Goal: Task Accomplishment & Management: Complete application form

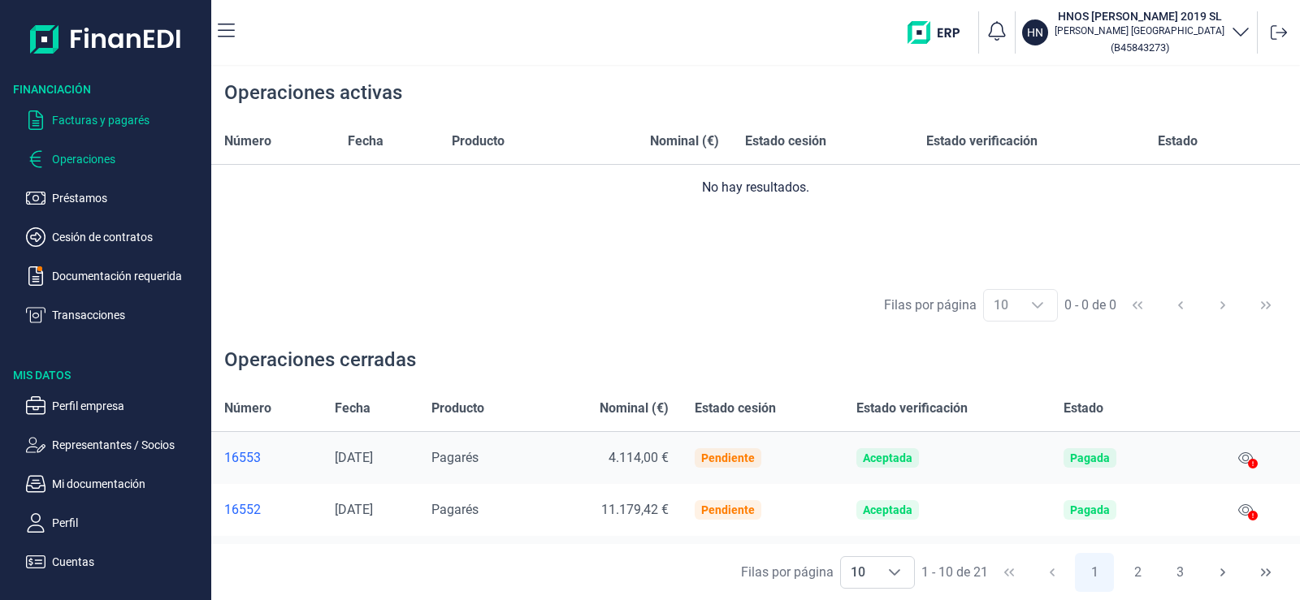
click at [90, 121] on p "Facturas y pagarés" at bounding box center [128, 119] width 153 height 19
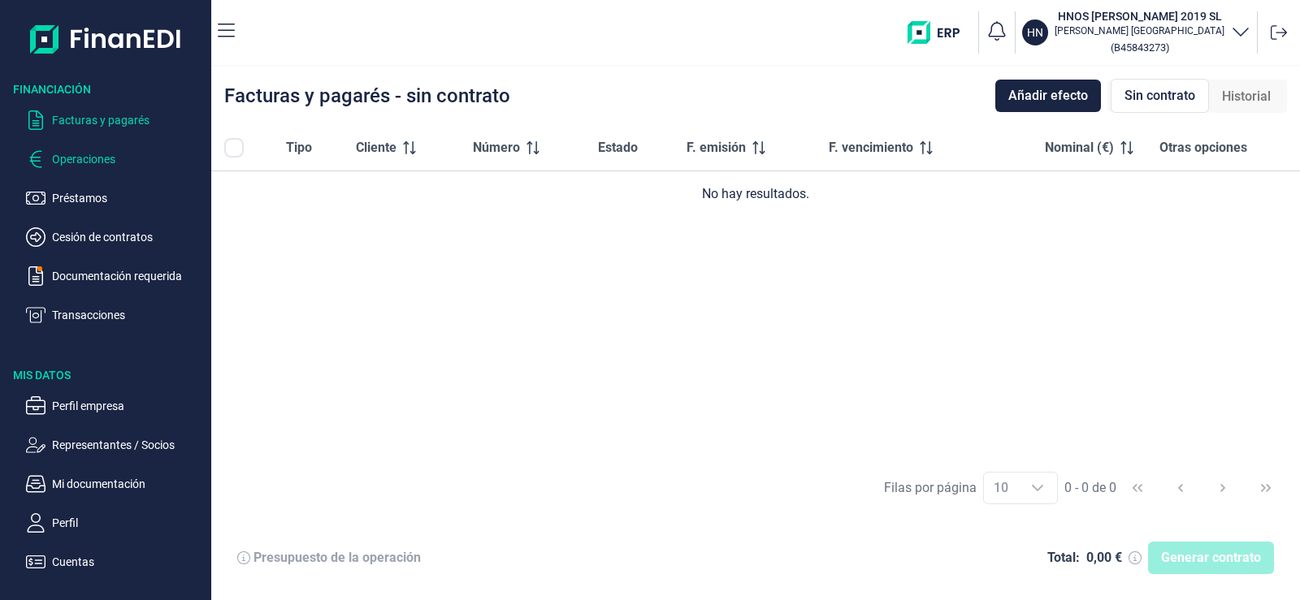
click at [102, 152] on p "Operaciones" at bounding box center [128, 158] width 153 height 19
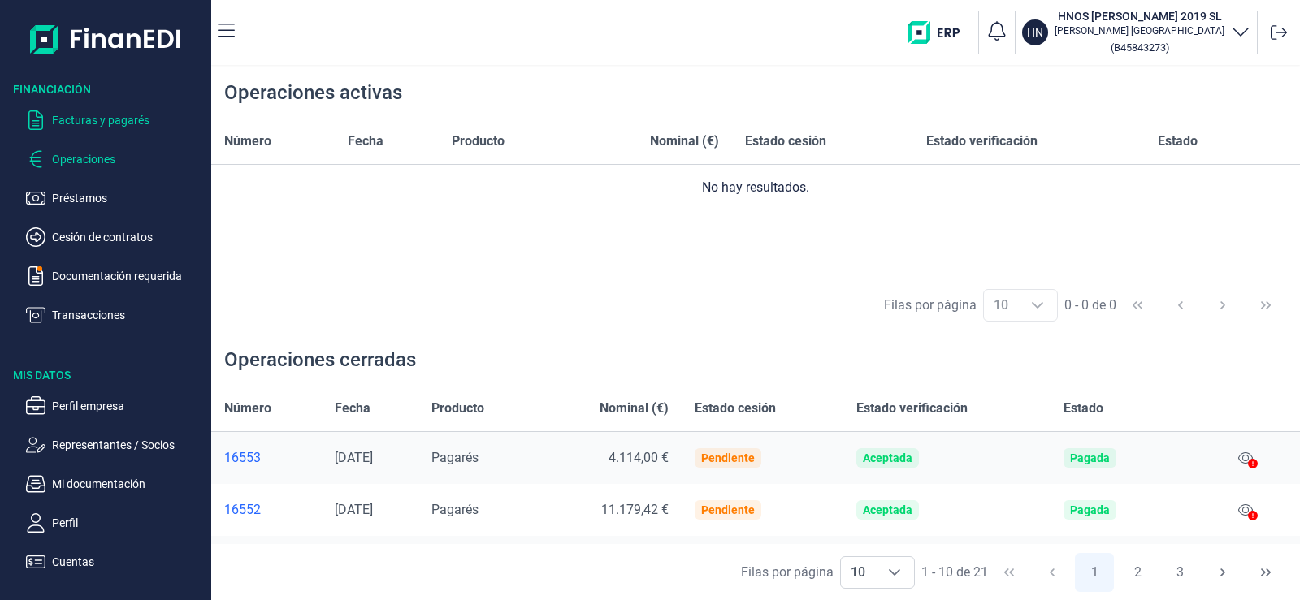
click at [107, 115] on p "Facturas y pagarés" at bounding box center [128, 119] width 153 height 19
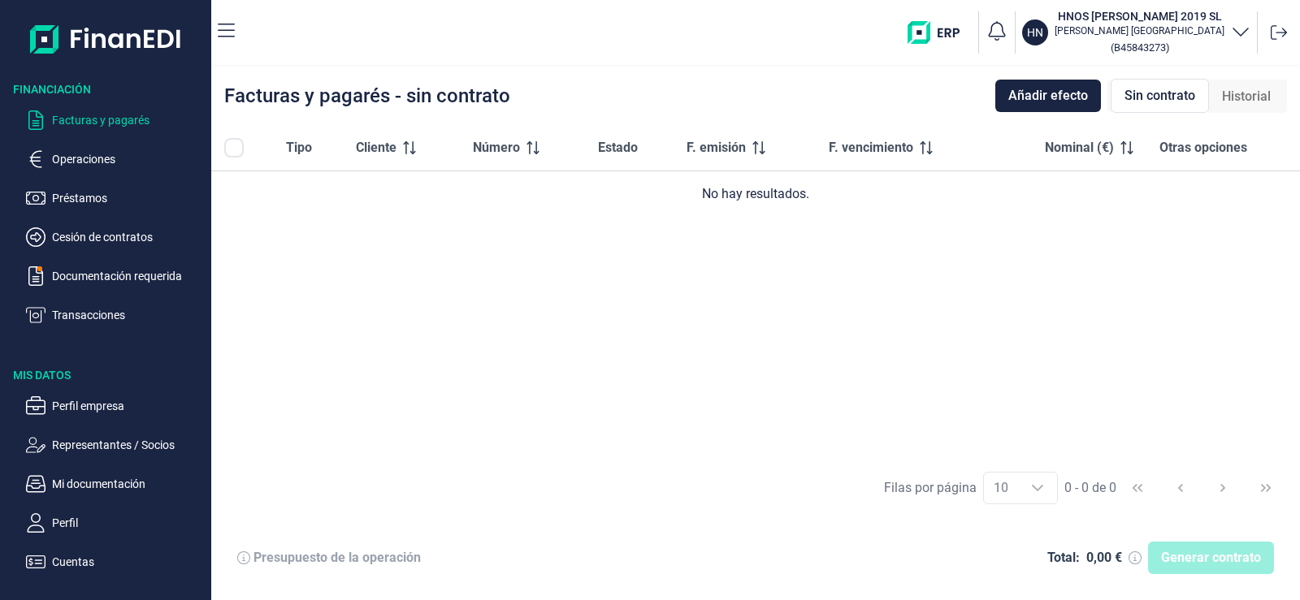
click at [955, 32] on img "button" at bounding box center [939, 32] width 64 height 23
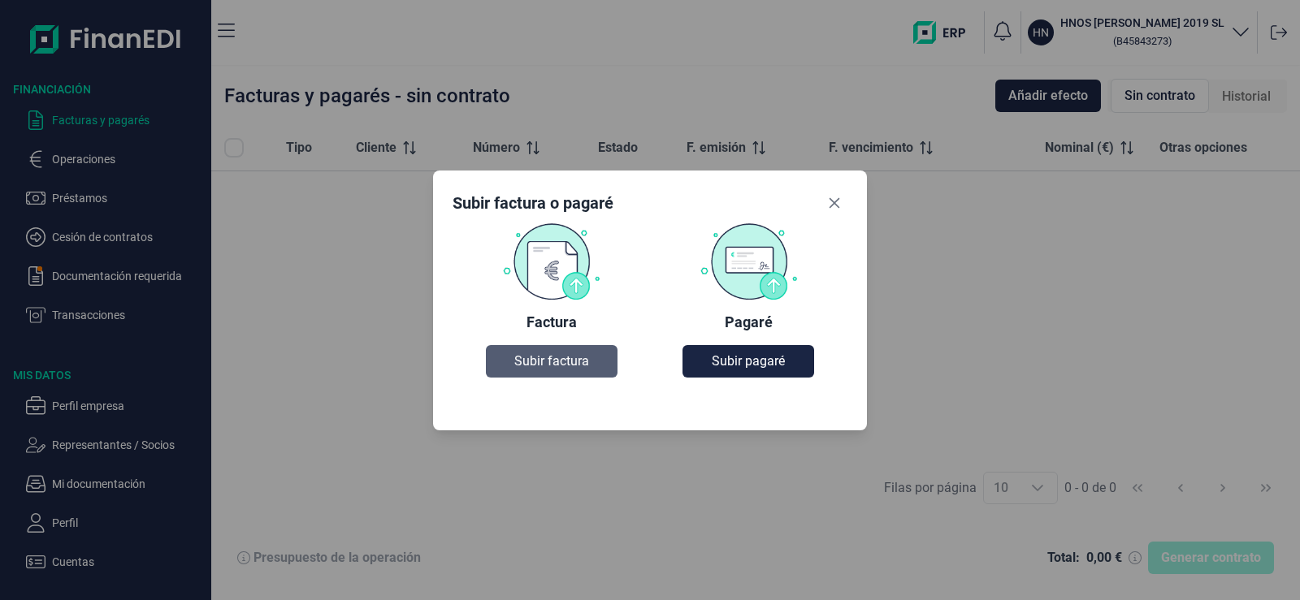
click at [522, 358] on span "Subir factura" at bounding box center [551, 361] width 75 height 19
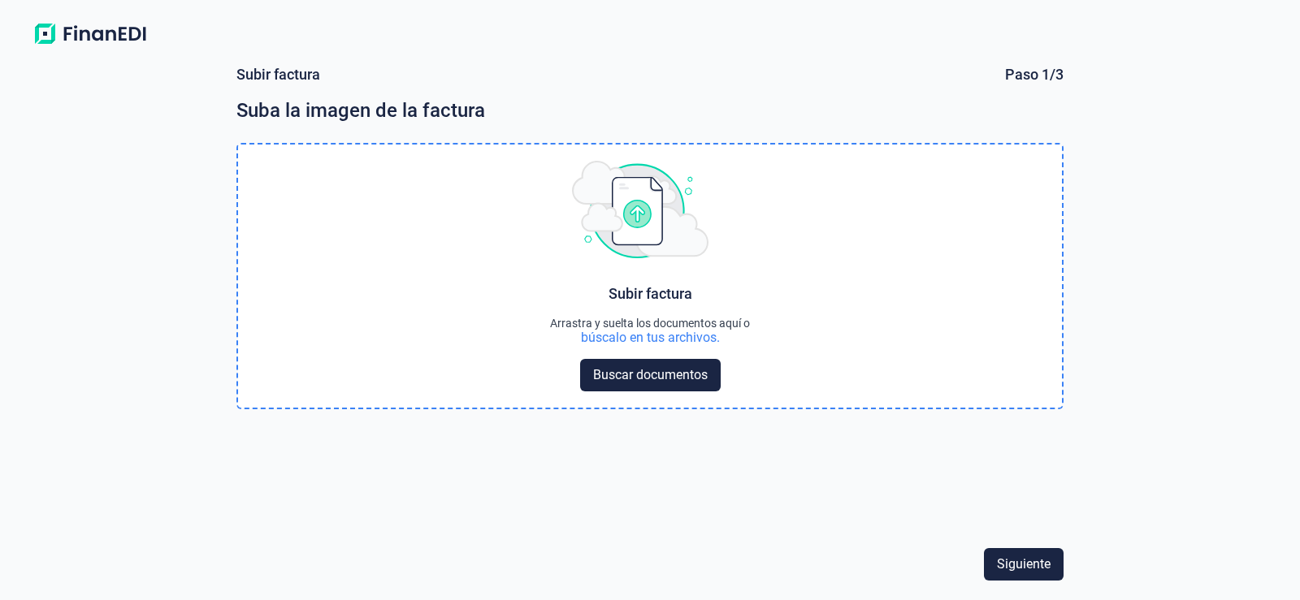
click at [542, 306] on div "Subir factura Arrastra y suelta los documentos aquí o búscalo en tus archivos. …" at bounding box center [650, 276] width 825 height 263
click at [634, 382] on span "Buscar documentos" at bounding box center [650, 375] width 115 height 19
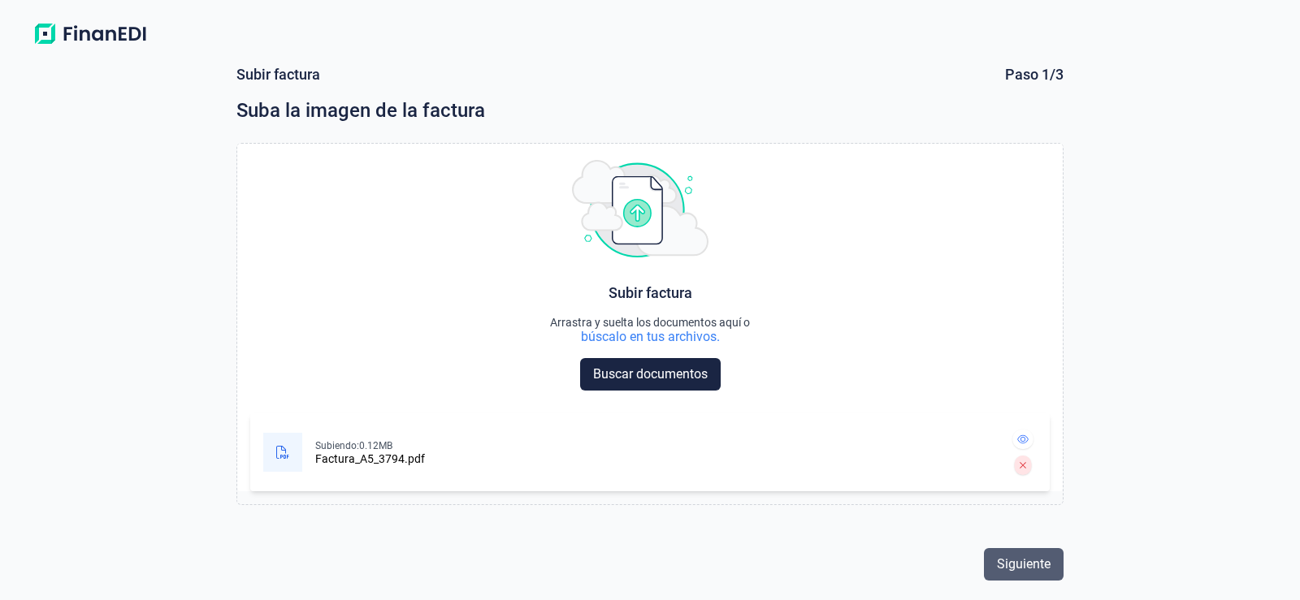
click at [1016, 569] on span "Siguiente" at bounding box center [1024, 564] width 54 height 19
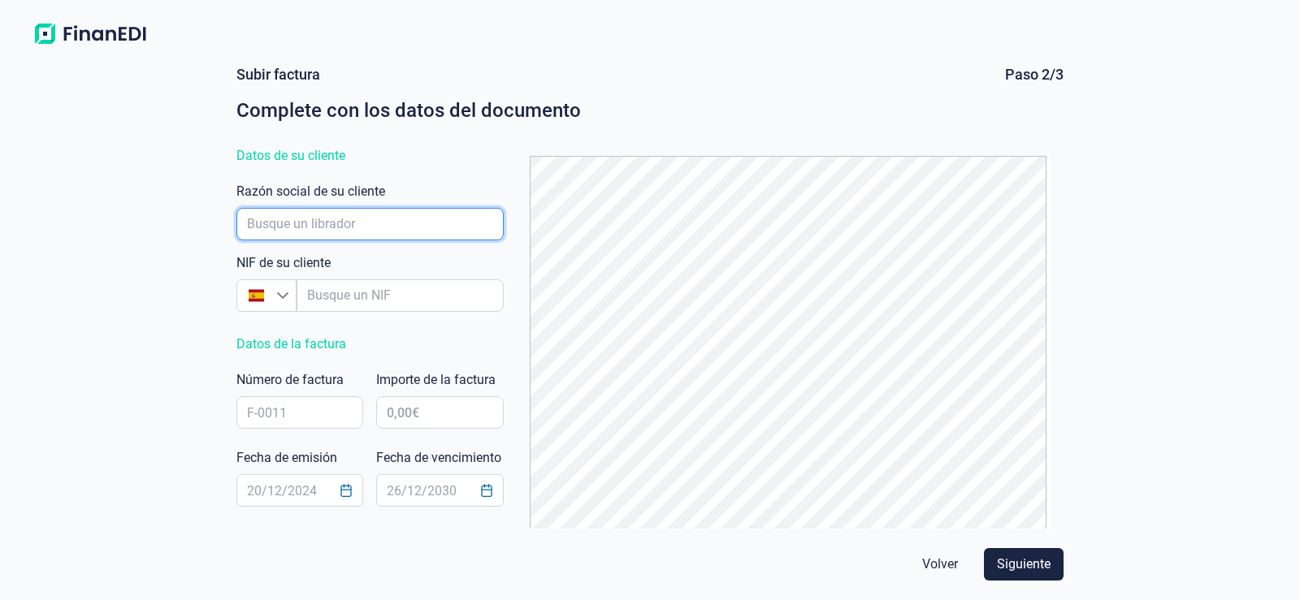
click at [421, 229] on input "empresaAutocomplete" at bounding box center [369, 224] width 267 height 32
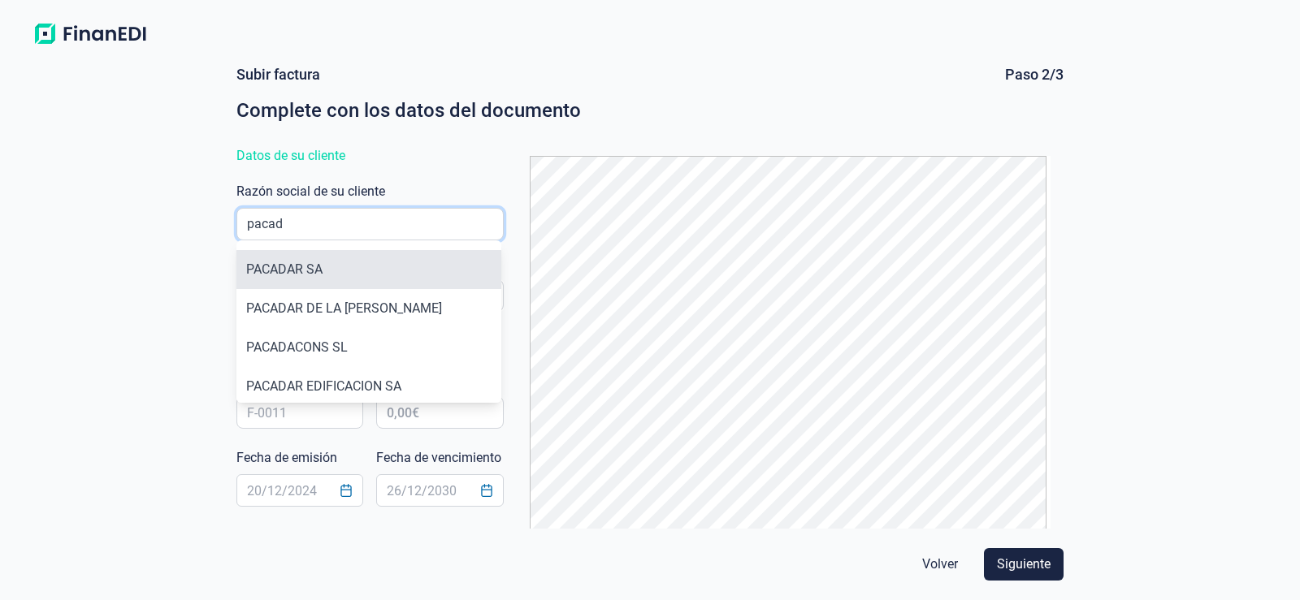
type input "pacad"
click at [360, 271] on li "PACADAR SA" at bounding box center [368, 269] width 265 height 39
type input "A28032829"
type input "PACADAR SA"
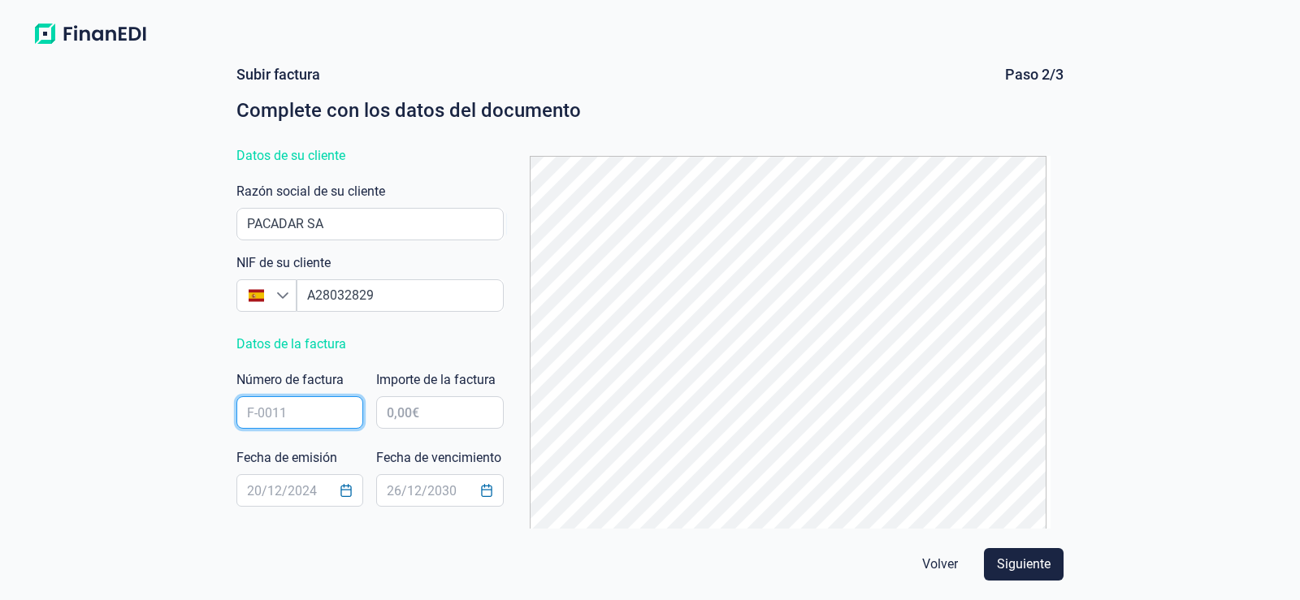
drag, startPoint x: 278, startPoint y: 420, endPoint x: 286, endPoint y: 418, distance: 8.3
click at [278, 420] on input "text" at bounding box center [299, 412] width 127 height 32
type input "3794"
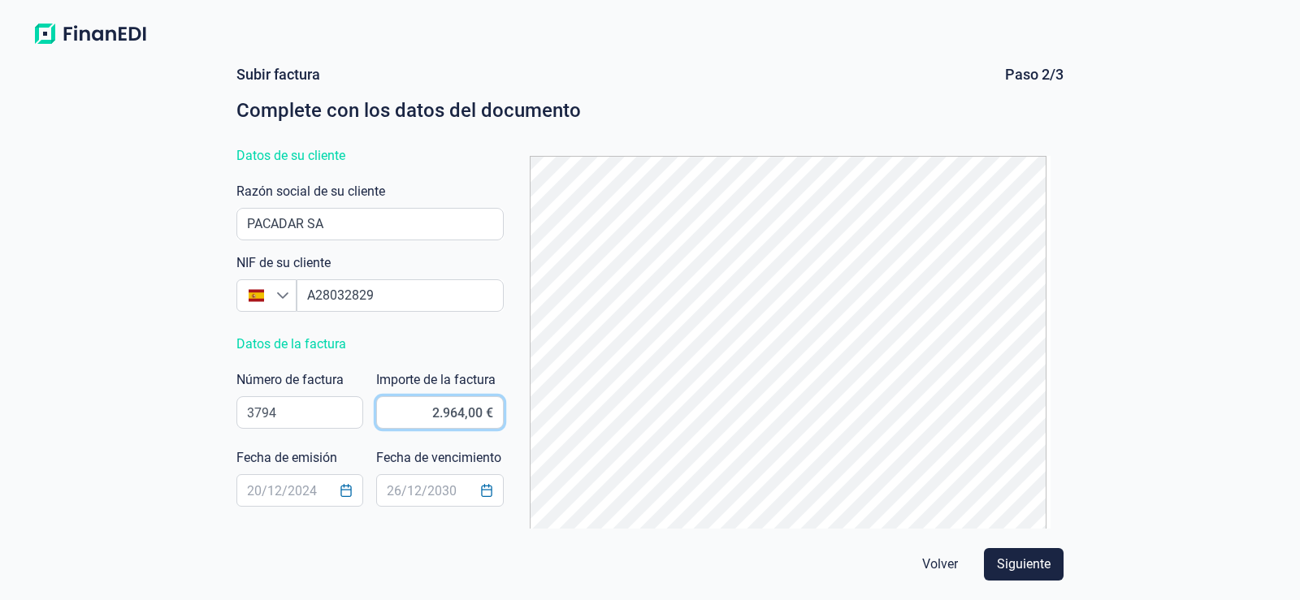
type input "2.964,50 €"
type input "13/08/2025"
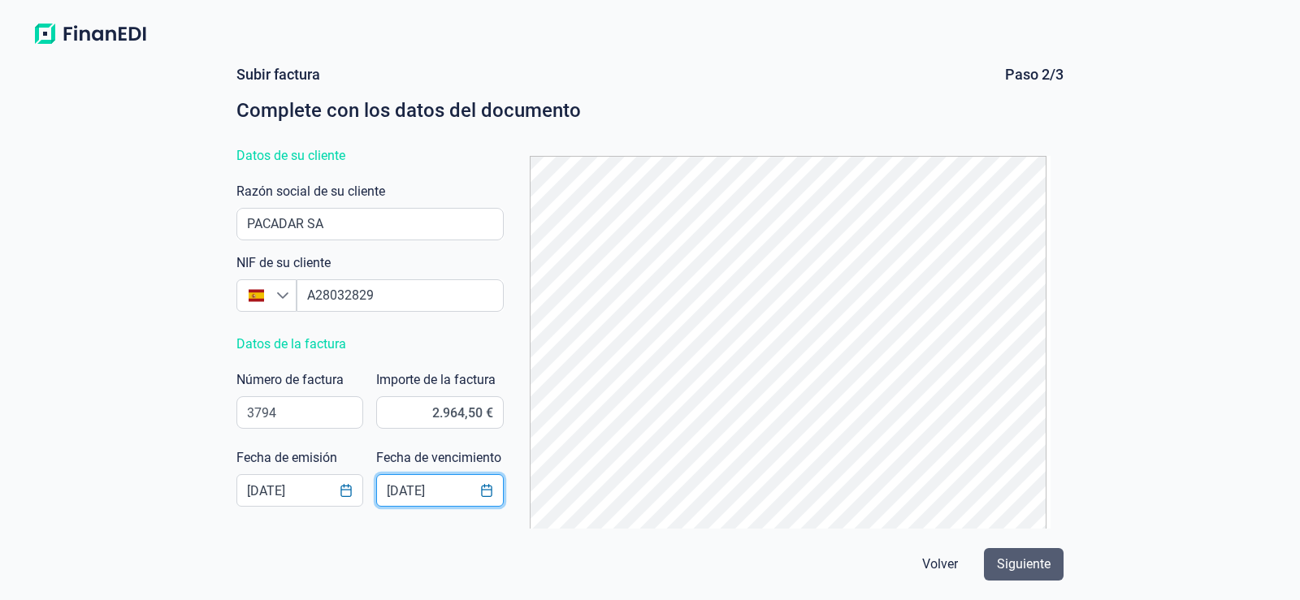
type input "25/11/2025"
click at [1040, 570] on span "Siguiente" at bounding box center [1024, 564] width 54 height 19
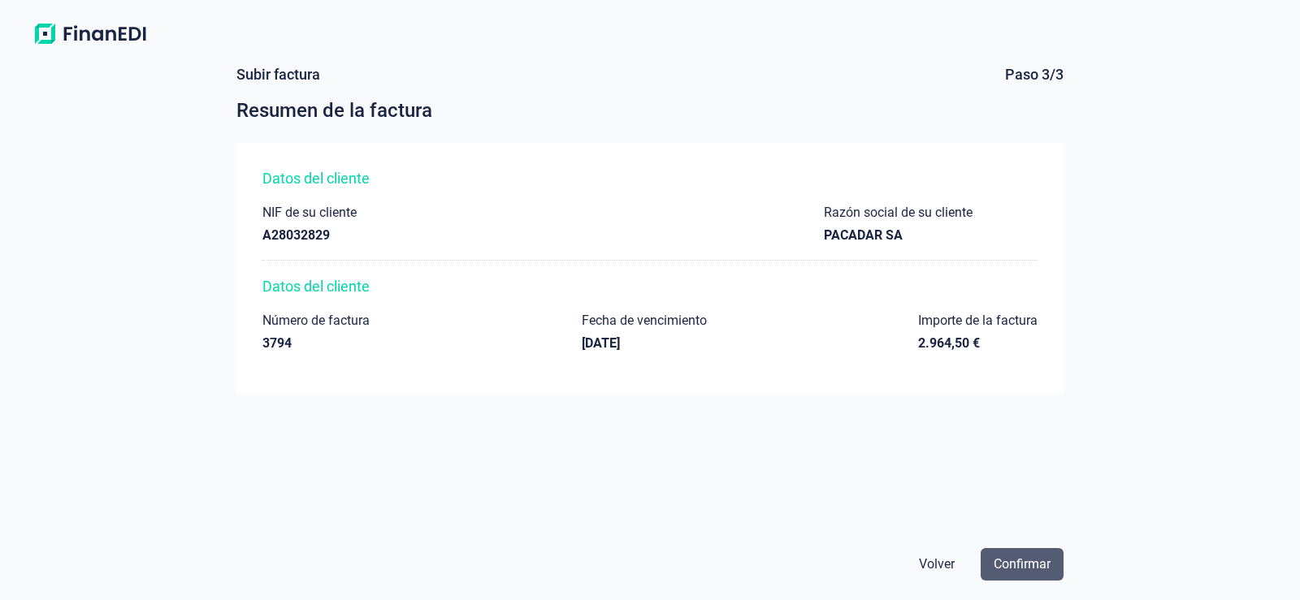
click at [1032, 565] on span "Confirmar" at bounding box center [1022, 564] width 57 height 19
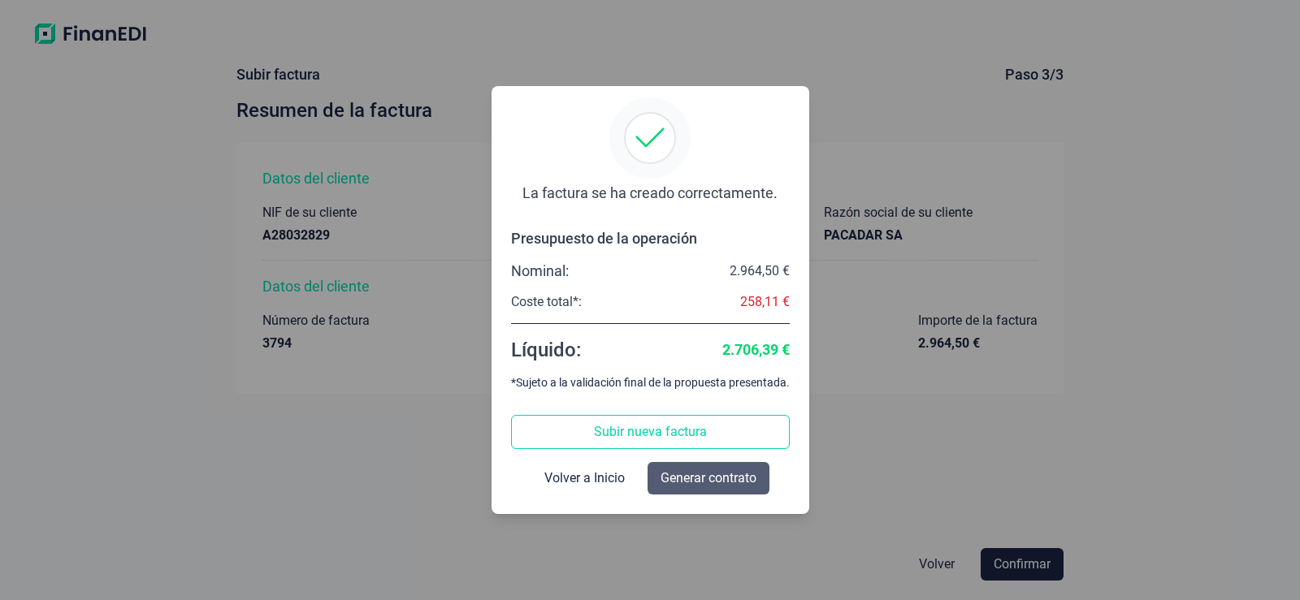
click at [721, 474] on span "Generar contrato" at bounding box center [708, 478] width 96 height 19
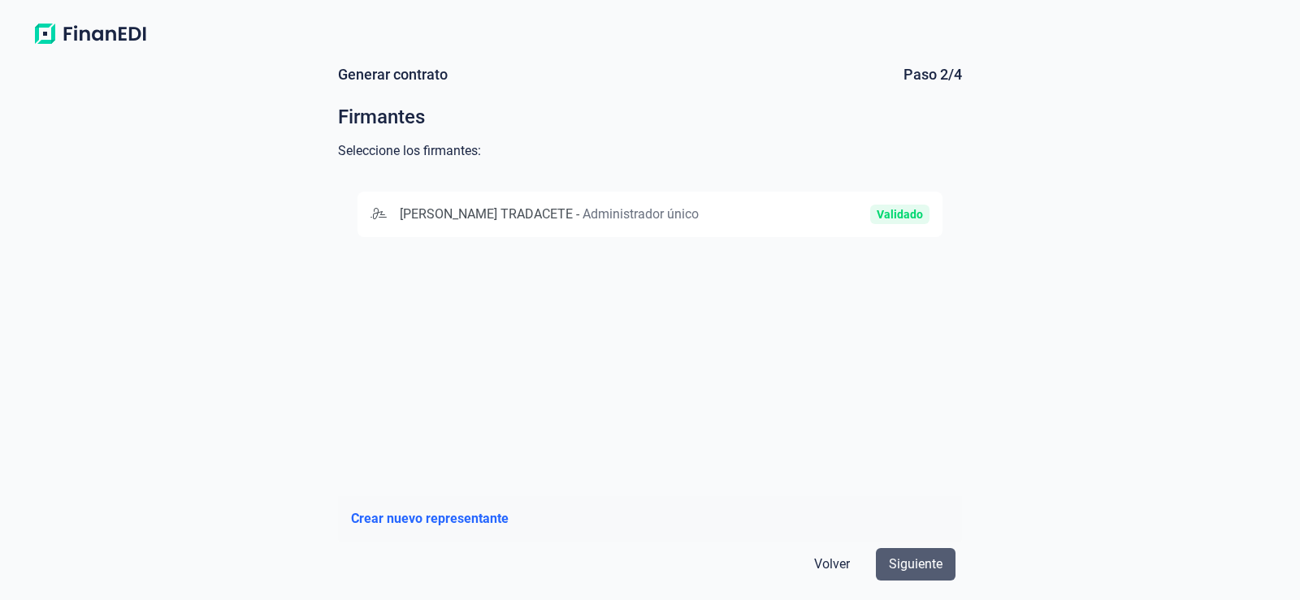
click at [933, 563] on span "Siguiente" at bounding box center [916, 564] width 54 height 19
click at [756, 224] on div "Validado" at bounding box center [836, 214] width 186 height 19
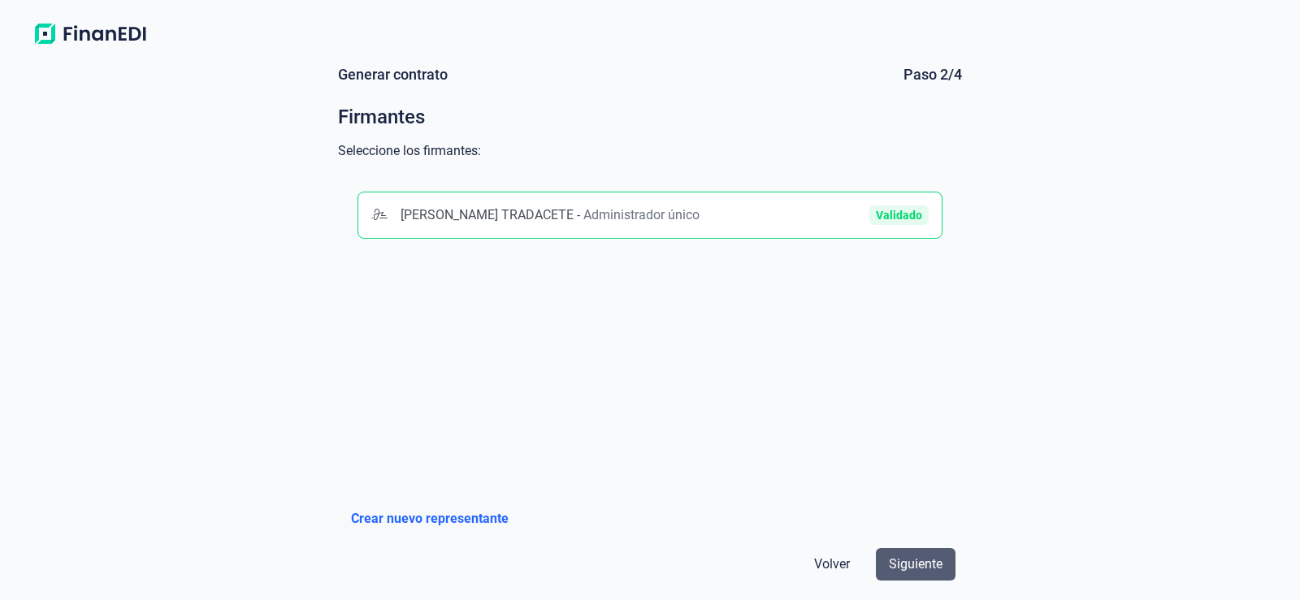
click at [929, 564] on span "Siguiente" at bounding box center [916, 564] width 54 height 19
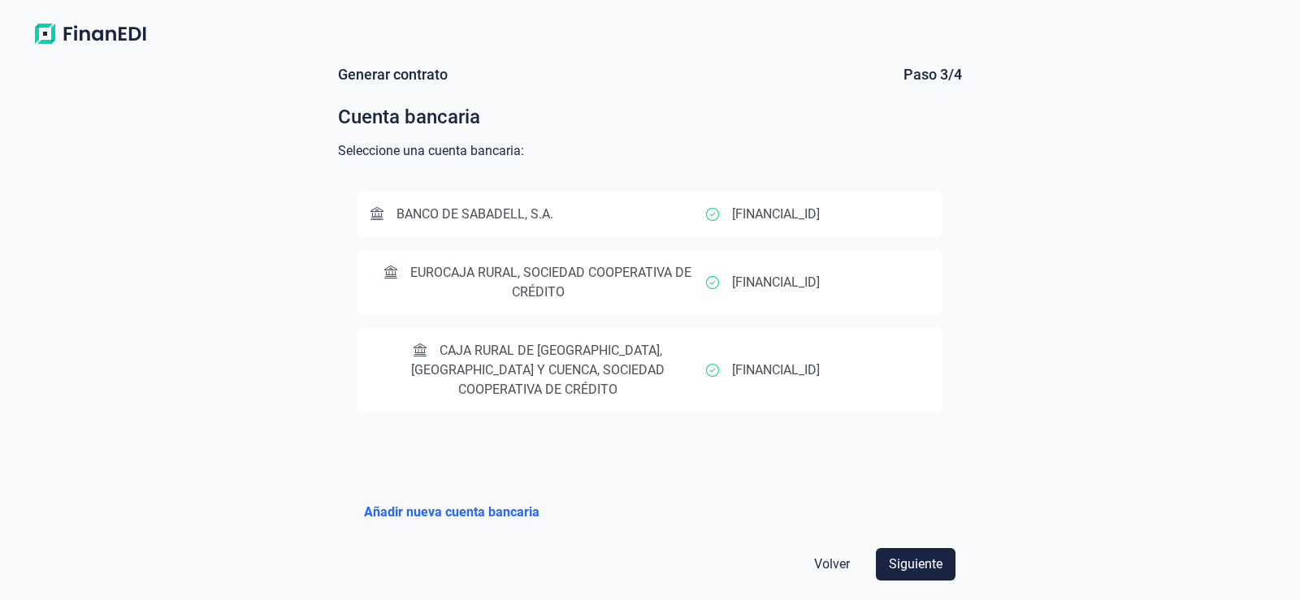
click at [682, 294] on span "EUROCAJA RURAL, SOCIEDAD COOPERATIVA DE CRÉDITO" at bounding box center [538, 282] width 336 height 39
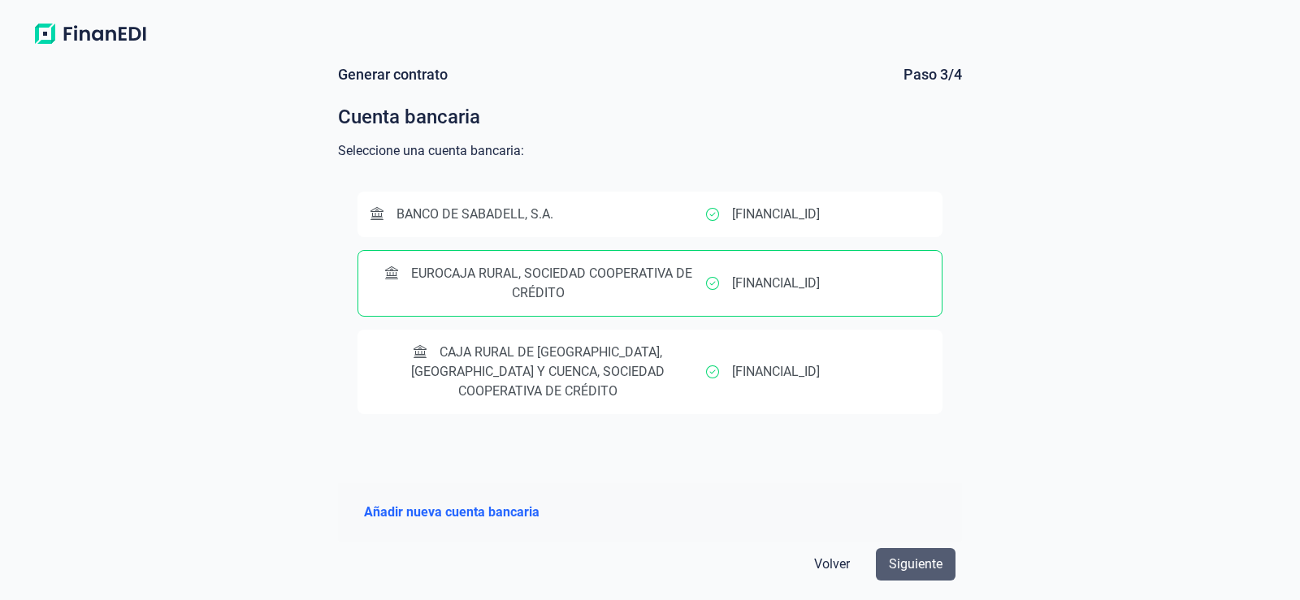
click at [921, 565] on span "Siguiente" at bounding box center [916, 564] width 54 height 19
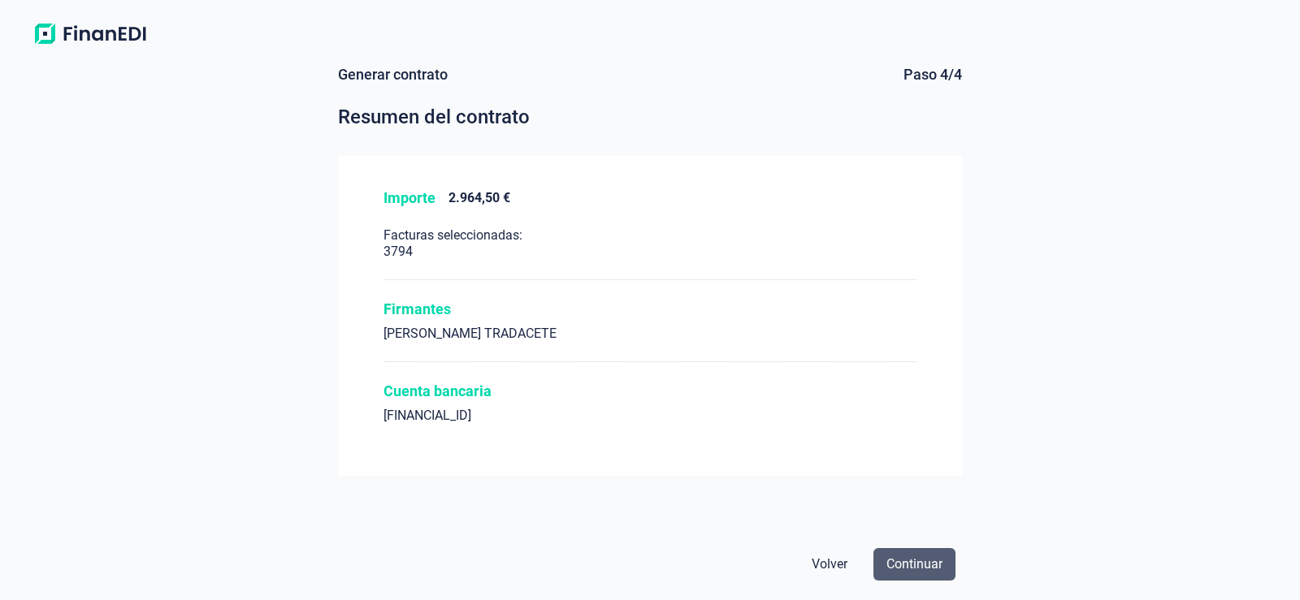
click at [933, 561] on span "Continuar" at bounding box center [914, 564] width 56 height 19
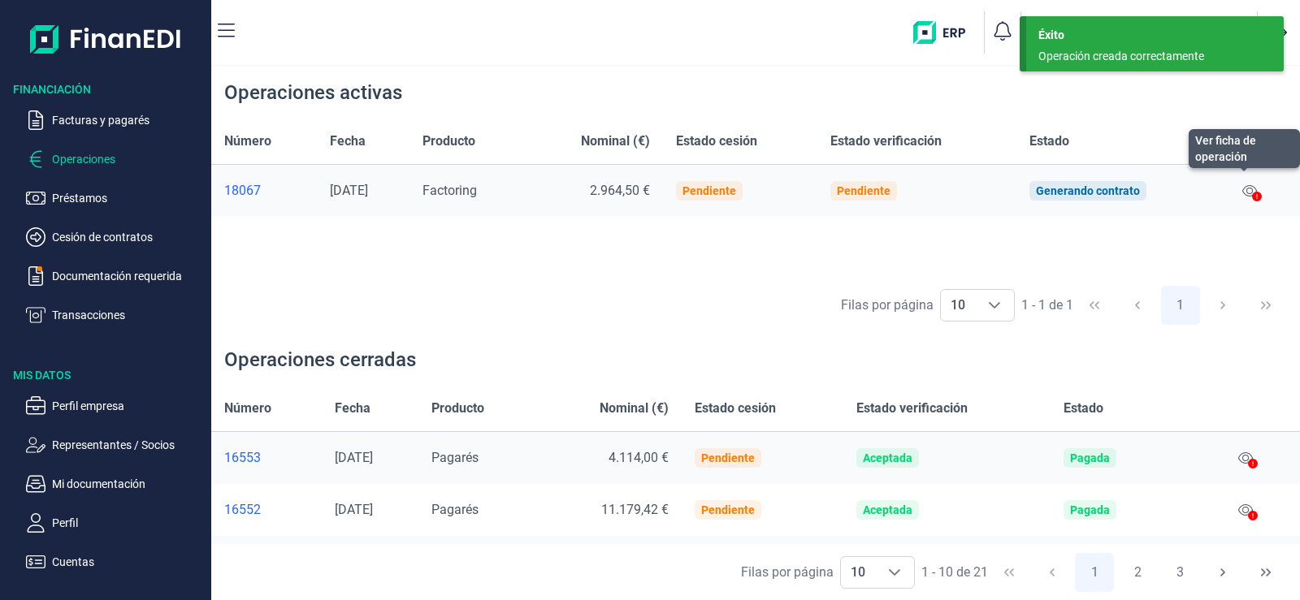
click at [1250, 190] on icon at bounding box center [1249, 190] width 15 height 13
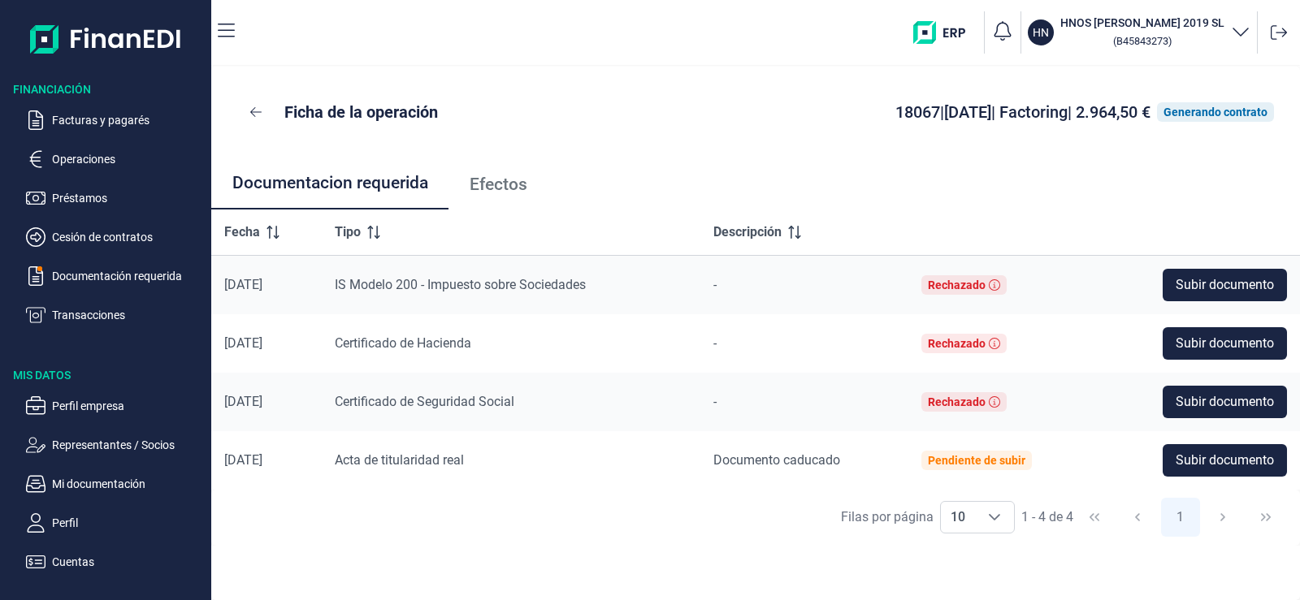
click at [518, 188] on span "Efectos" at bounding box center [499, 184] width 58 height 17
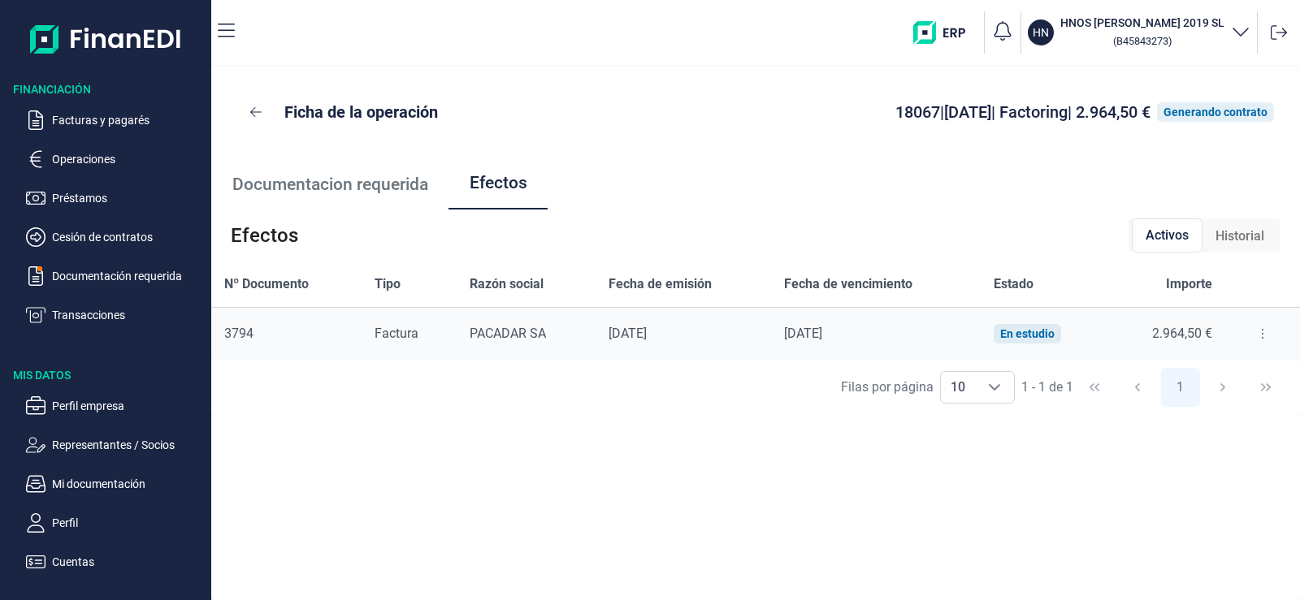
click at [1261, 334] on icon at bounding box center [1262, 333] width 3 height 13
click at [1228, 375] on span "Detalles efecto" at bounding box center [1208, 374] width 74 height 16
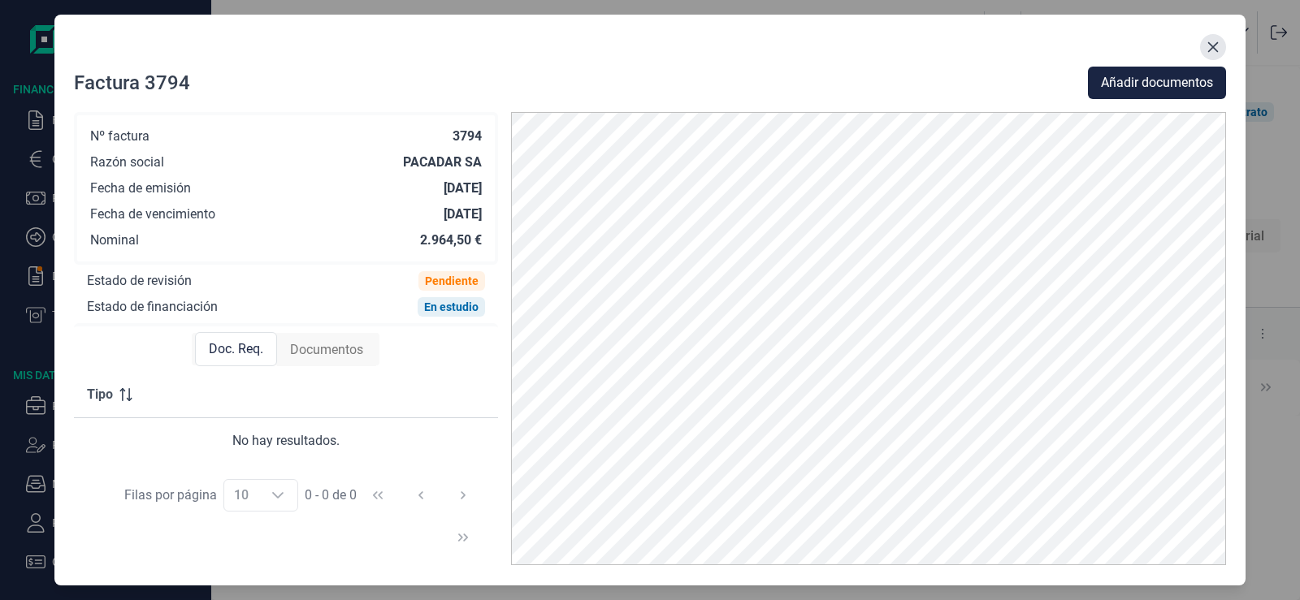
click at [1216, 50] on icon "Close" at bounding box center [1213, 47] width 11 height 11
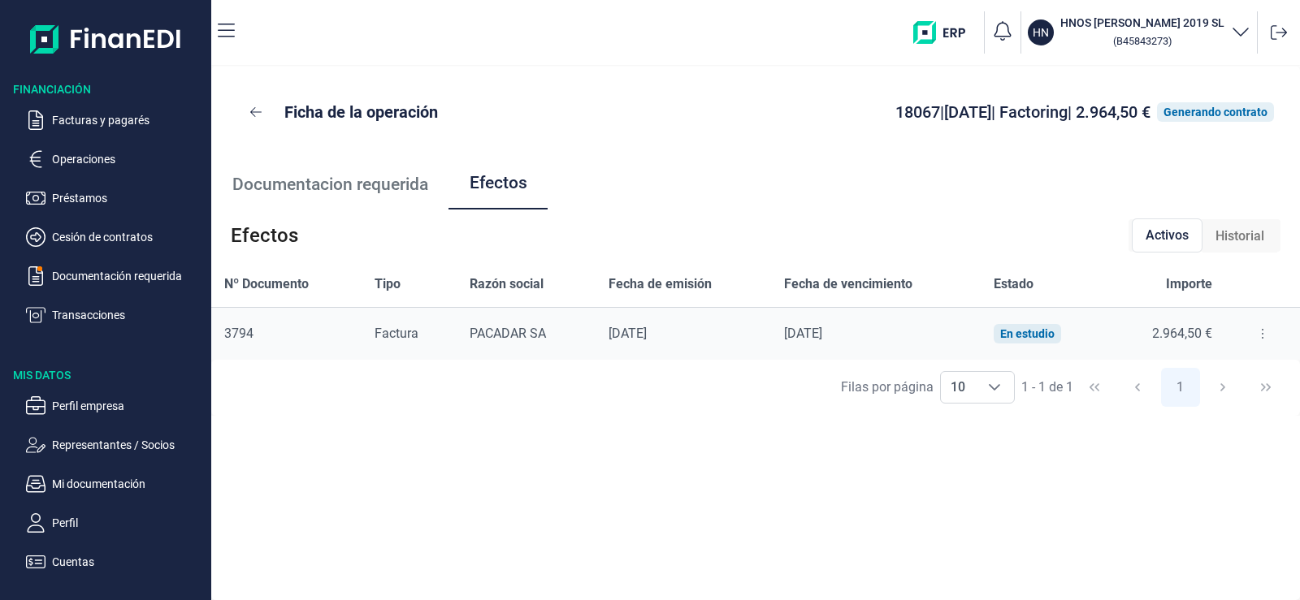
click at [1253, 338] on button at bounding box center [1262, 334] width 29 height 26
click at [1219, 377] on span "Detalles efecto" at bounding box center [1208, 374] width 74 height 16
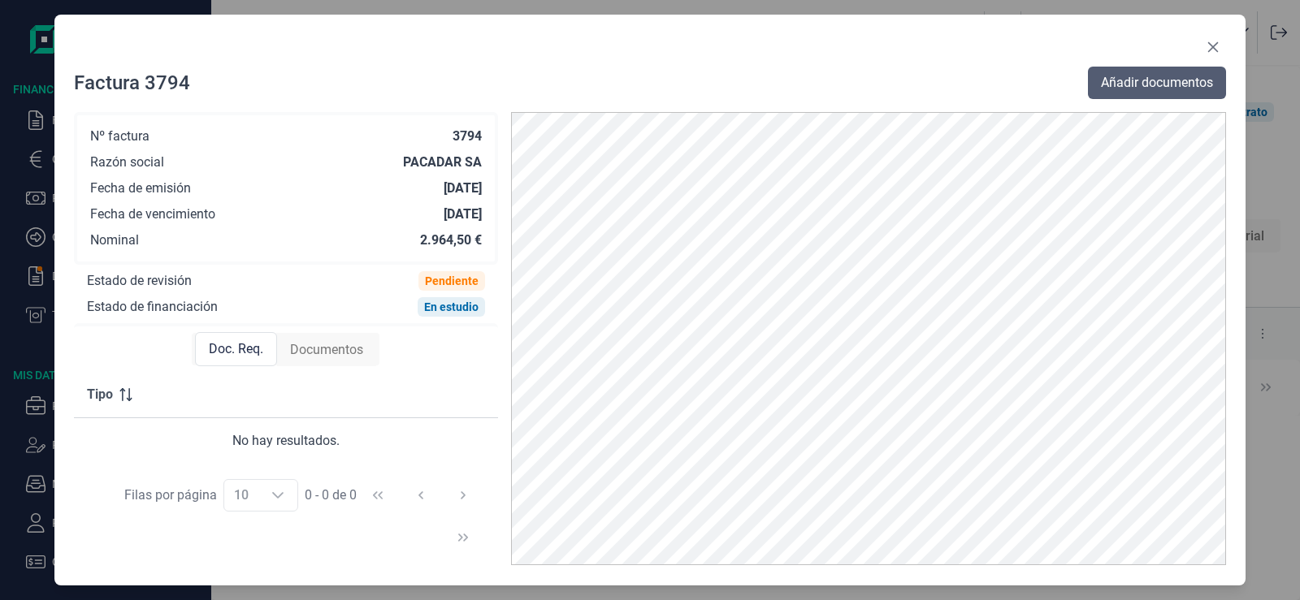
click at [1192, 83] on span "Añadir documentos" at bounding box center [1157, 82] width 112 height 19
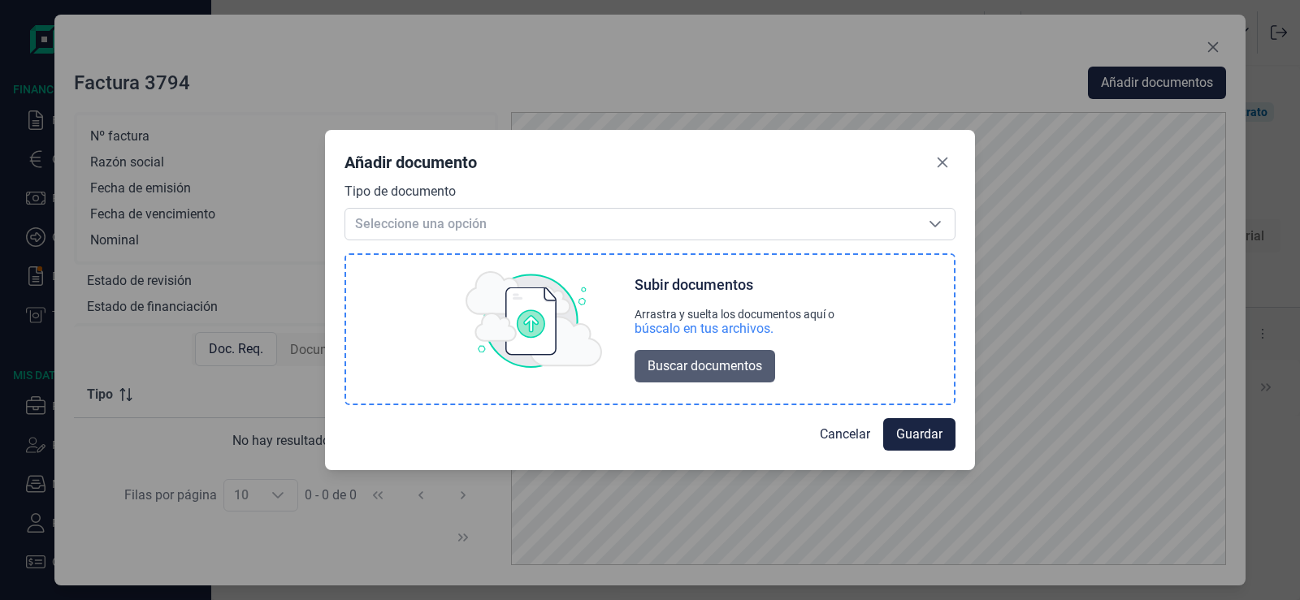
click at [743, 366] on span "Buscar documentos" at bounding box center [704, 366] width 115 height 19
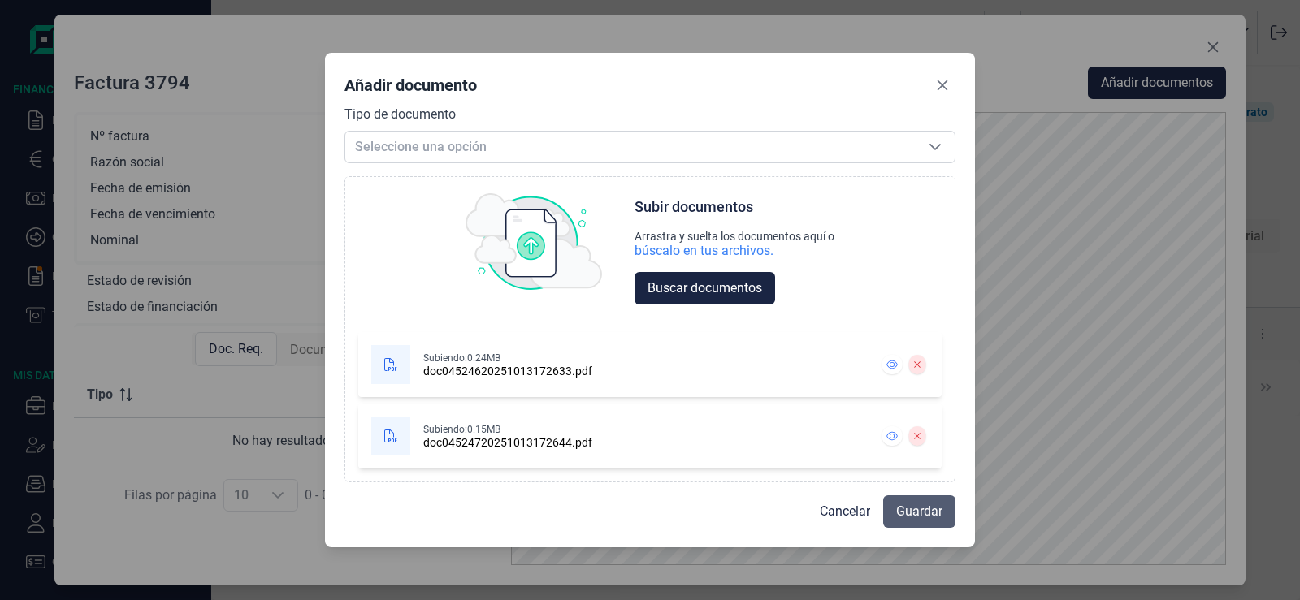
click at [920, 516] on span "Guardar" at bounding box center [919, 511] width 46 height 19
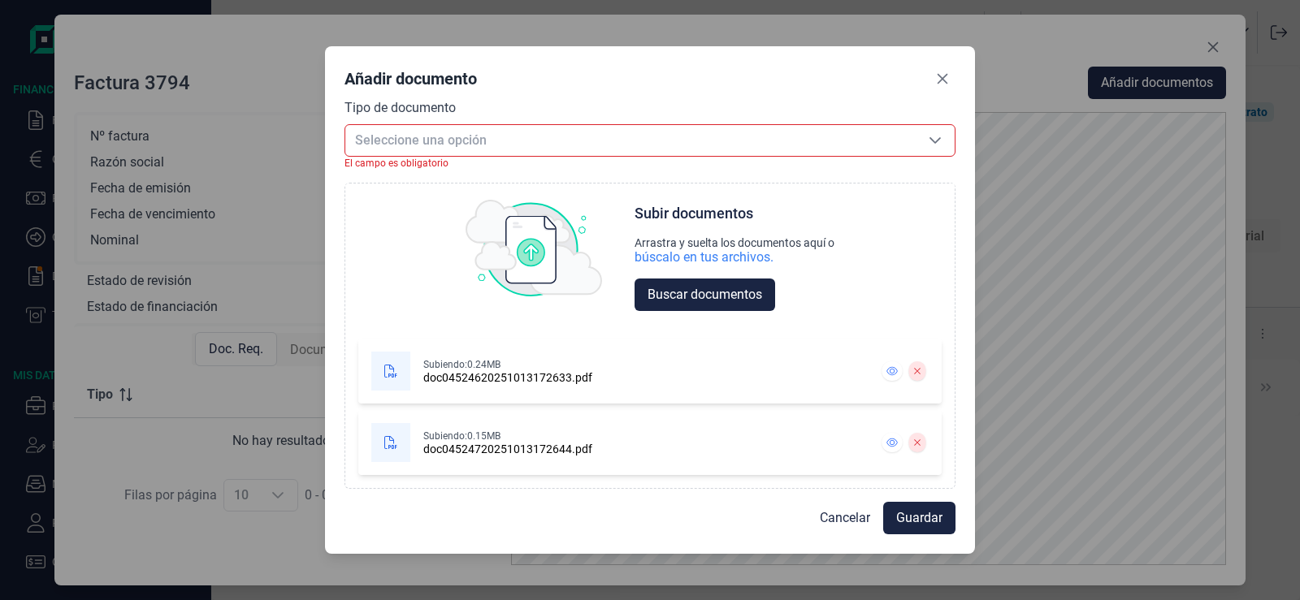
click at [803, 142] on span "Seleccione una opción" at bounding box center [630, 140] width 570 height 31
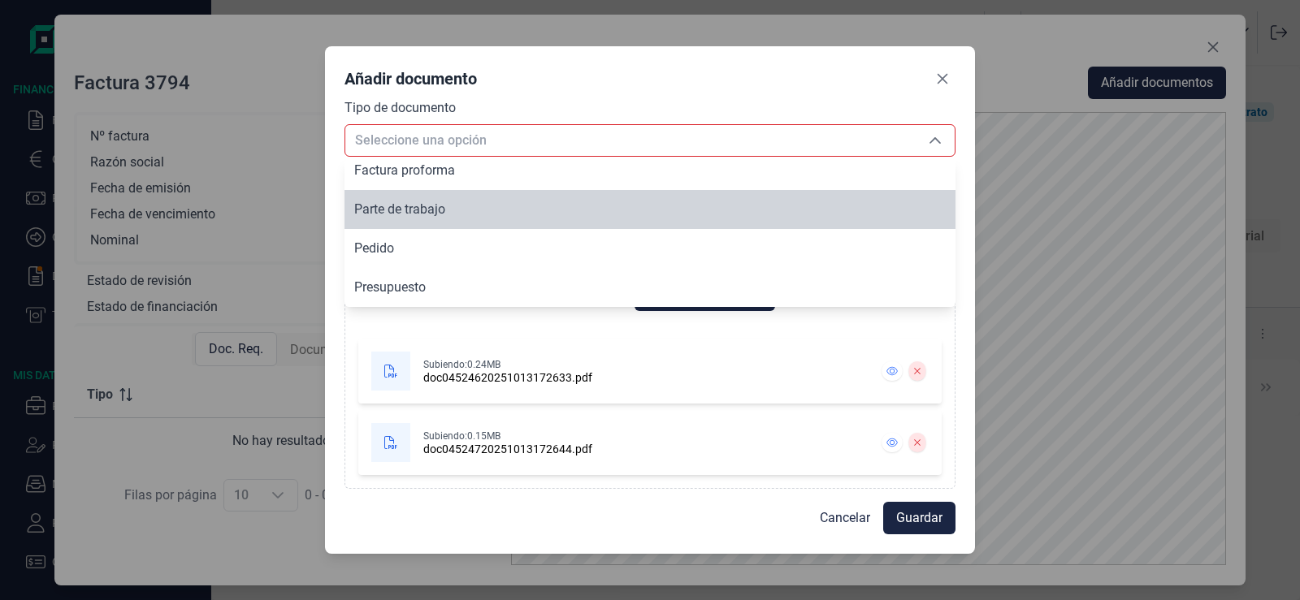
scroll to position [117, 0]
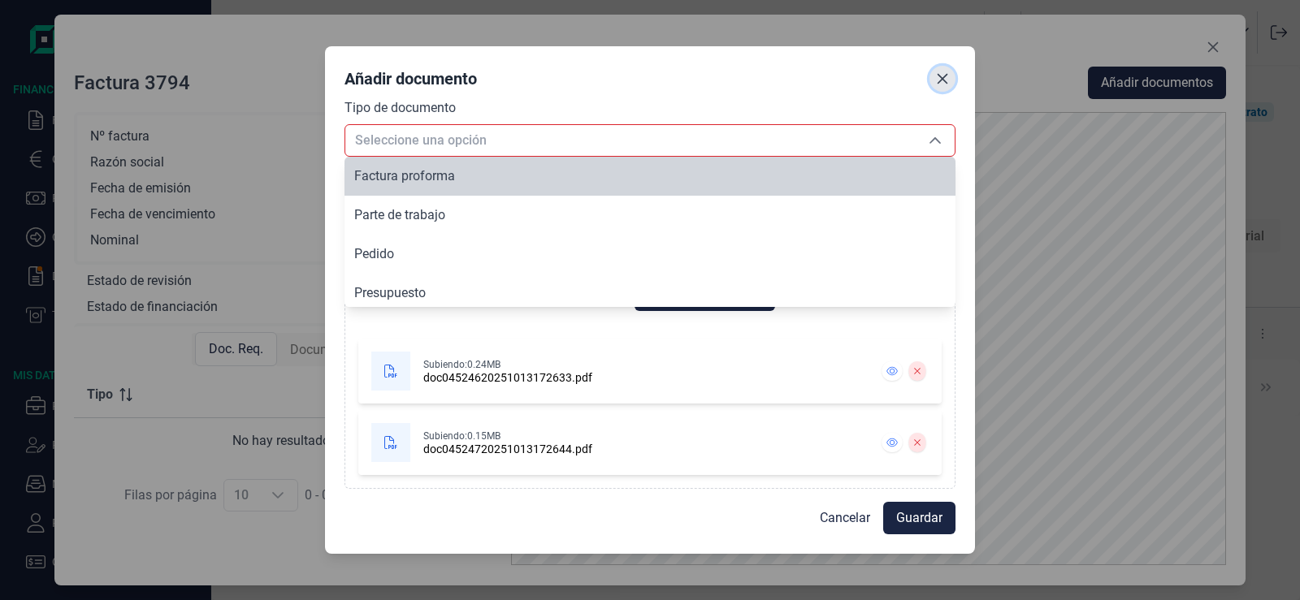
click at [942, 76] on icon "Close" at bounding box center [942, 78] width 13 height 13
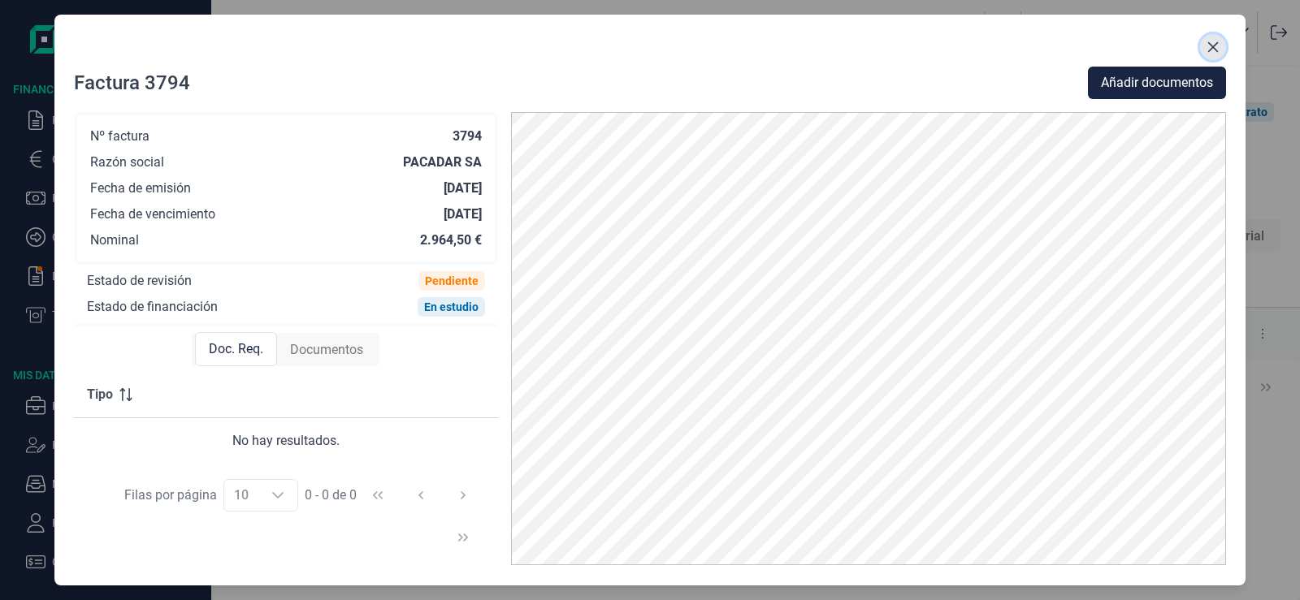
click at [1215, 45] on icon "Close" at bounding box center [1213, 47] width 11 height 11
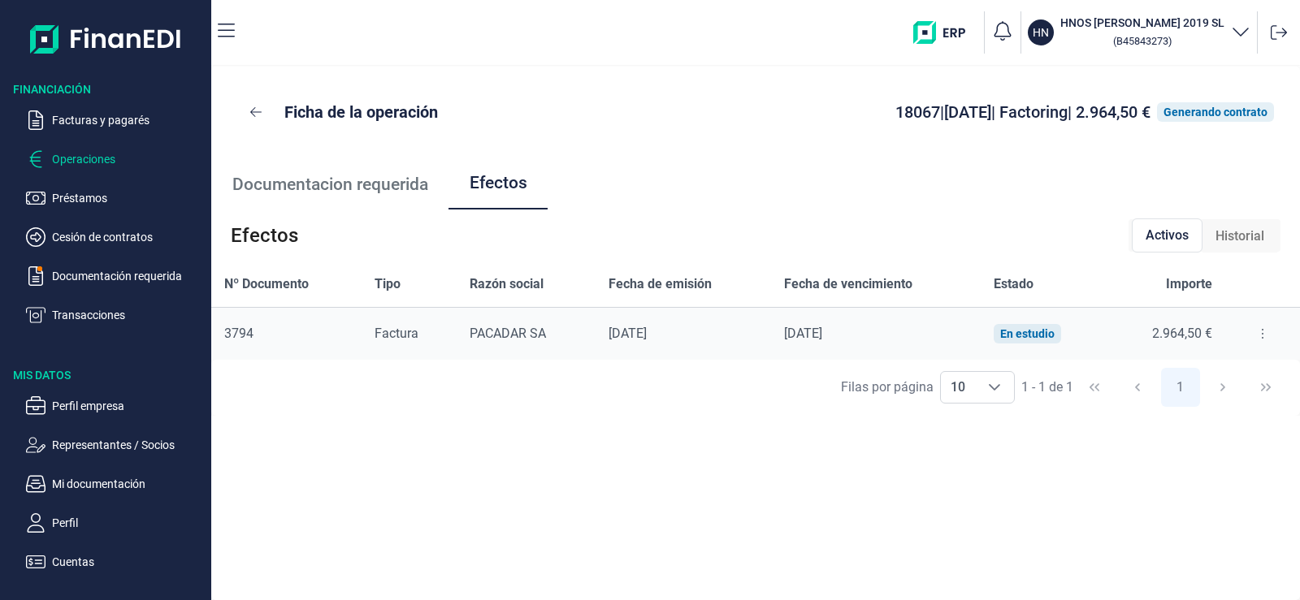
click at [120, 162] on p "Operaciones" at bounding box center [128, 158] width 153 height 19
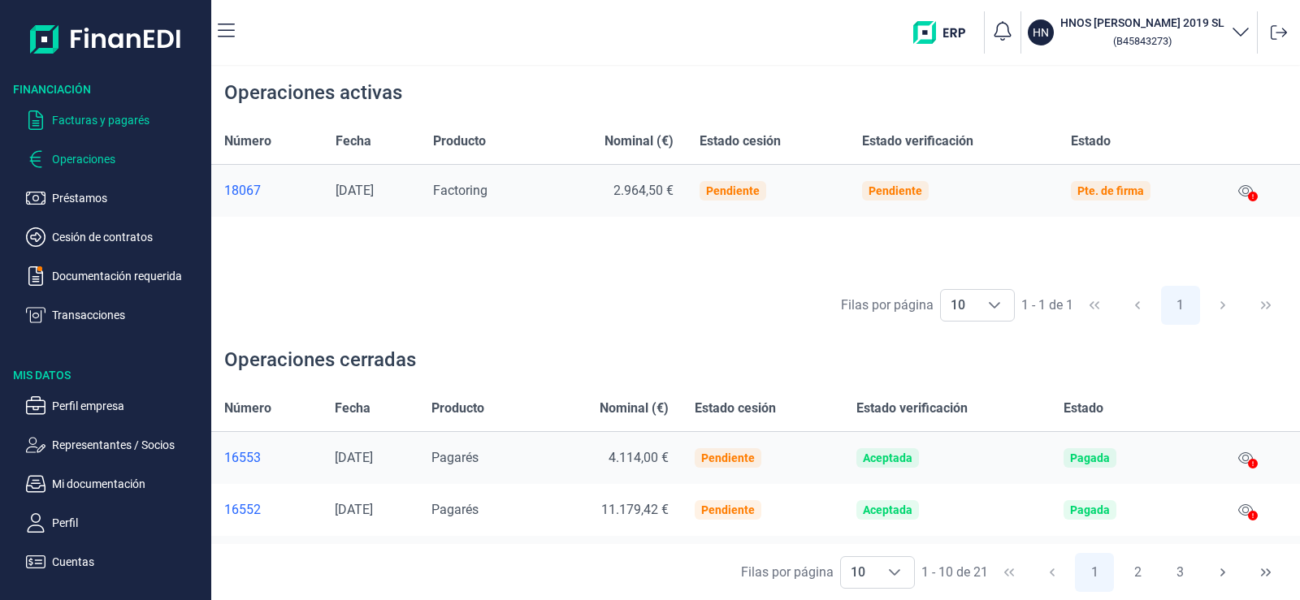
click at [144, 118] on p "Facturas y pagarés" at bounding box center [128, 119] width 153 height 19
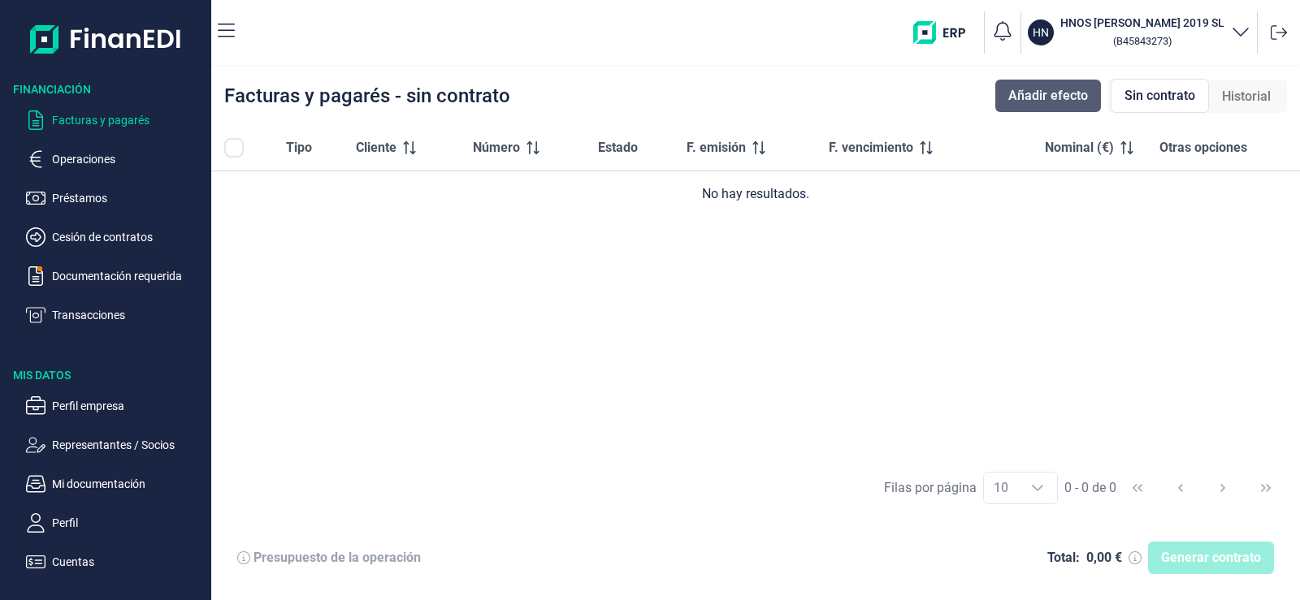
click at [1065, 94] on span "Añadir efecto" at bounding box center [1048, 95] width 80 height 19
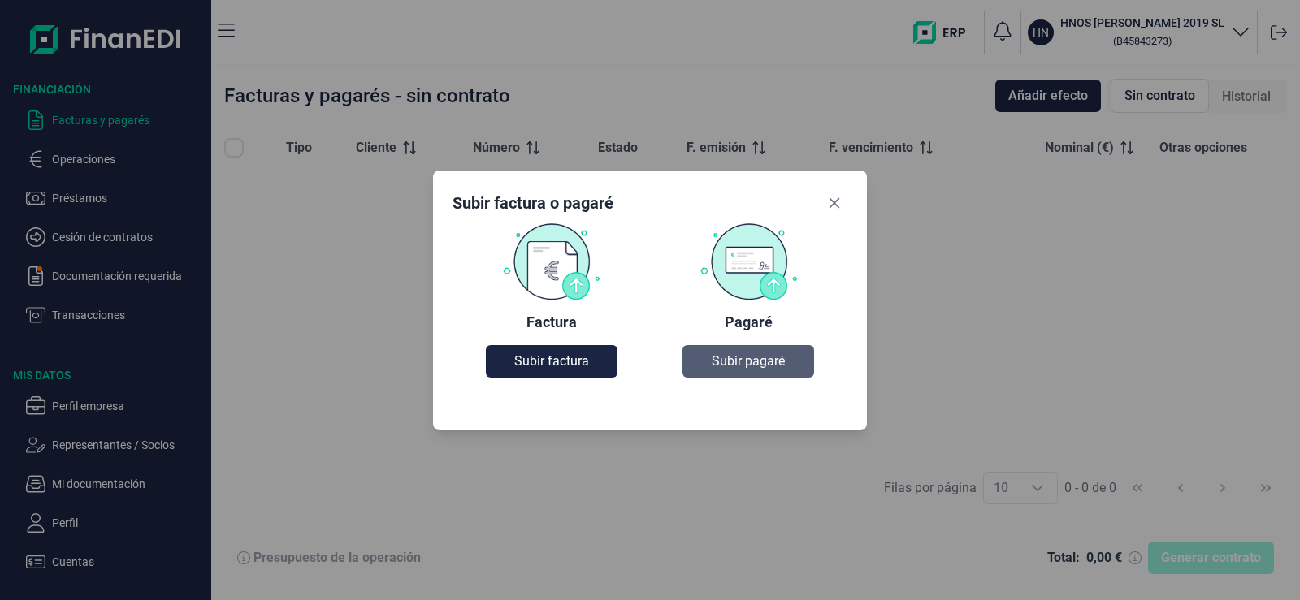
click at [767, 360] on span "Subir pagaré" at bounding box center [748, 361] width 73 height 19
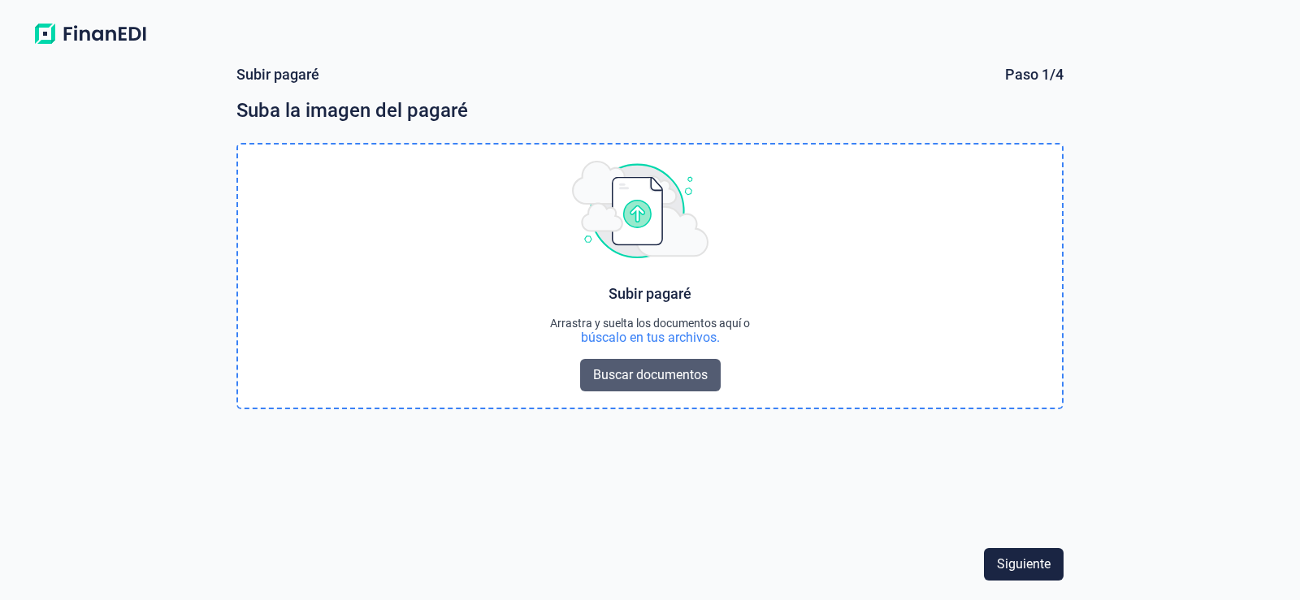
click at [667, 380] on span "Buscar documentos" at bounding box center [650, 375] width 115 height 19
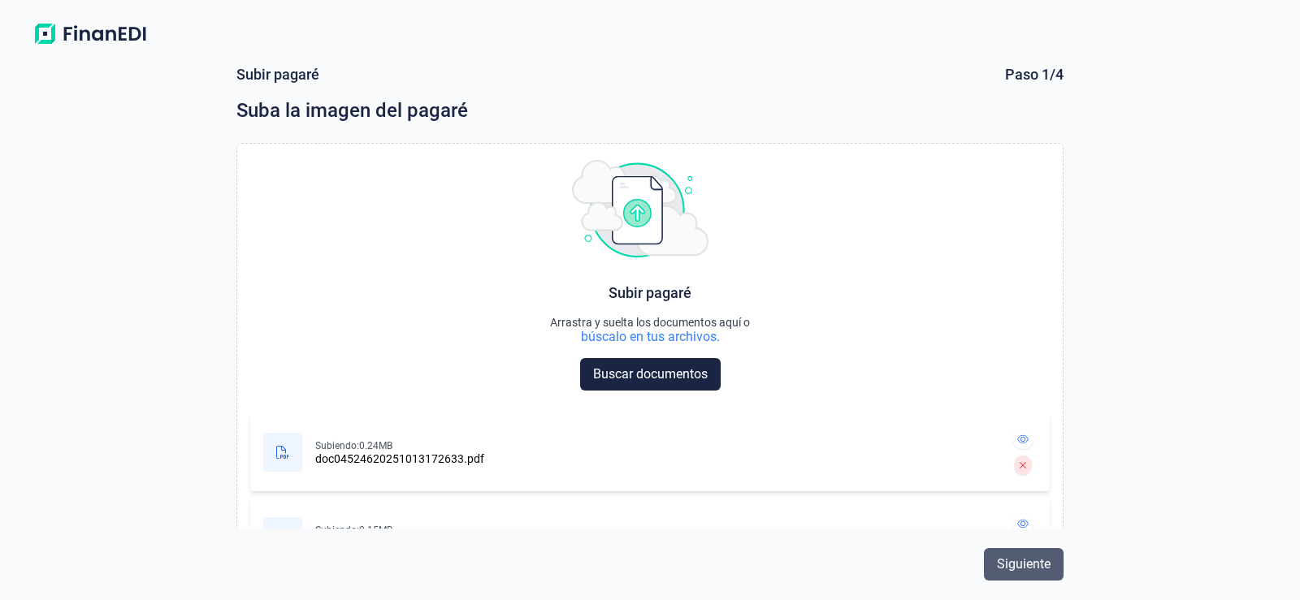
click at [1026, 563] on span "Siguiente" at bounding box center [1024, 564] width 54 height 19
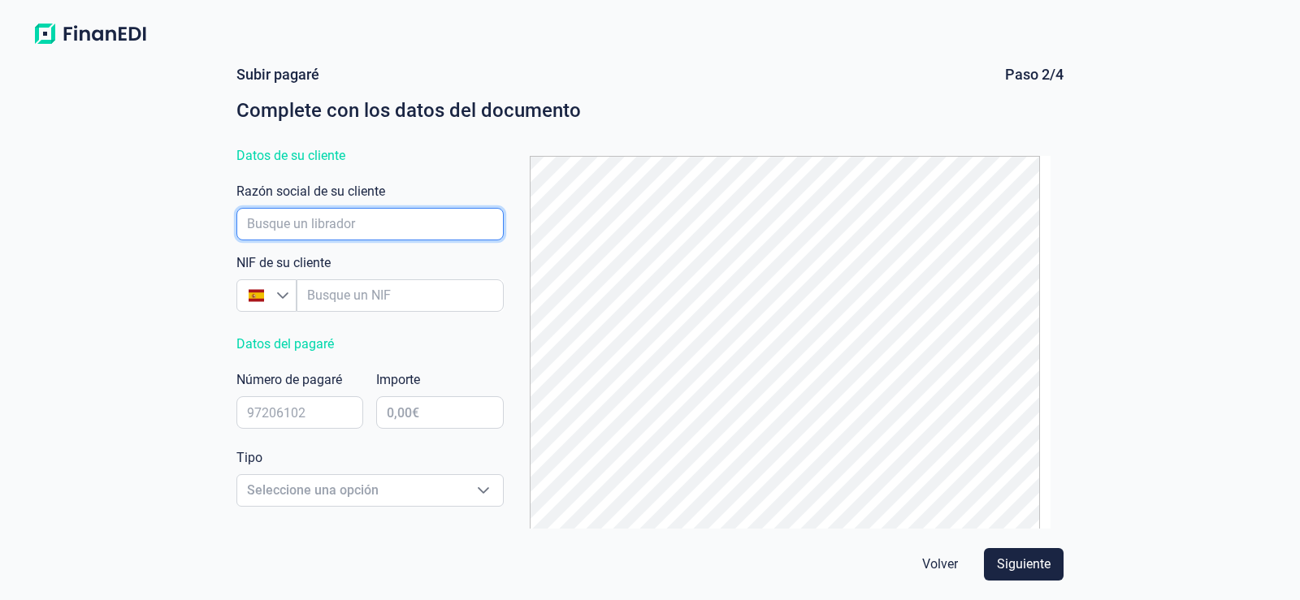
click at [347, 223] on input "empresaAutocomplete" at bounding box center [369, 224] width 267 height 32
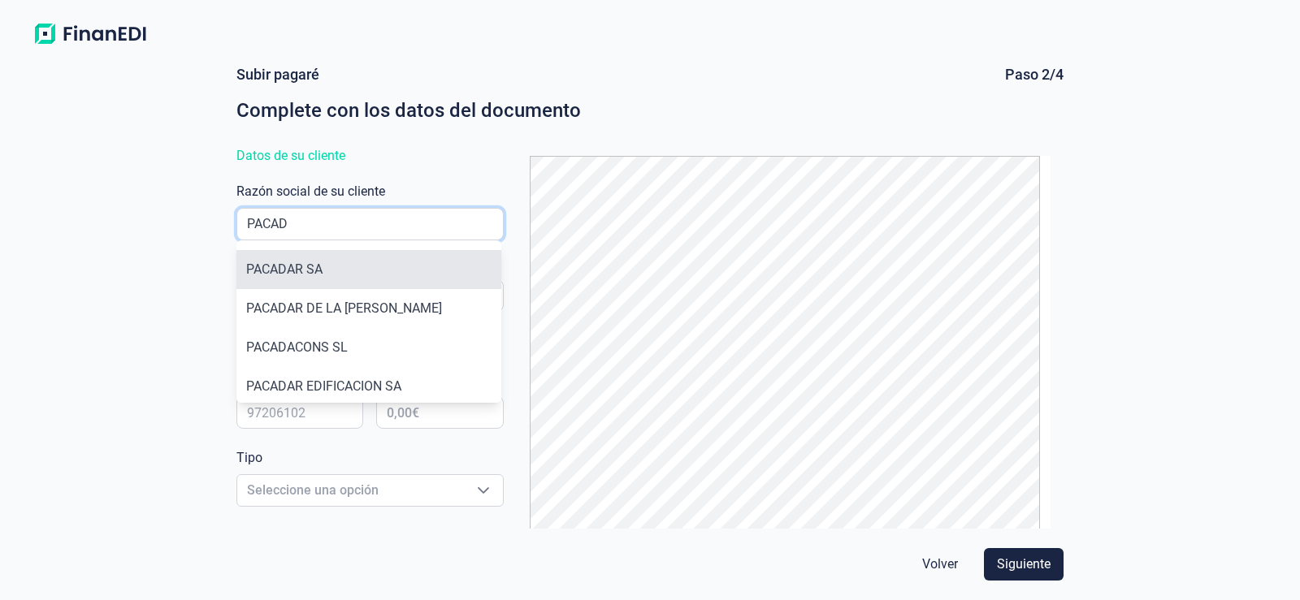
type input "PACAD"
click at [329, 266] on li "PACADAR SA" at bounding box center [368, 269] width 265 height 39
type input "A28032829"
type input "PACADAR SA"
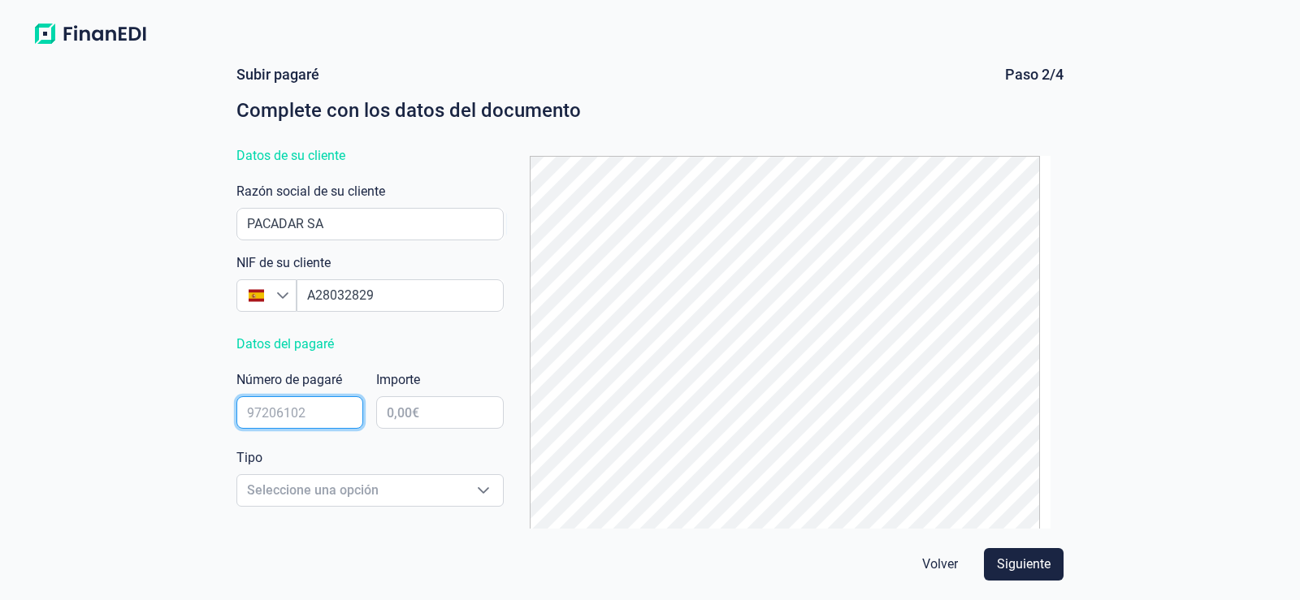
click at [298, 414] on input "text" at bounding box center [299, 412] width 127 height 32
type input "2473145-5"
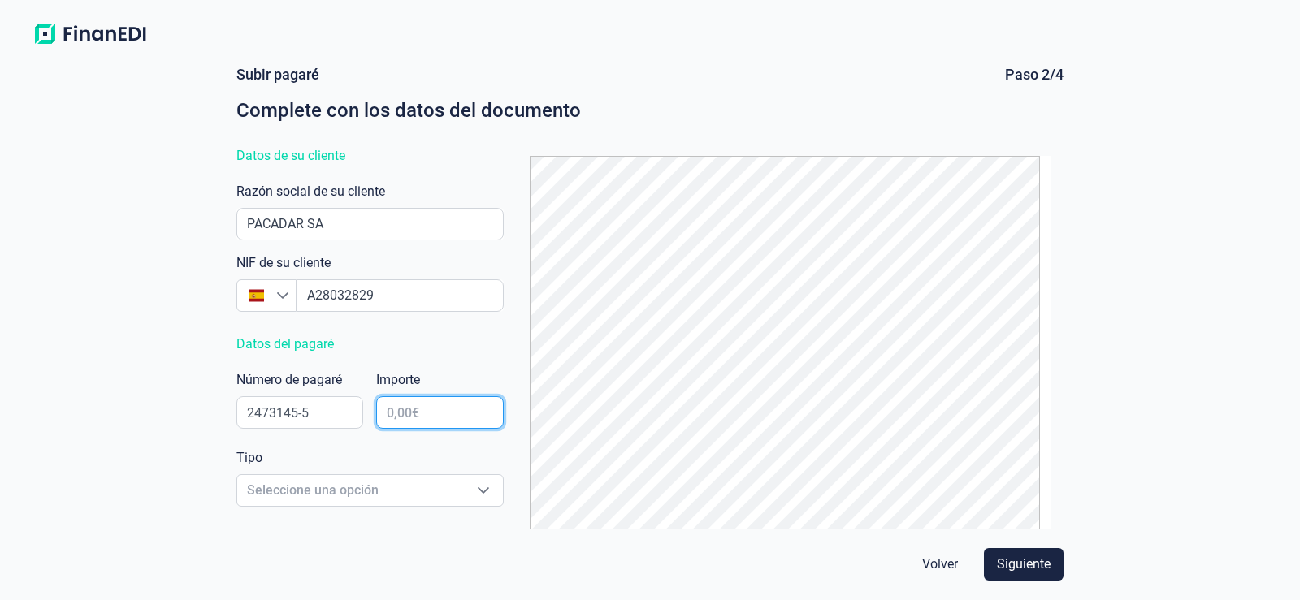
click at [417, 418] on input "text" at bounding box center [439, 412] width 127 height 32
type input "2.964,50 €"
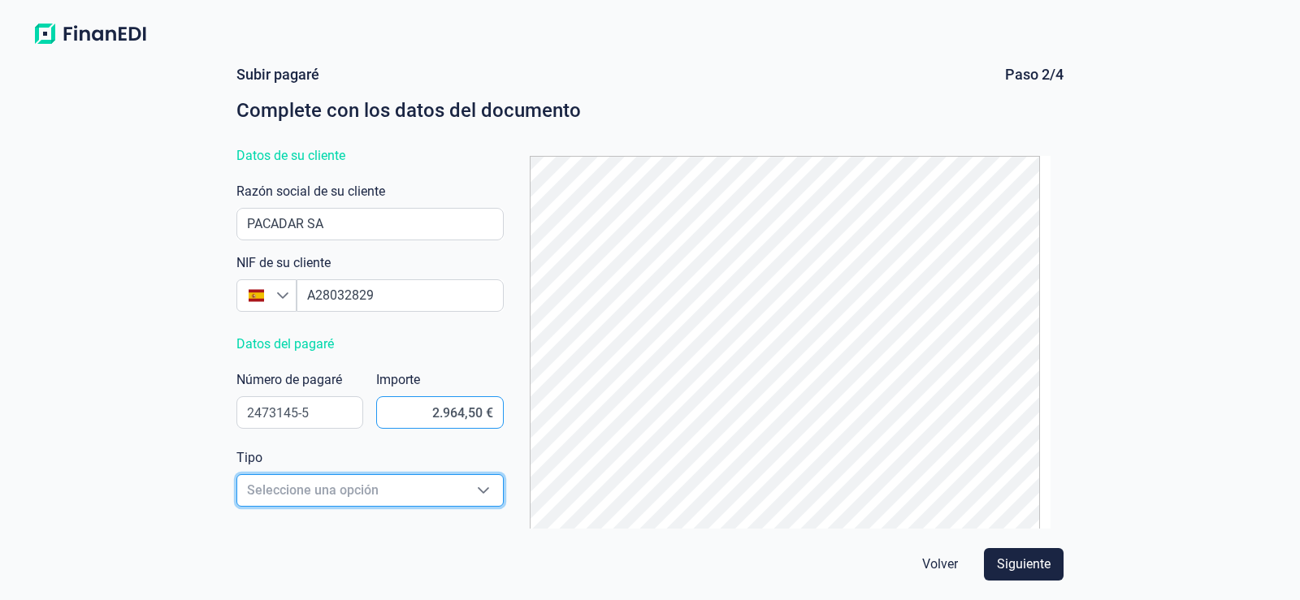
scroll to position [19, 10]
click at [423, 491] on span "Seleccione una opción" at bounding box center [350, 490] width 227 height 31
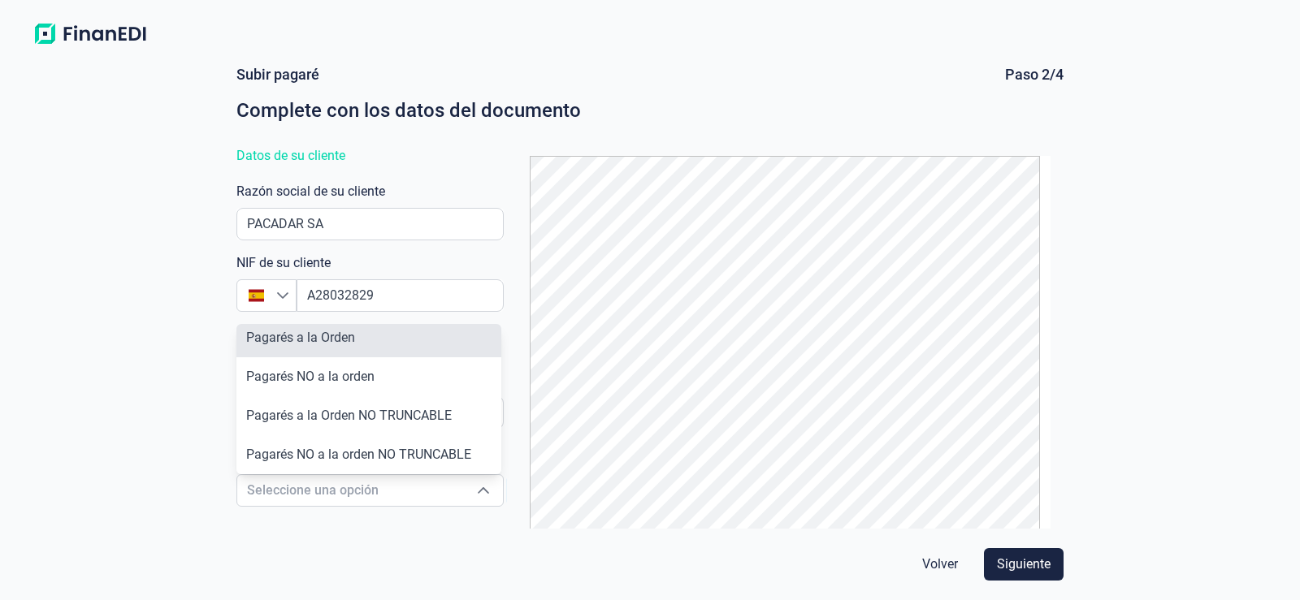
scroll to position [0, 0]
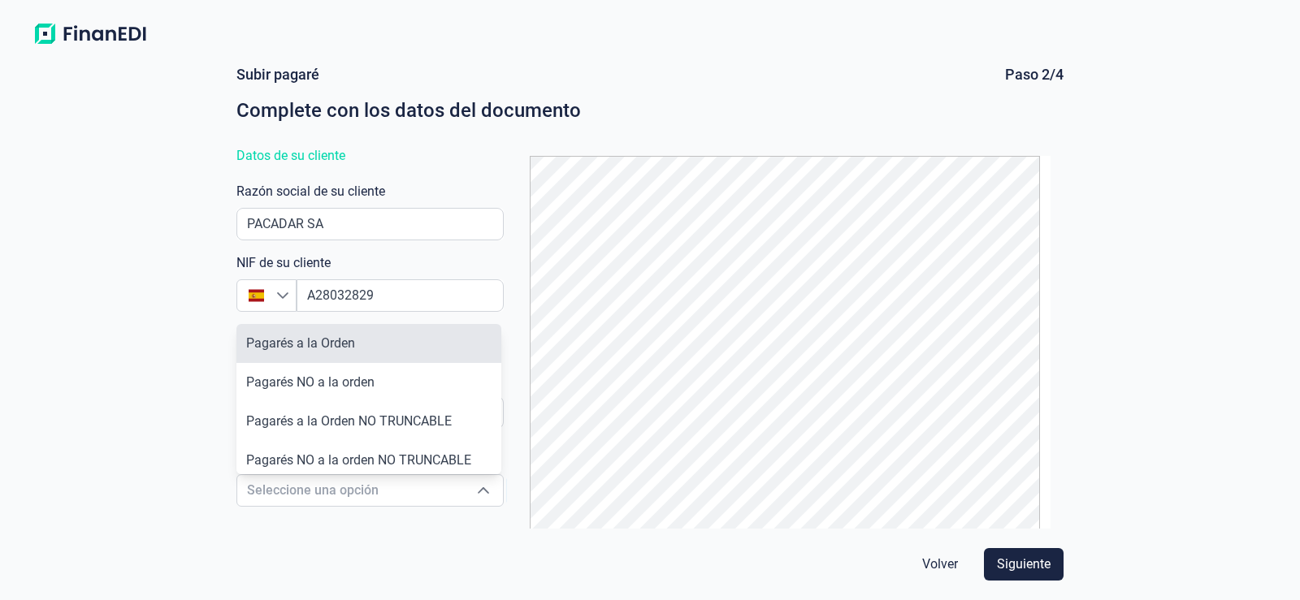
click at [385, 346] on li "Pagarés a la Orden" at bounding box center [368, 343] width 265 height 39
type input "Pagarés a la Orden"
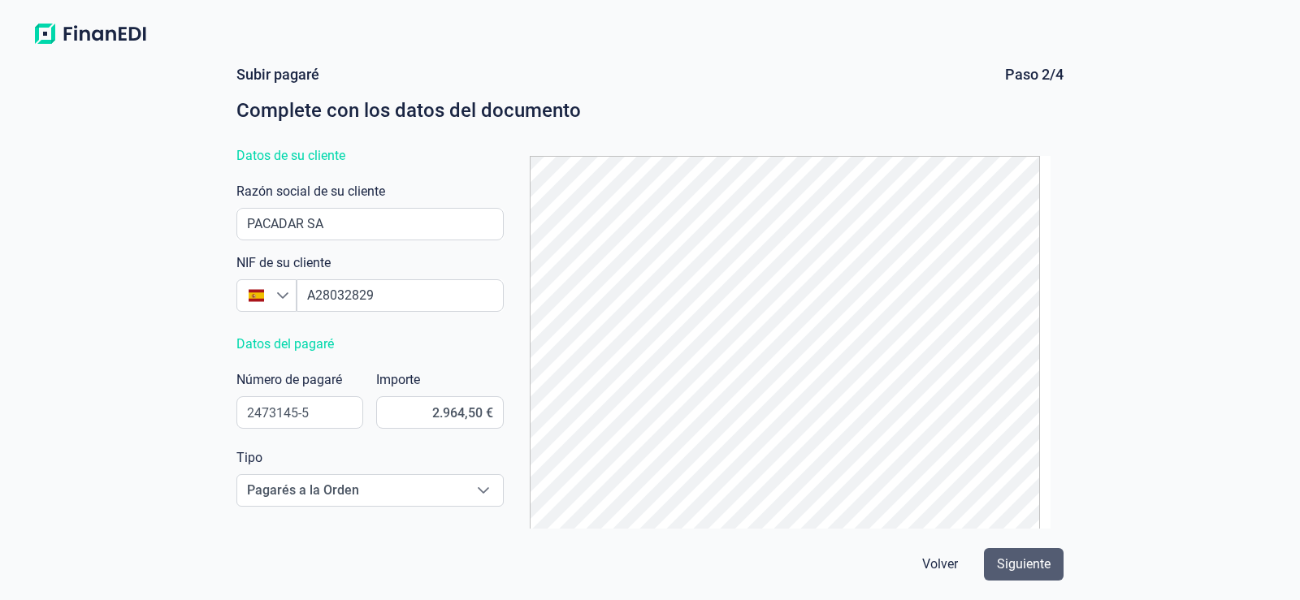
click at [1041, 562] on span "Siguiente" at bounding box center [1024, 564] width 54 height 19
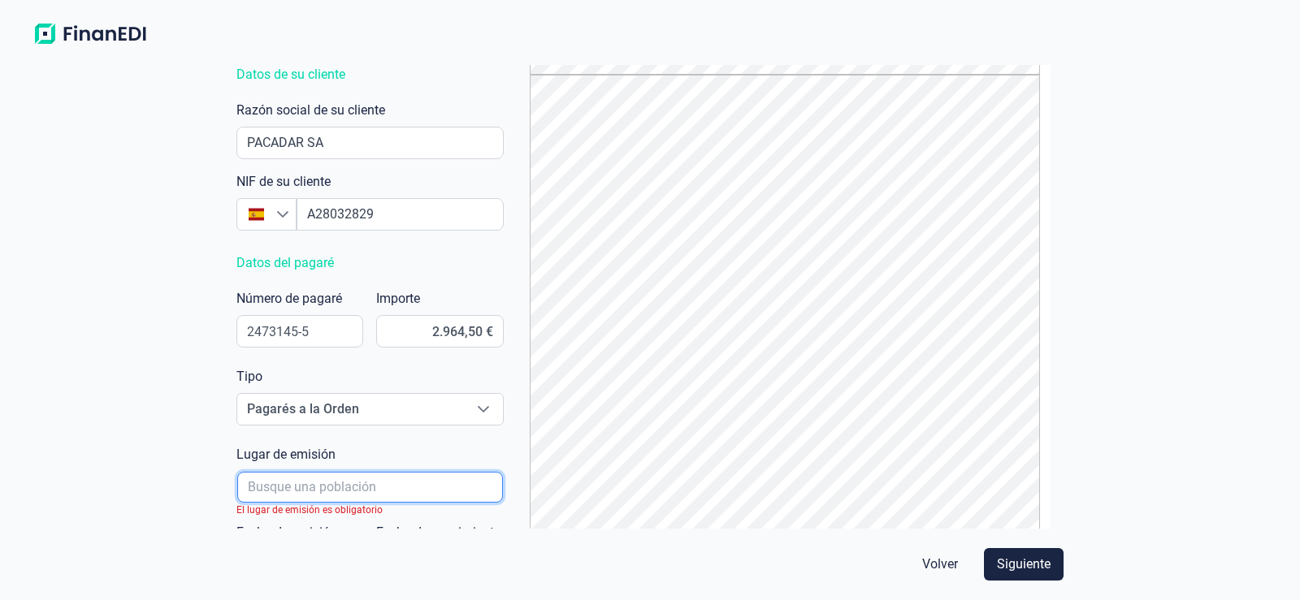
click at [391, 484] on input "poblacionAutocomplete" at bounding box center [370, 487] width 266 height 31
type input "MADRID"
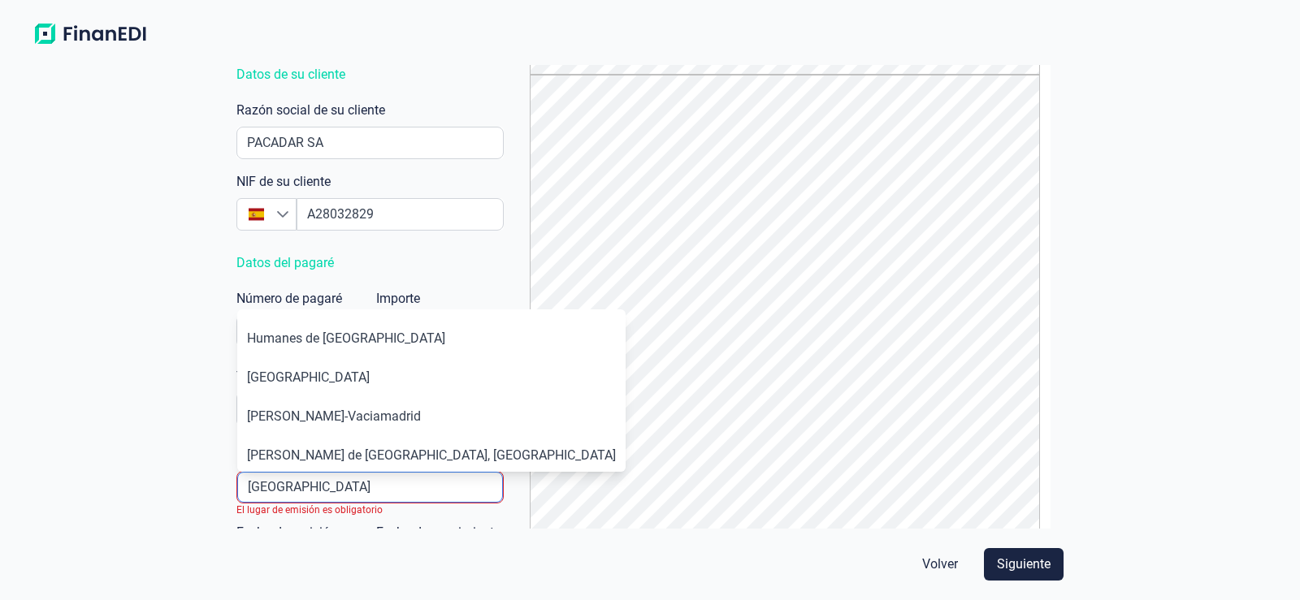
scroll to position [160, 0]
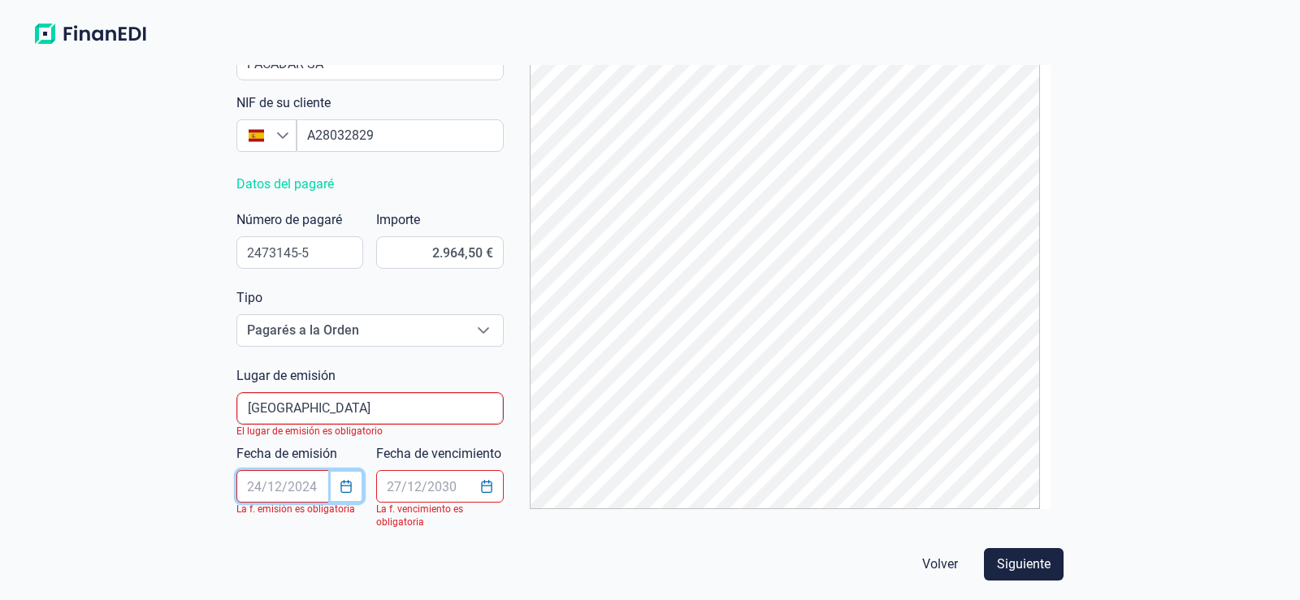
click at [344, 485] on icon "Choose Date" at bounding box center [346, 486] width 13 height 13
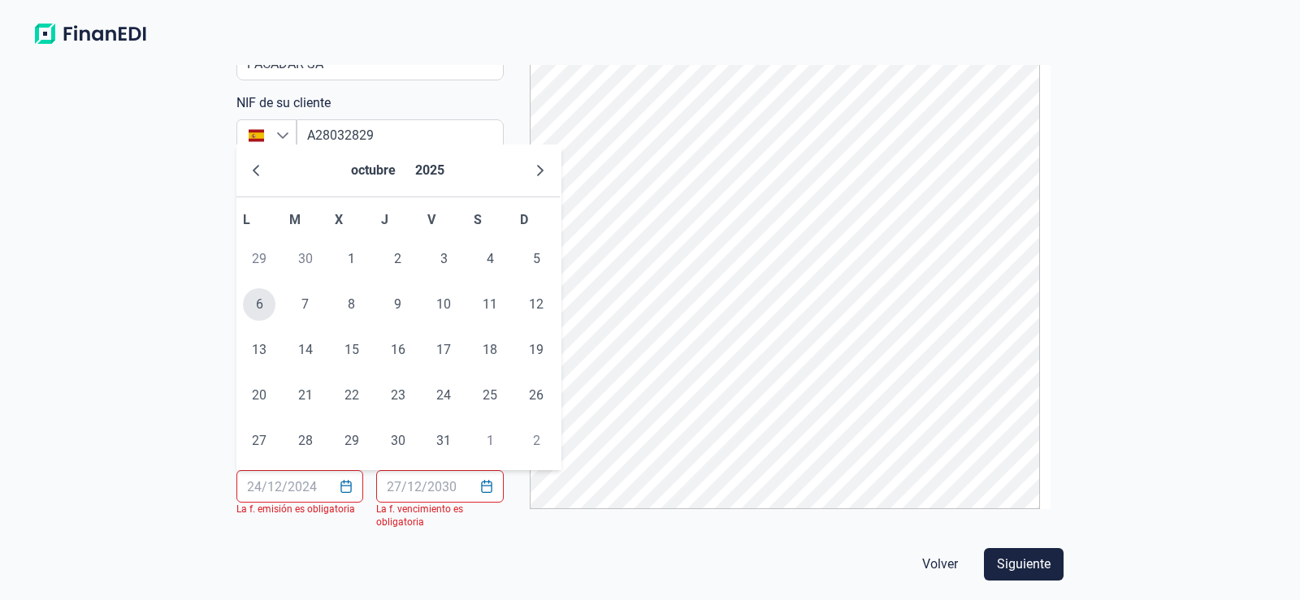
click at [260, 304] on span "6" at bounding box center [259, 304] width 32 height 32
type input "06/10/2025"
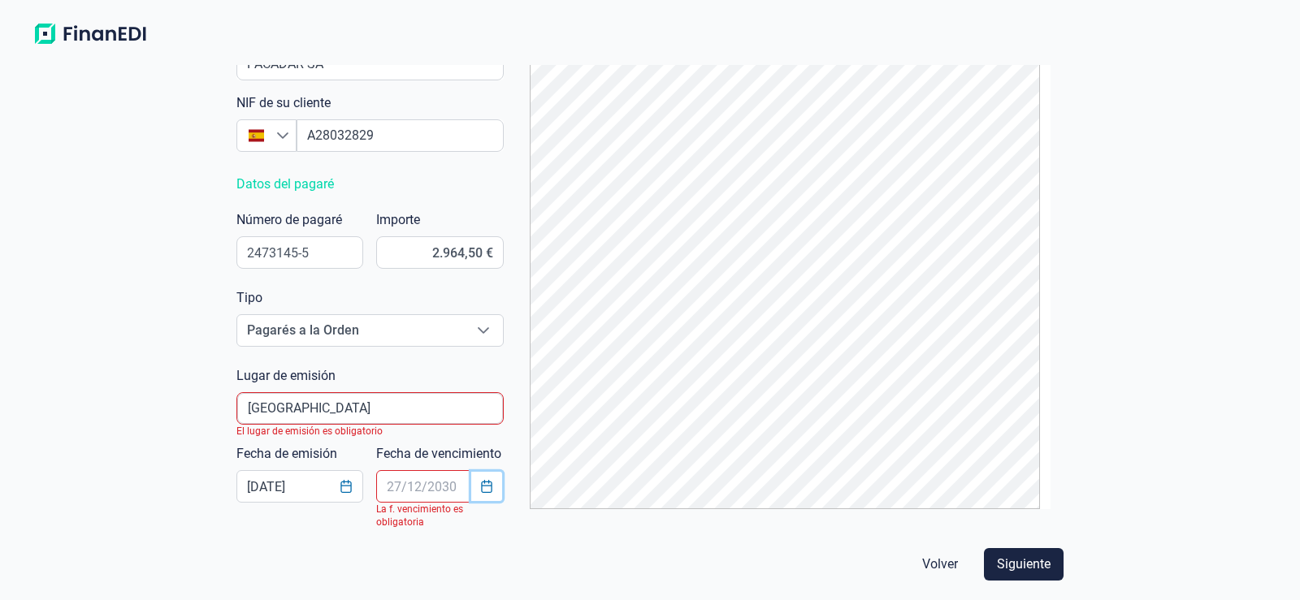
click at [483, 483] on icon "Choose Date" at bounding box center [486, 486] width 11 height 13
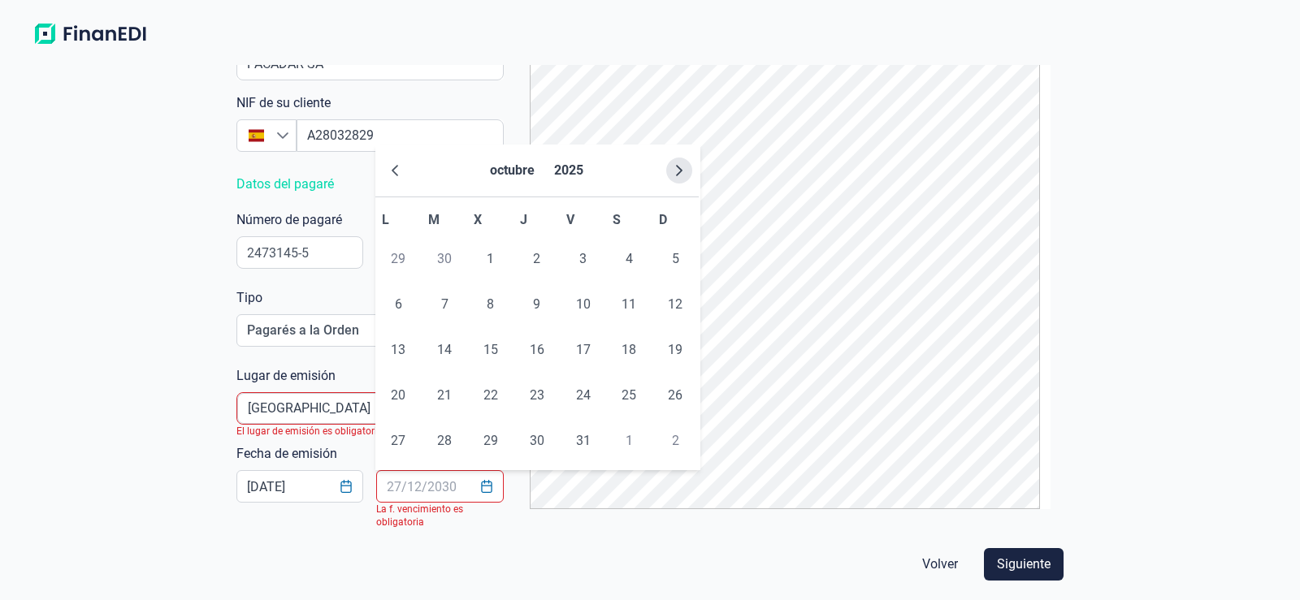
click at [676, 171] on icon "Next Month" at bounding box center [679, 170] width 13 height 13
click at [452, 443] on span "25" at bounding box center [444, 441] width 32 height 32
type input "25/11/2025"
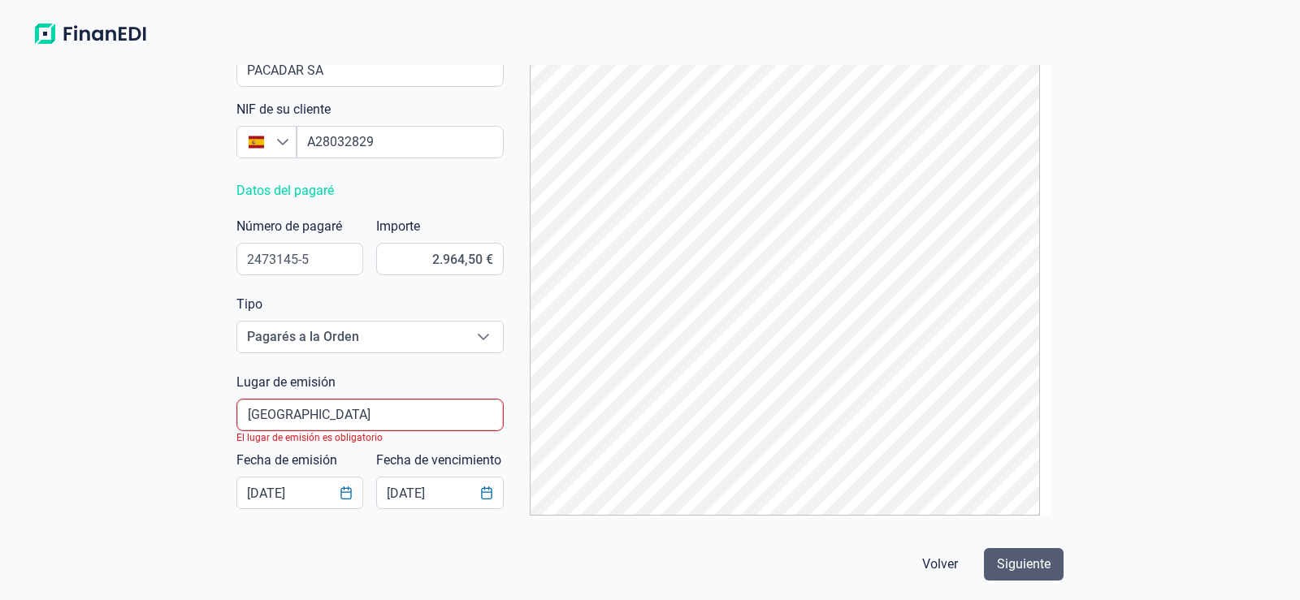
click at [1026, 570] on span "Siguiente" at bounding box center [1024, 564] width 54 height 19
click at [1027, 564] on span "Siguiente" at bounding box center [1024, 564] width 54 height 19
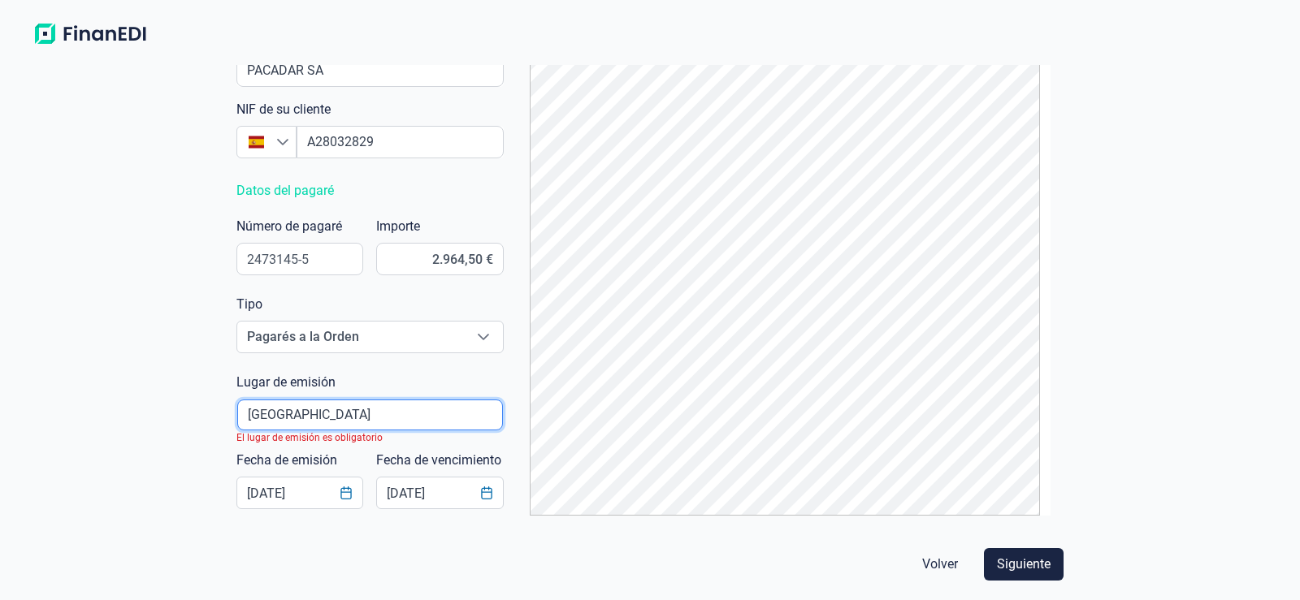
click at [334, 414] on input "poblacionAutocomplete" at bounding box center [370, 415] width 266 height 31
click at [321, 414] on input "poblacionAutocomplete" at bounding box center [370, 415] width 266 height 31
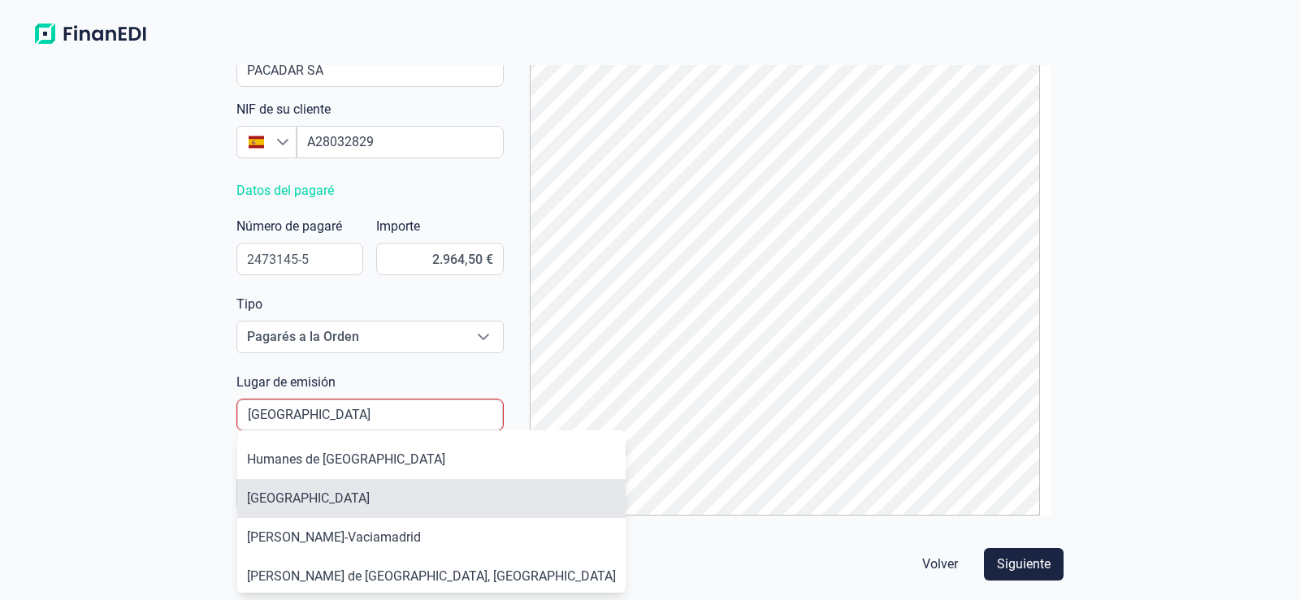
click at [297, 497] on li "Madrid" at bounding box center [431, 498] width 388 height 39
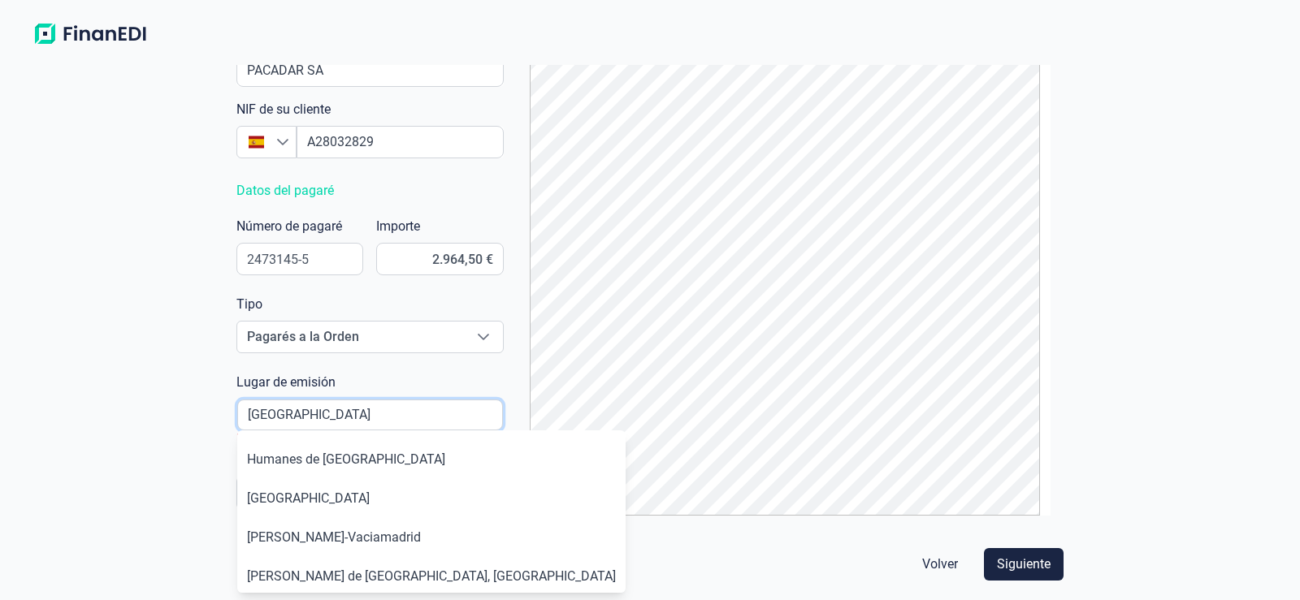
type input "Madrid"
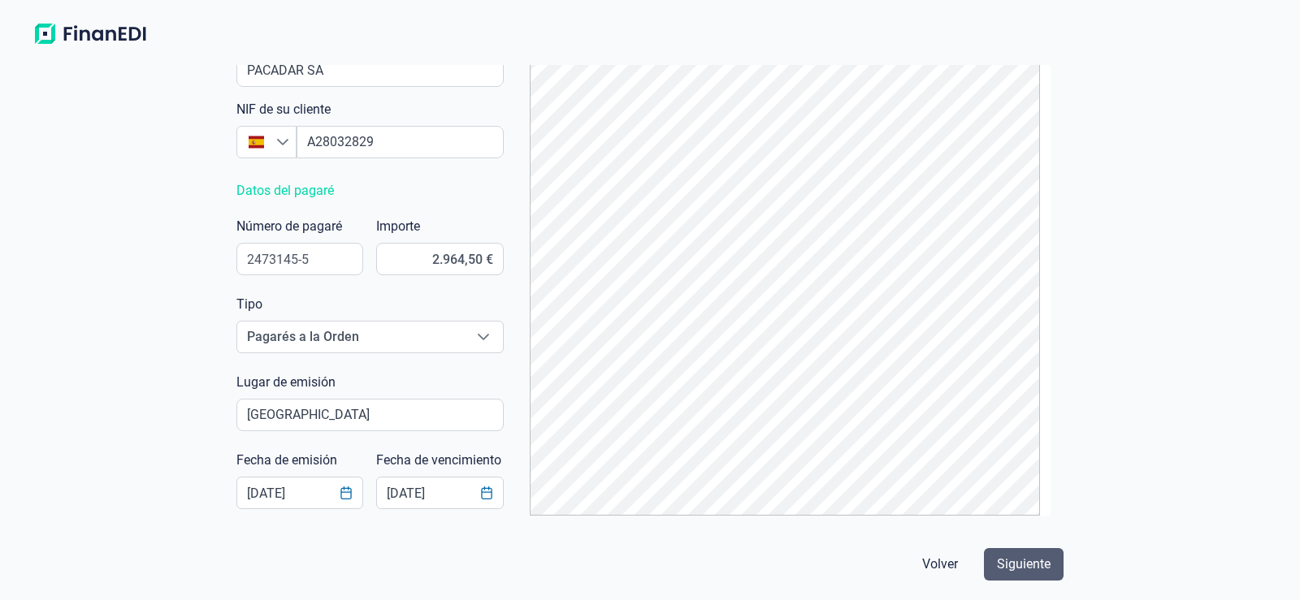
click at [1033, 569] on span "Siguiente" at bounding box center [1024, 564] width 54 height 19
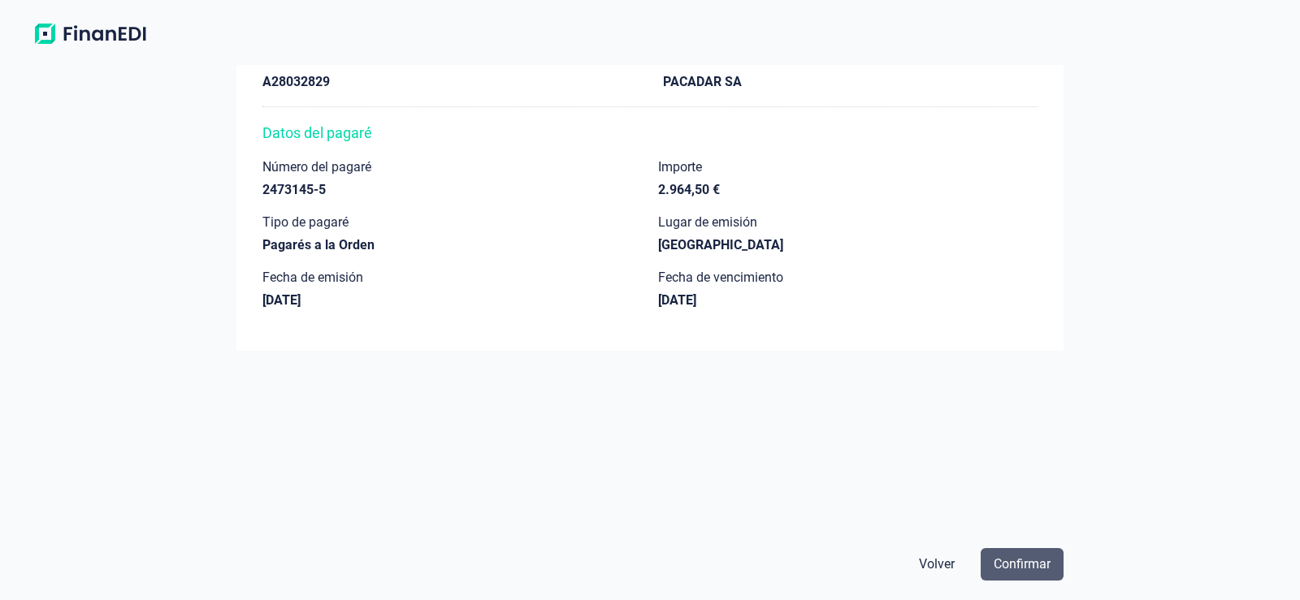
click at [1020, 567] on span "Confirmar" at bounding box center [1022, 564] width 57 height 19
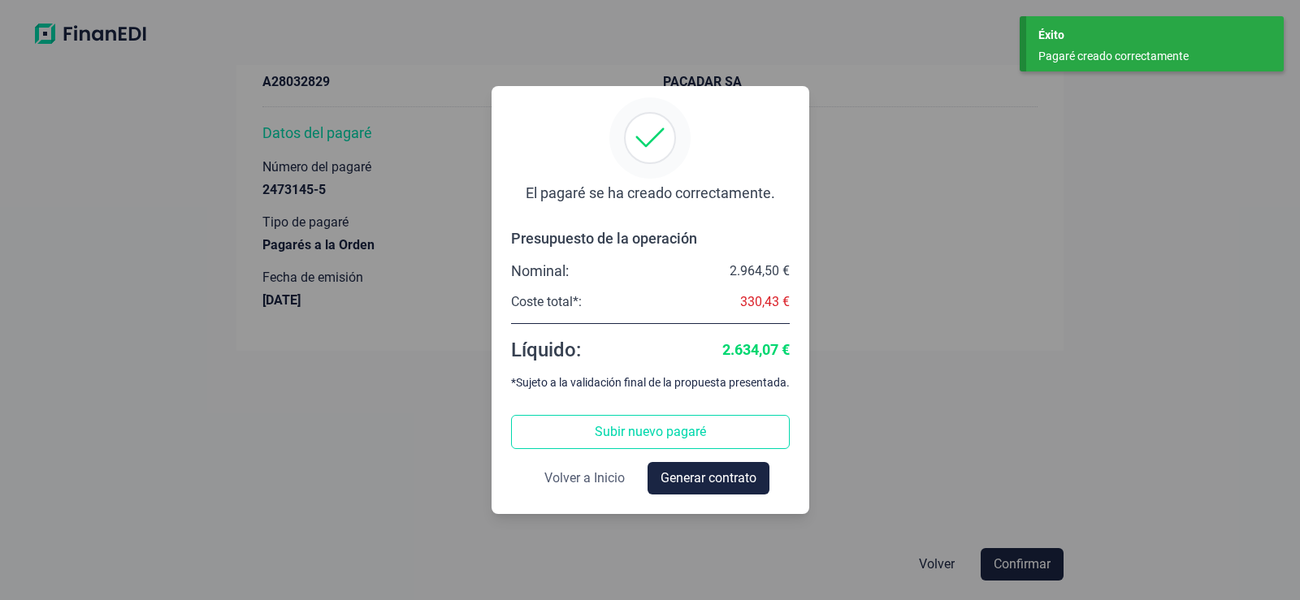
click at [587, 471] on span "Volver a Inicio" at bounding box center [584, 478] width 80 height 19
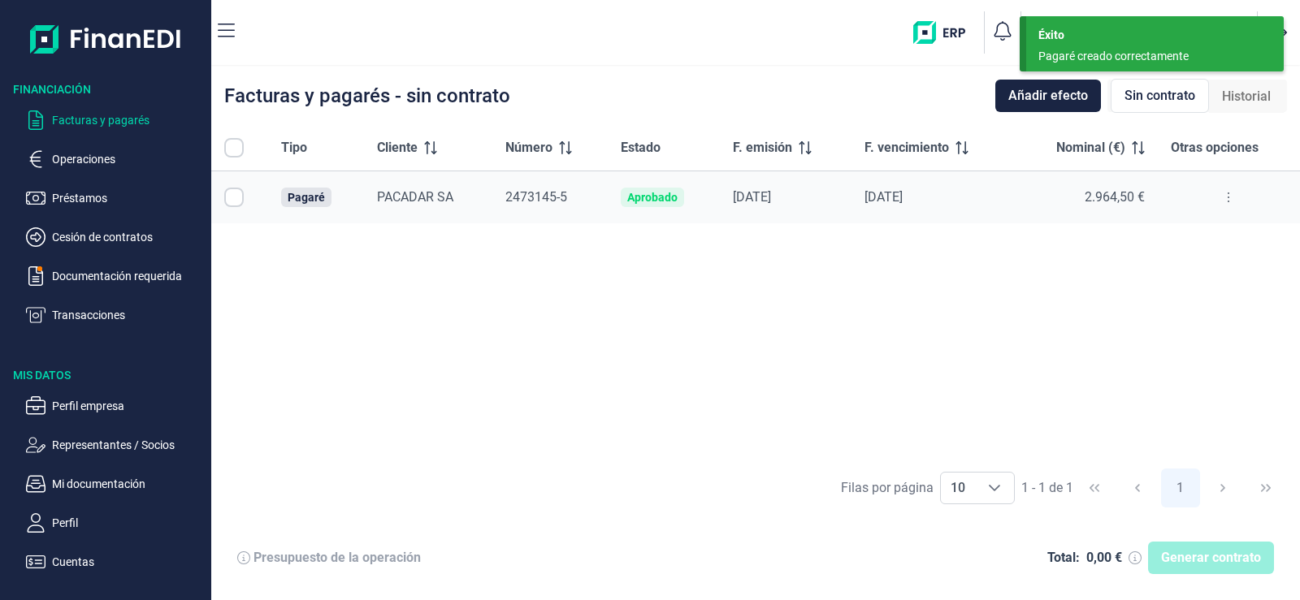
checkbox input "true"
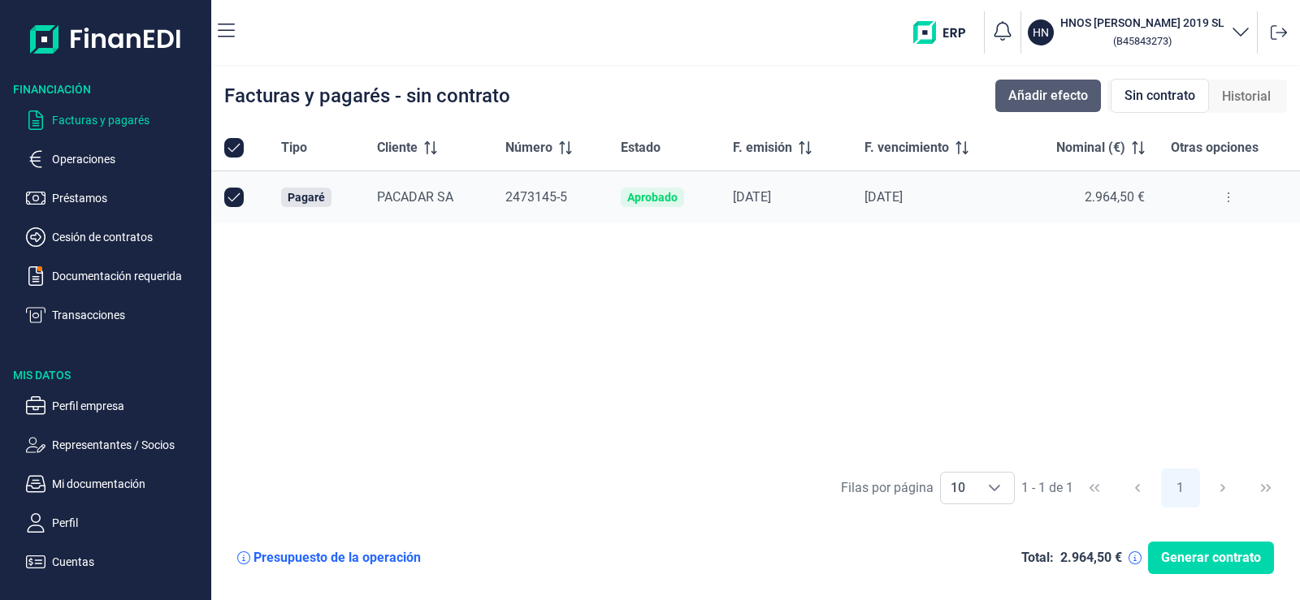
click at [1083, 99] on span "Añadir efecto" at bounding box center [1048, 95] width 80 height 19
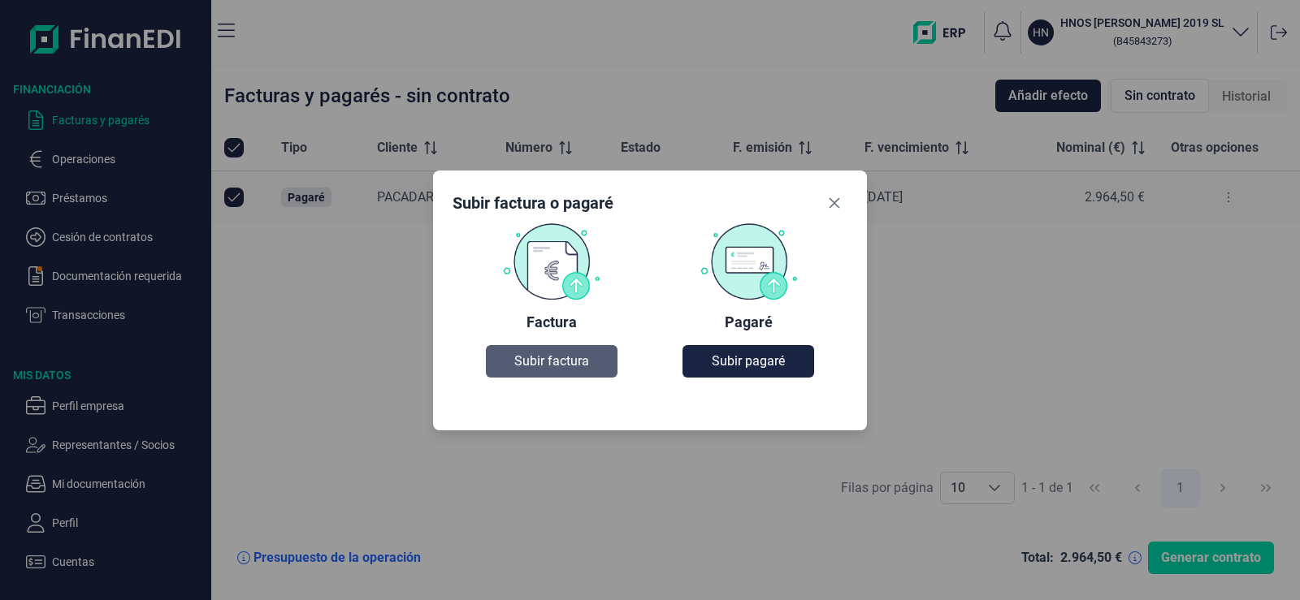
click at [578, 362] on span "Subir factura" at bounding box center [551, 361] width 75 height 19
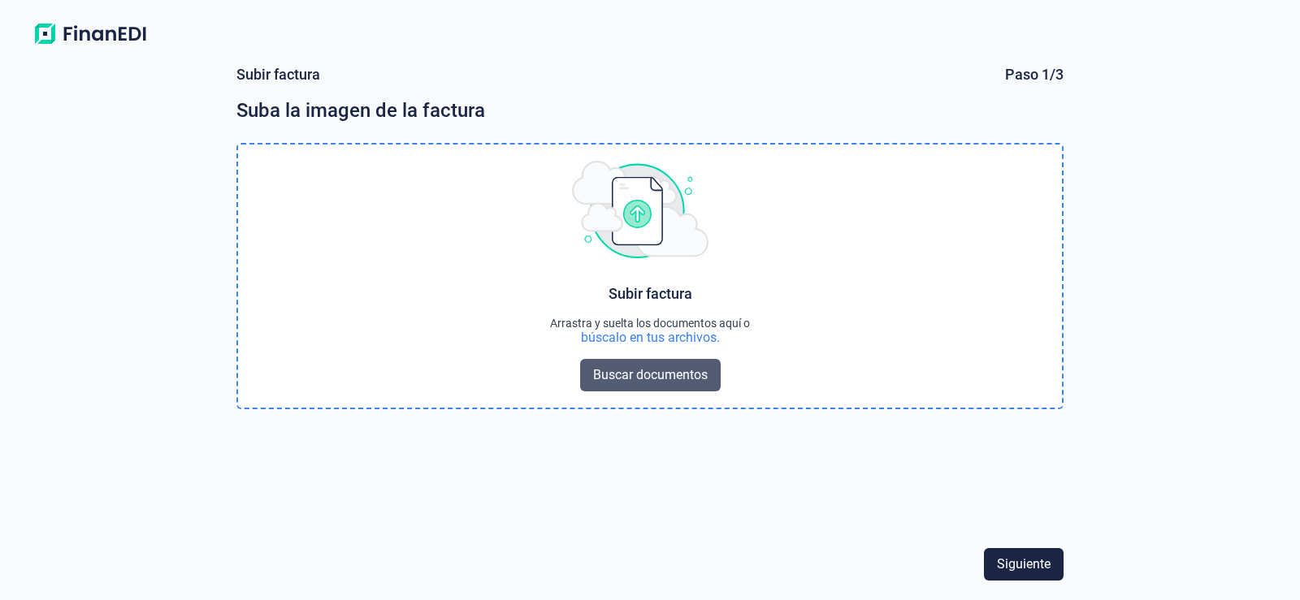
click at [639, 374] on span "Buscar documentos" at bounding box center [650, 375] width 115 height 19
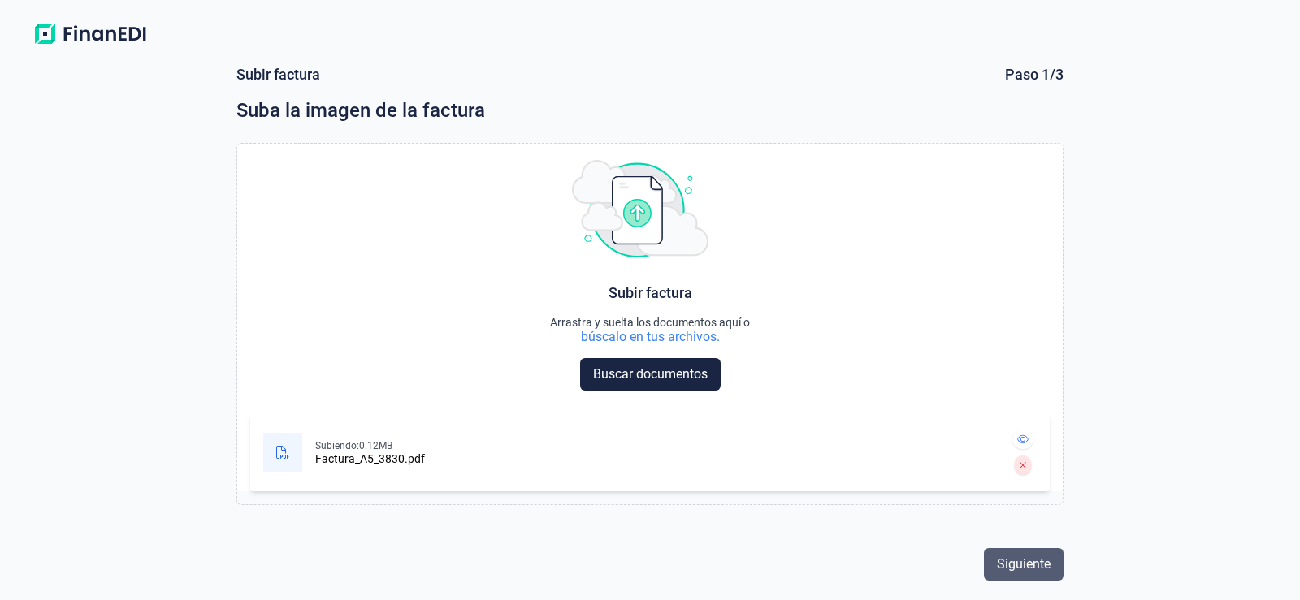
click at [1031, 566] on span "Siguiente" at bounding box center [1024, 564] width 54 height 19
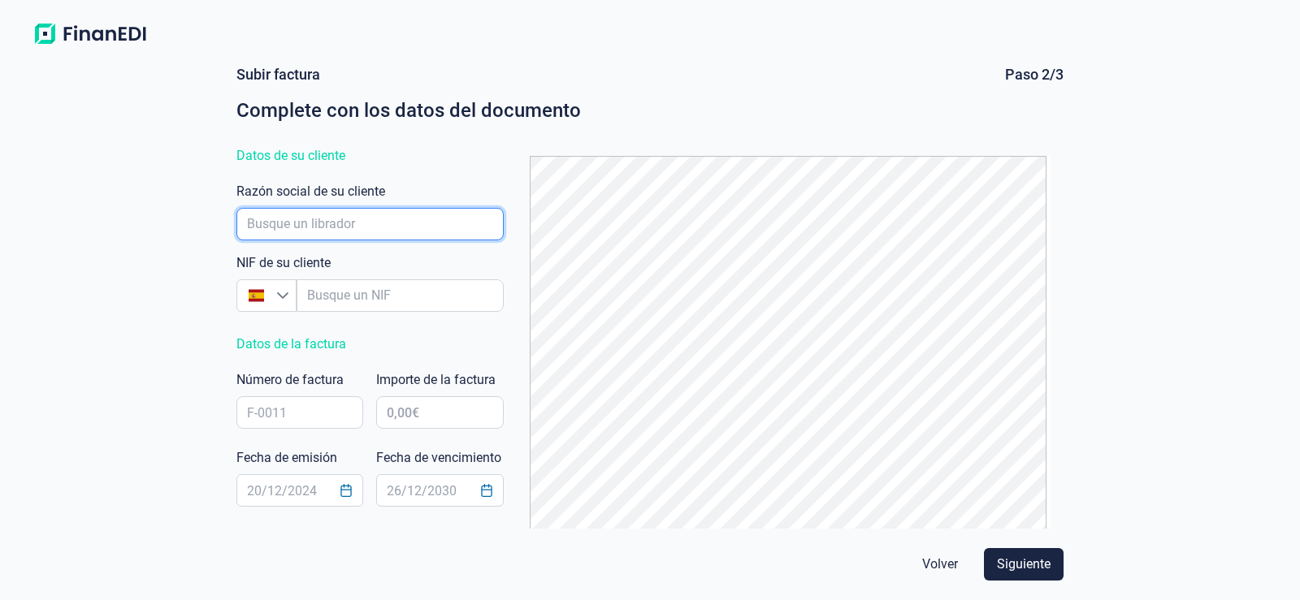
click at [318, 219] on input "empresaAutocomplete" at bounding box center [369, 224] width 267 height 32
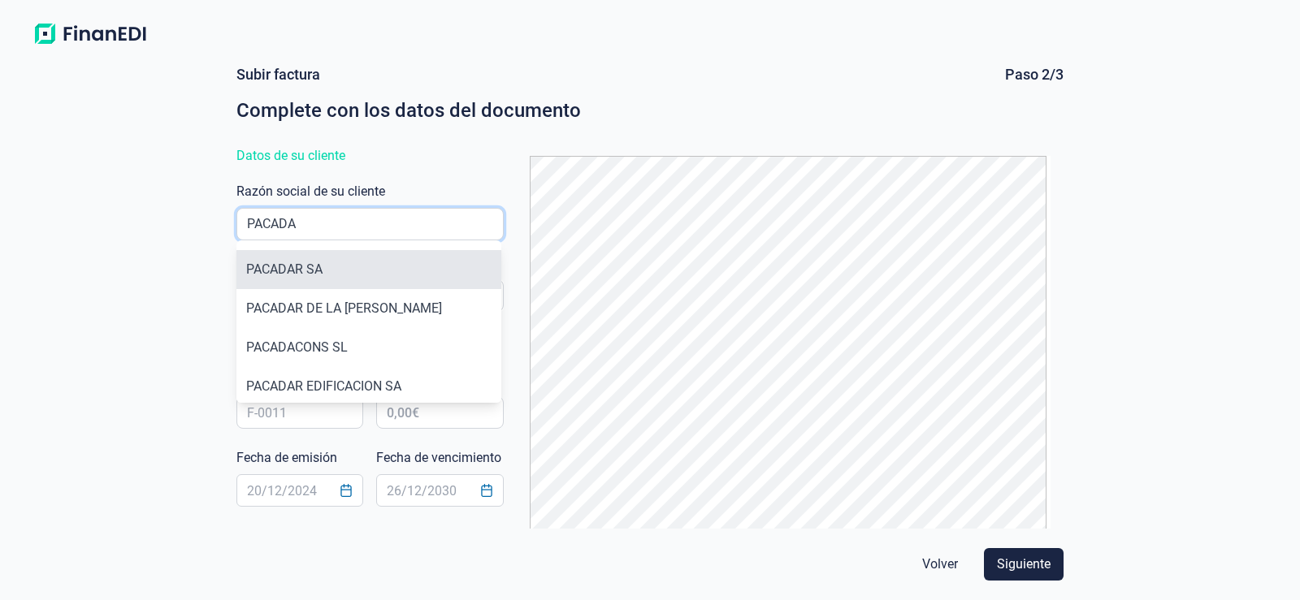
type input "PACADA"
click at [296, 271] on li "PACADAR SA" at bounding box center [368, 269] width 265 height 39
type input "A28032829"
type input "PACADAR SA"
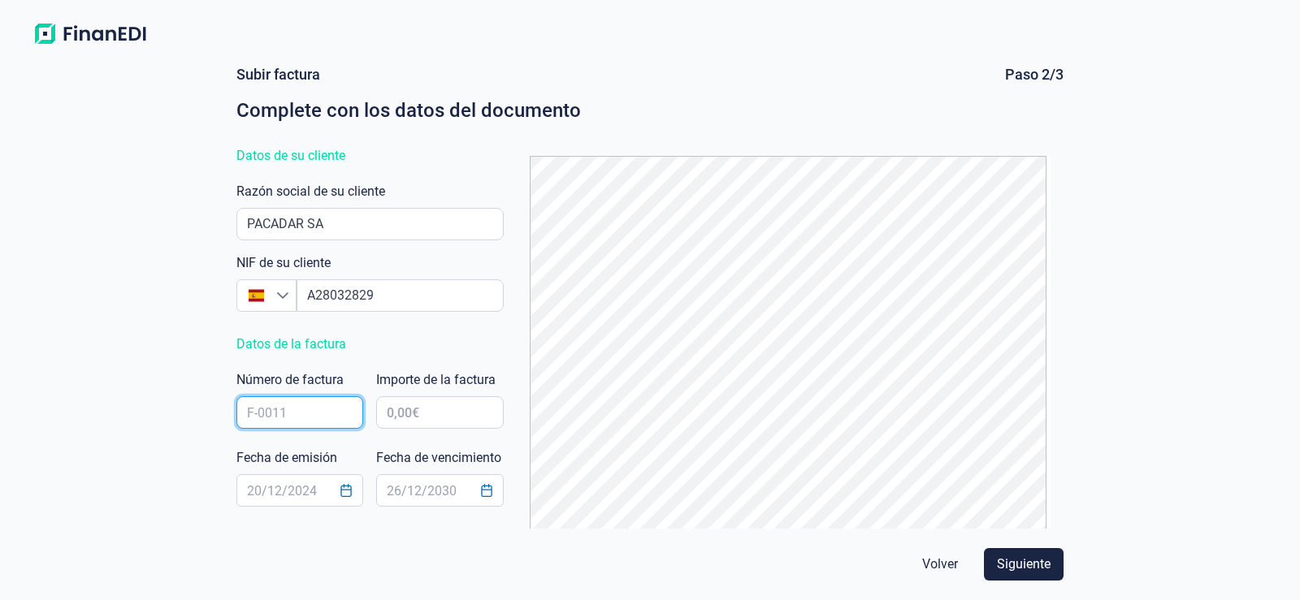
drag, startPoint x: 295, startPoint y: 407, endPoint x: 285, endPoint y: 400, distance: 12.2
click at [295, 407] on input "text" at bounding box center [299, 412] width 127 height 32
type input "3830"
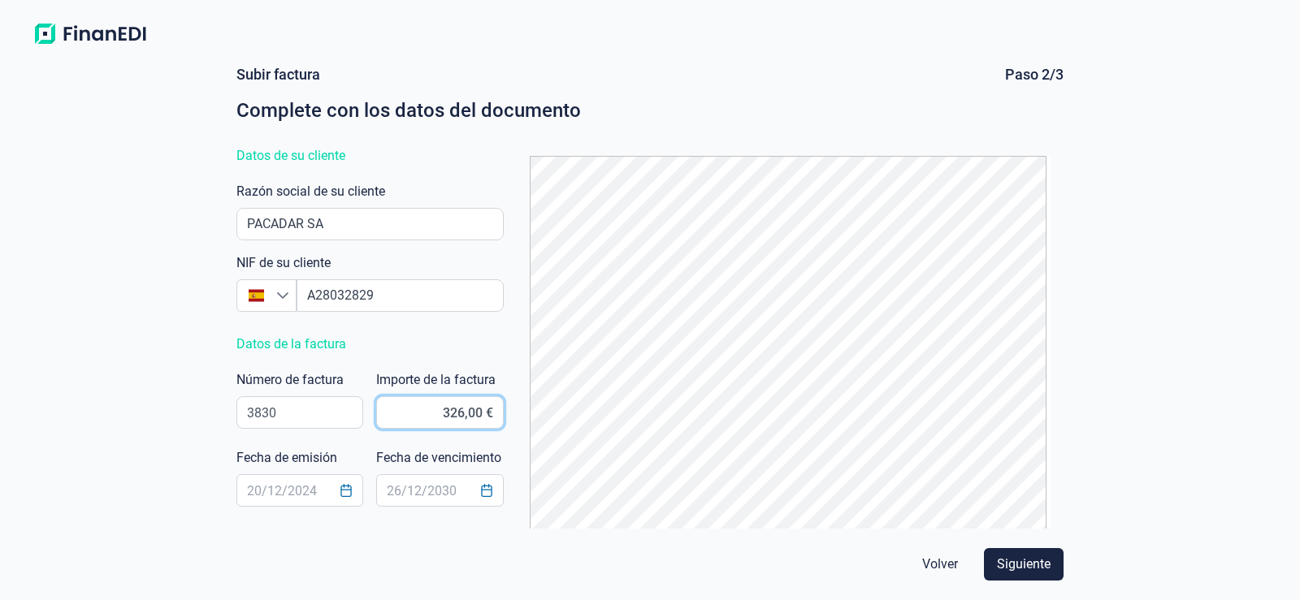
type input "3.267,00 €"
click at [350, 495] on icon "Choose Date" at bounding box center [346, 490] width 11 height 13
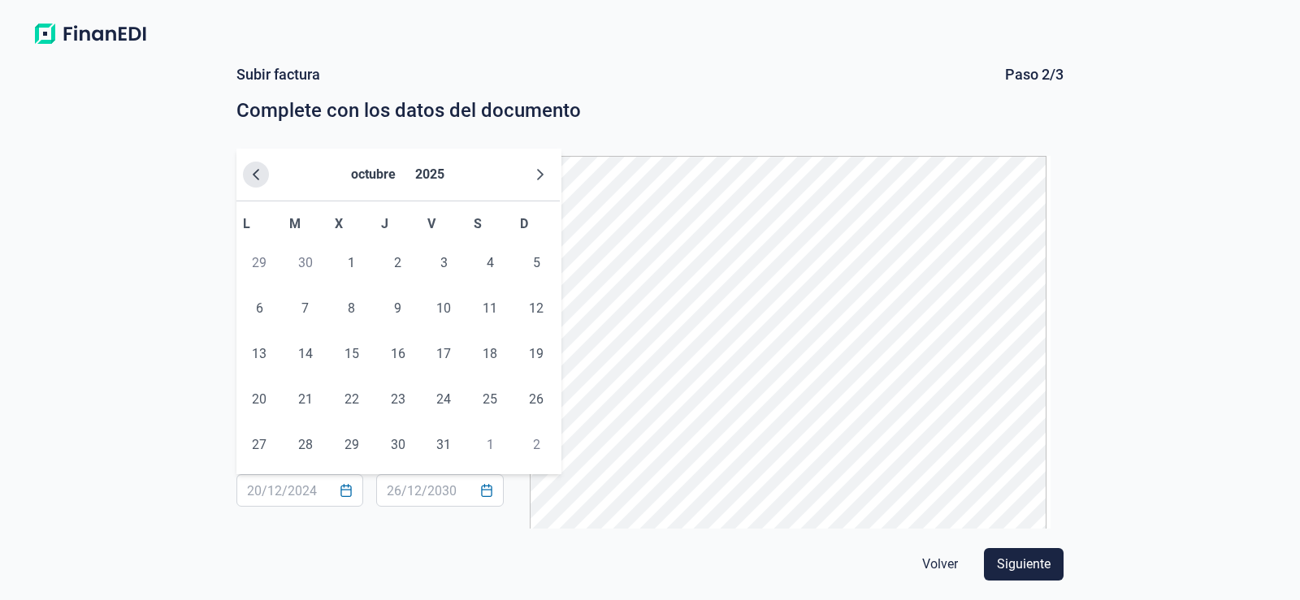
click at [258, 180] on icon "Previous Month" at bounding box center [256, 174] width 6 height 11
click at [448, 262] on span "5" at bounding box center [443, 263] width 32 height 32
type input "05/09/2025"
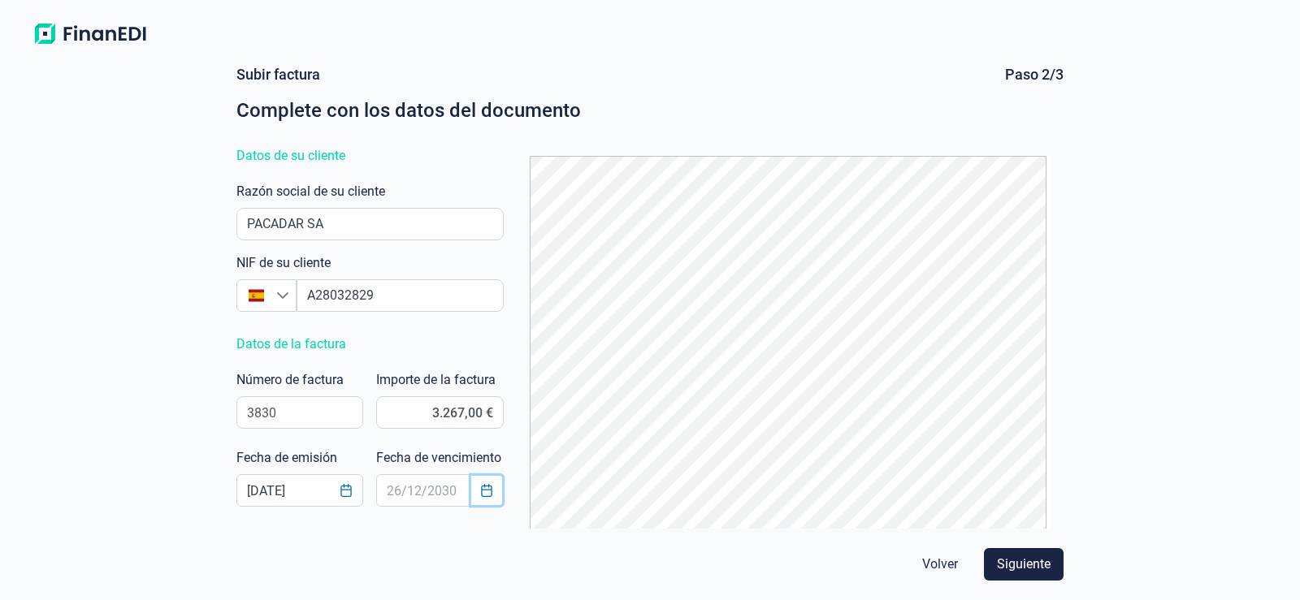
click at [488, 493] on icon "Choose Date" at bounding box center [486, 490] width 13 height 13
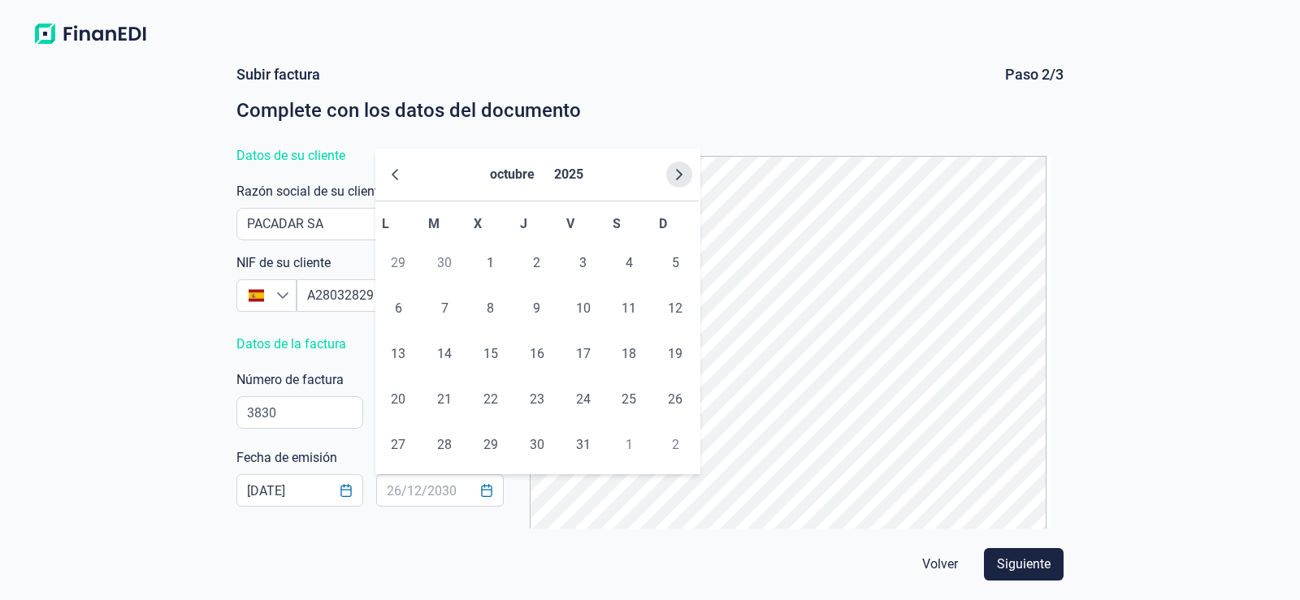
click at [678, 177] on icon "Next Month" at bounding box center [679, 174] width 6 height 11
click at [584, 392] on span "26" at bounding box center [583, 399] width 32 height 32
type input "26/12/2025"
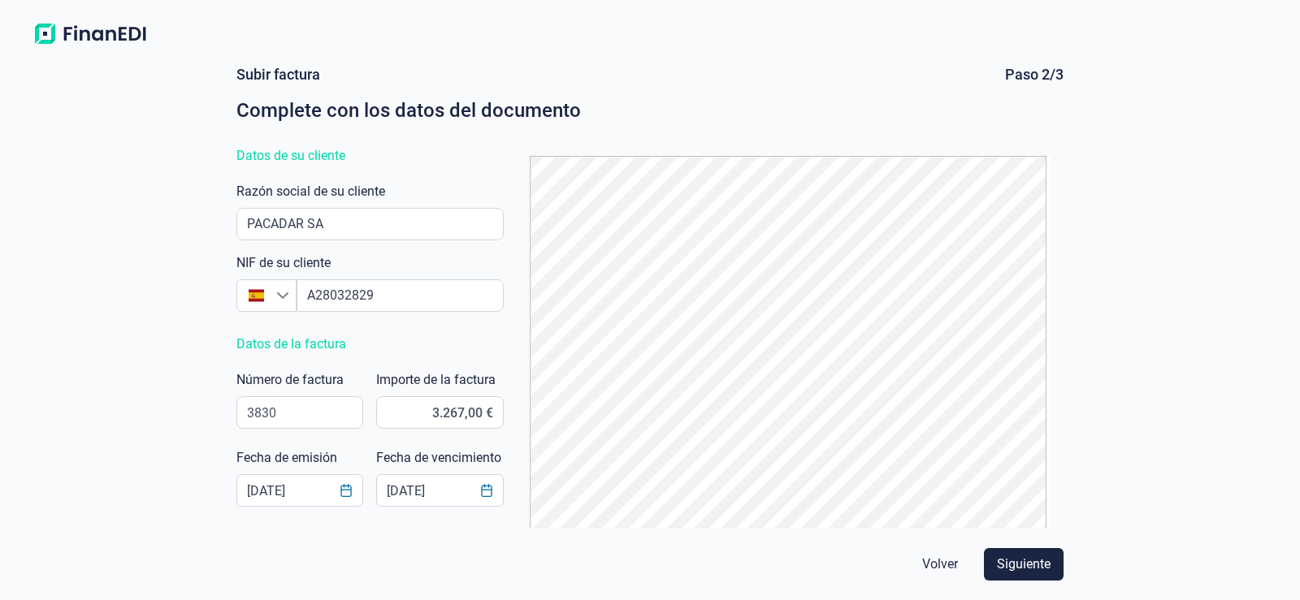
scroll to position [76, 0]
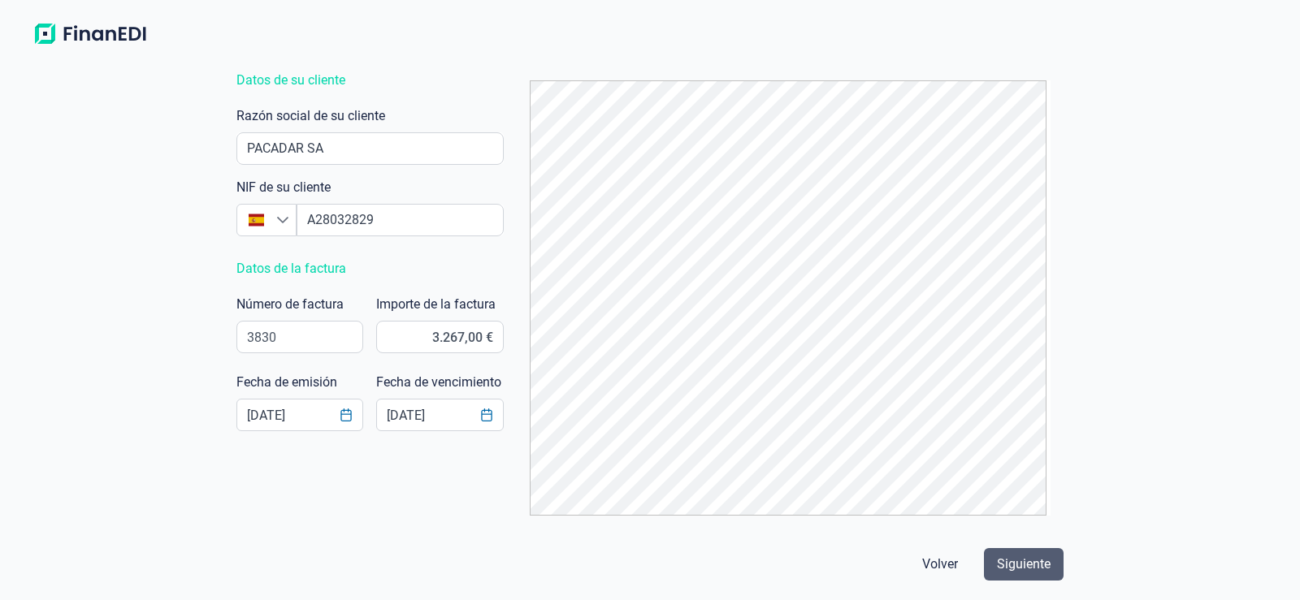
click at [1029, 557] on span "Siguiente" at bounding box center [1024, 564] width 54 height 19
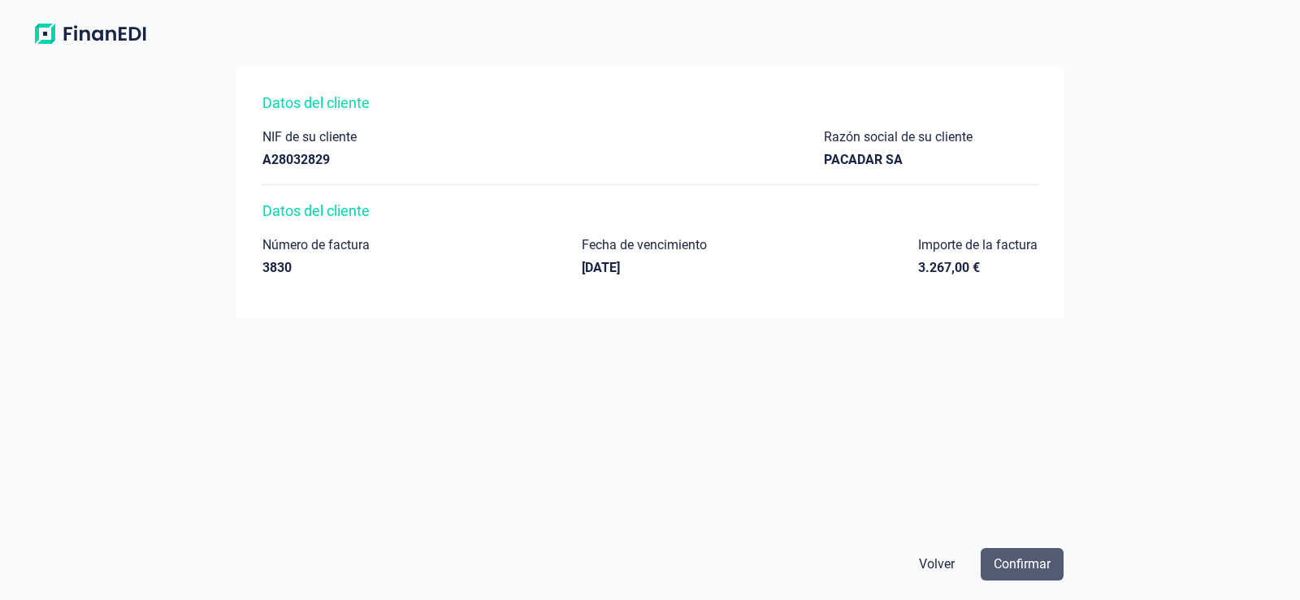
click at [1030, 566] on span "Confirmar" at bounding box center [1022, 564] width 57 height 19
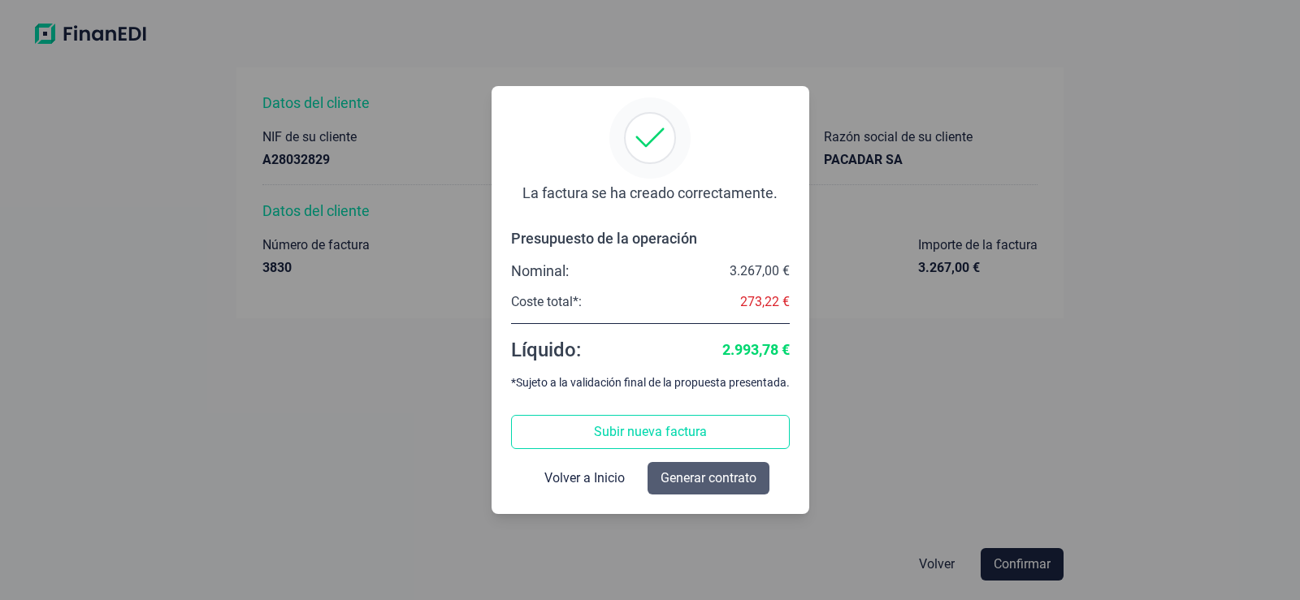
click at [730, 475] on span "Generar contrato" at bounding box center [708, 478] width 96 height 19
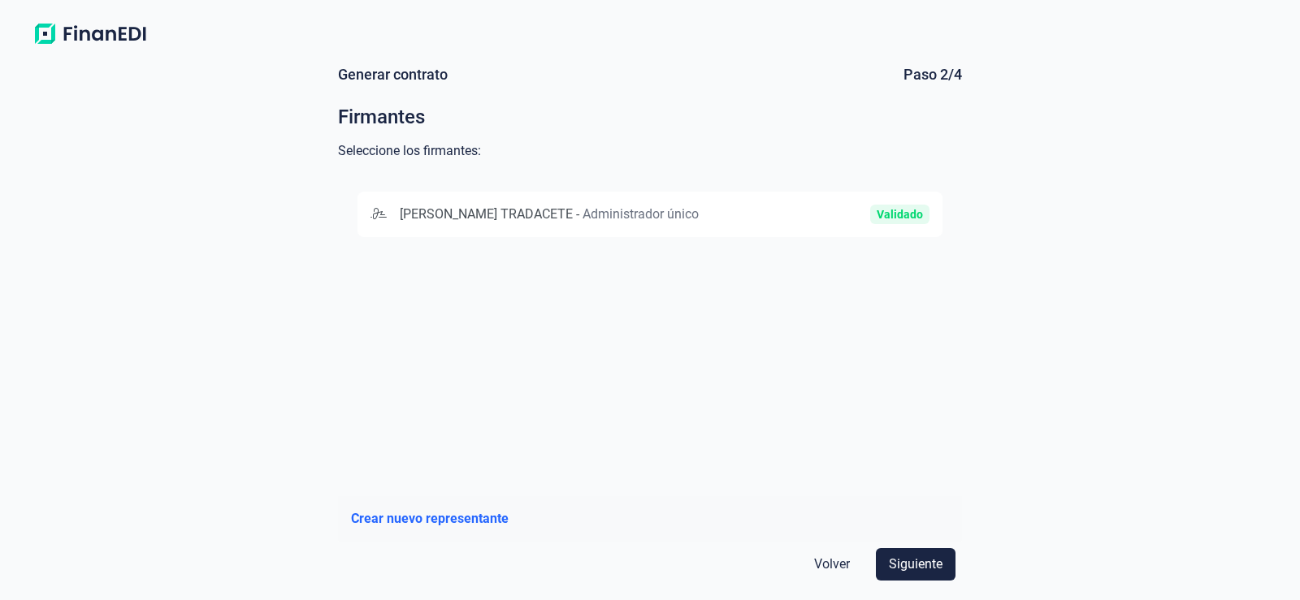
click at [743, 223] on div "Validado" at bounding box center [836, 214] width 186 height 19
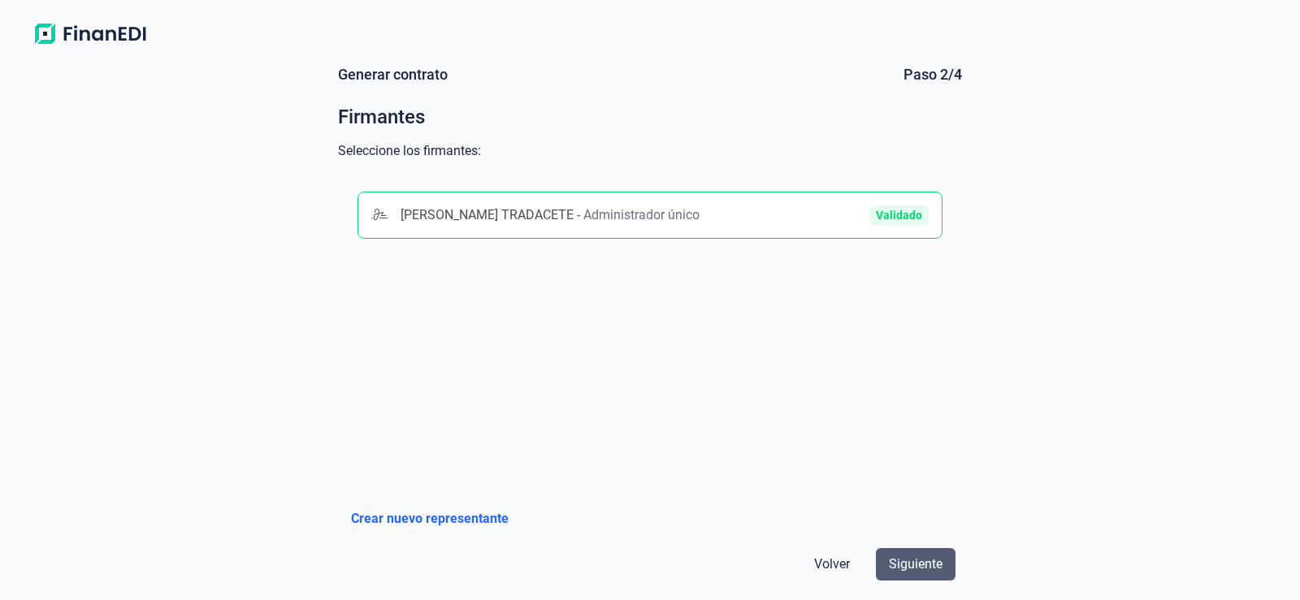
click at [938, 568] on span "Siguiente" at bounding box center [916, 564] width 54 height 19
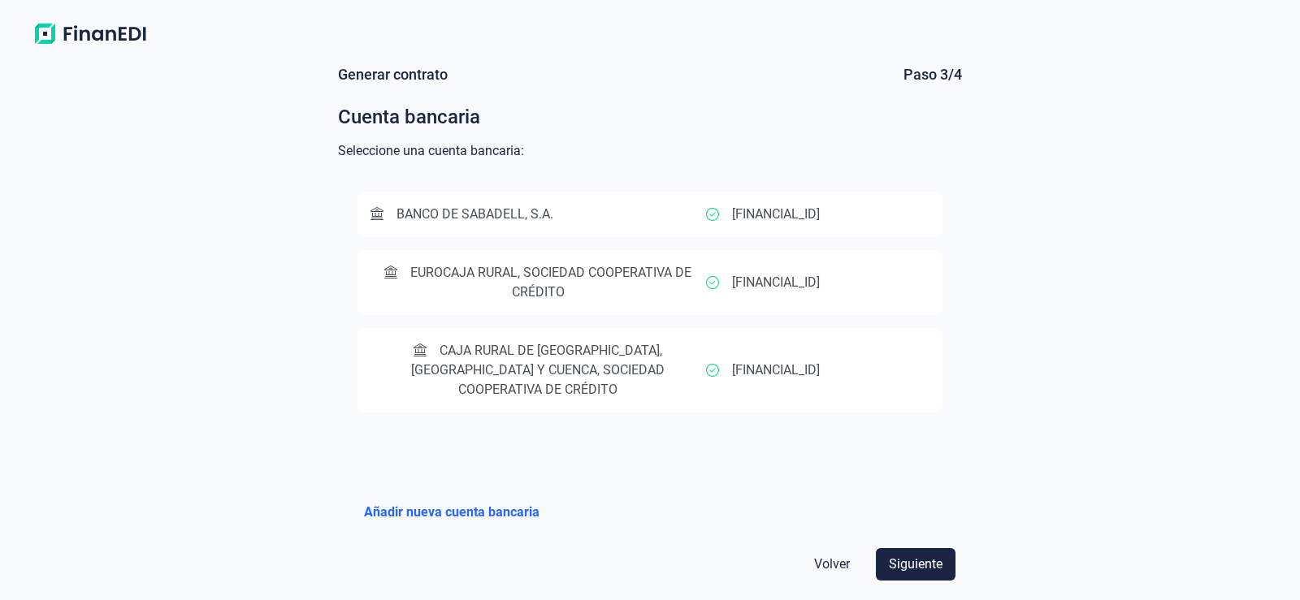
click at [684, 290] on span "EUROCAJA RURAL, SOCIEDAD COOPERATIVA DE CRÉDITO" at bounding box center [538, 282] width 336 height 39
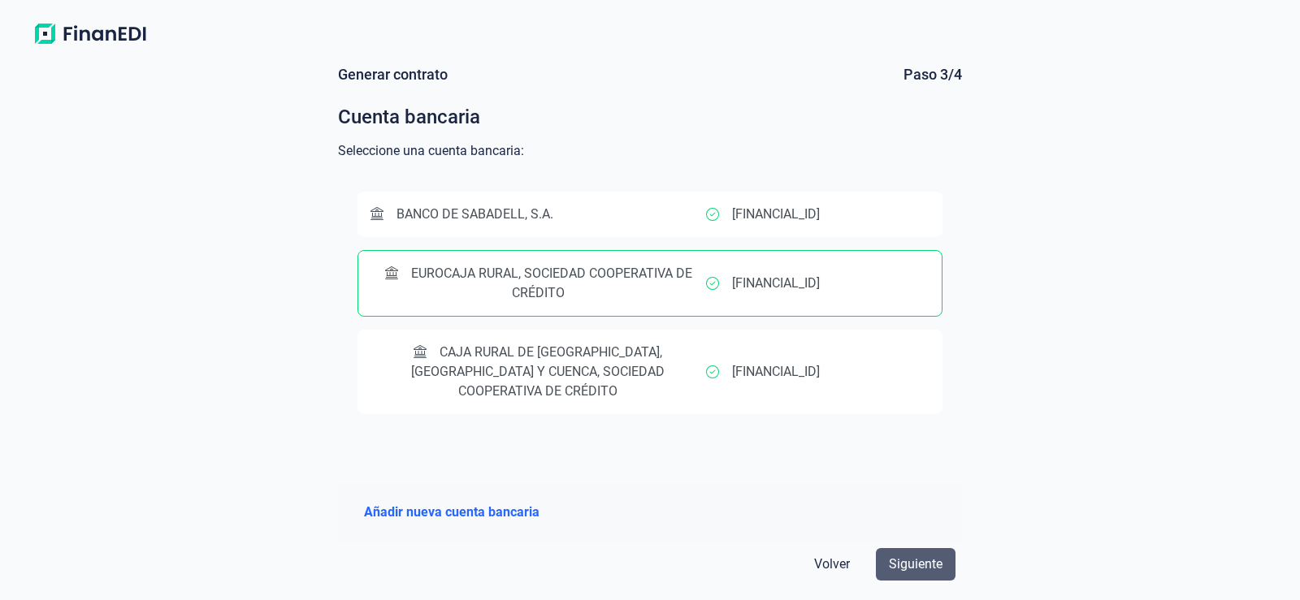
click at [923, 561] on span "Siguiente" at bounding box center [916, 564] width 54 height 19
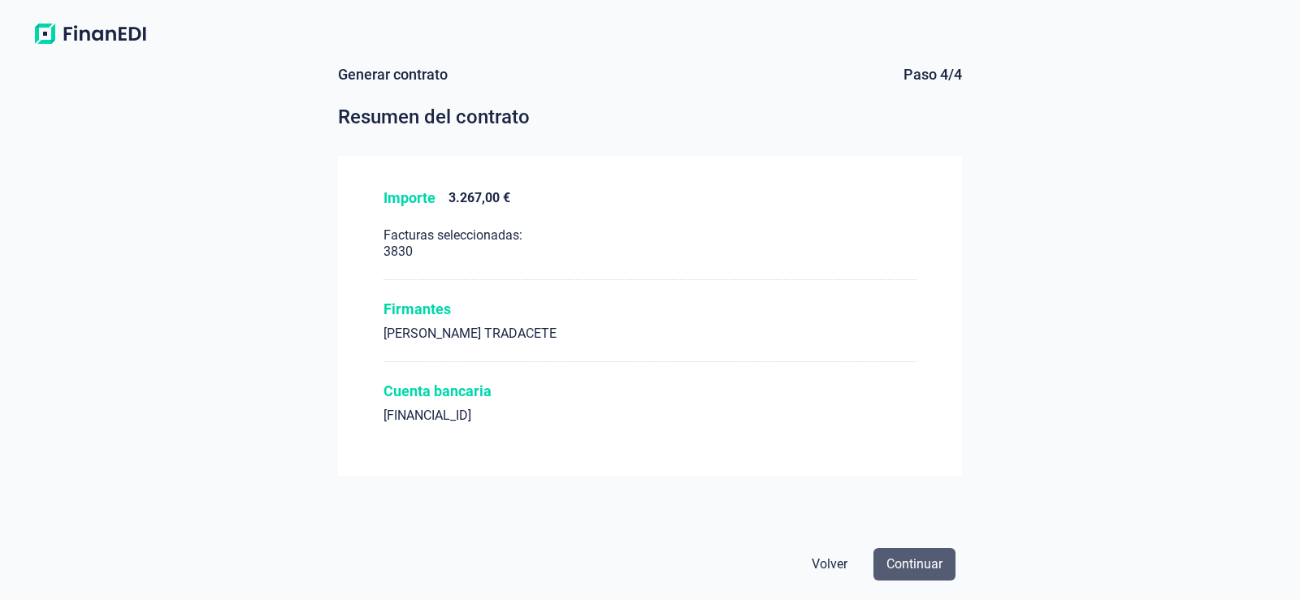
click at [946, 568] on button "Continuar" at bounding box center [914, 564] width 82 height 32
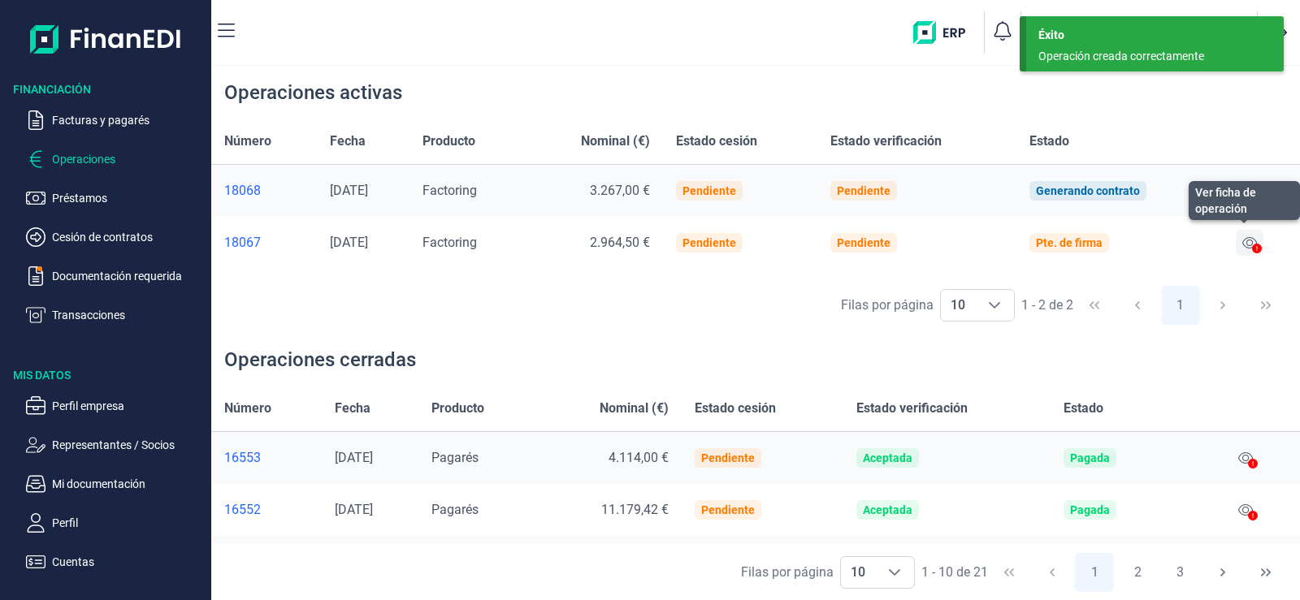
click at [1248, 240] on icon at bounding box center [1249, 242] width 15 height 13
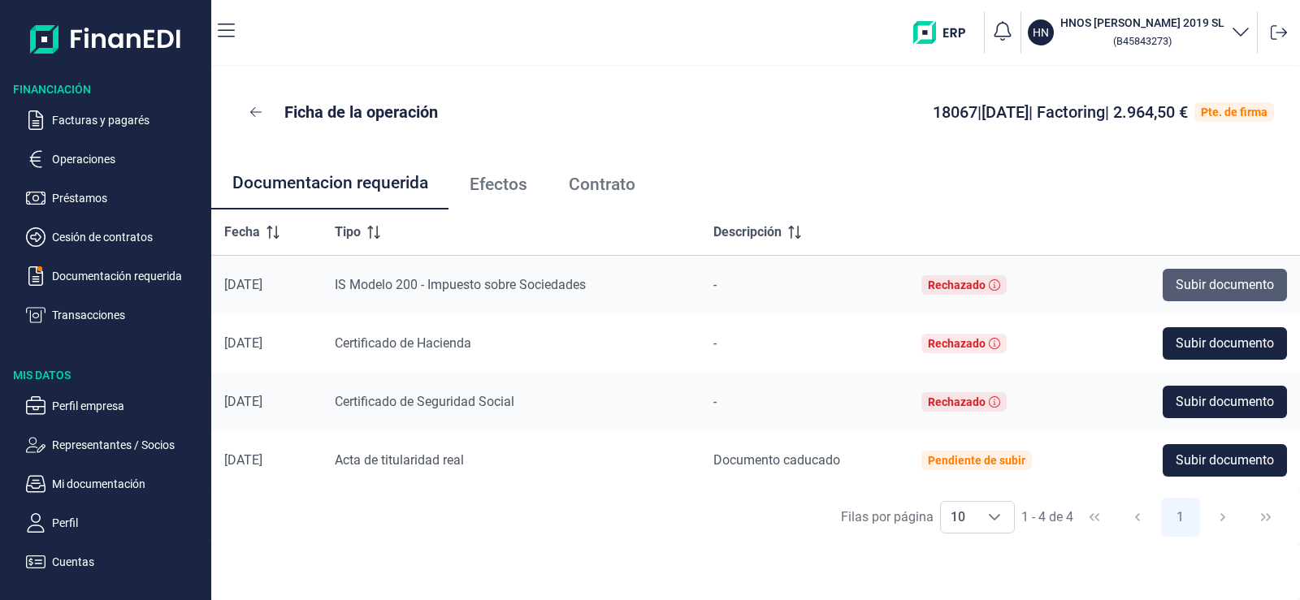
click at [1241, 280] on span "Subir documento" at bounding box center [1225, 284] width 98 height 19
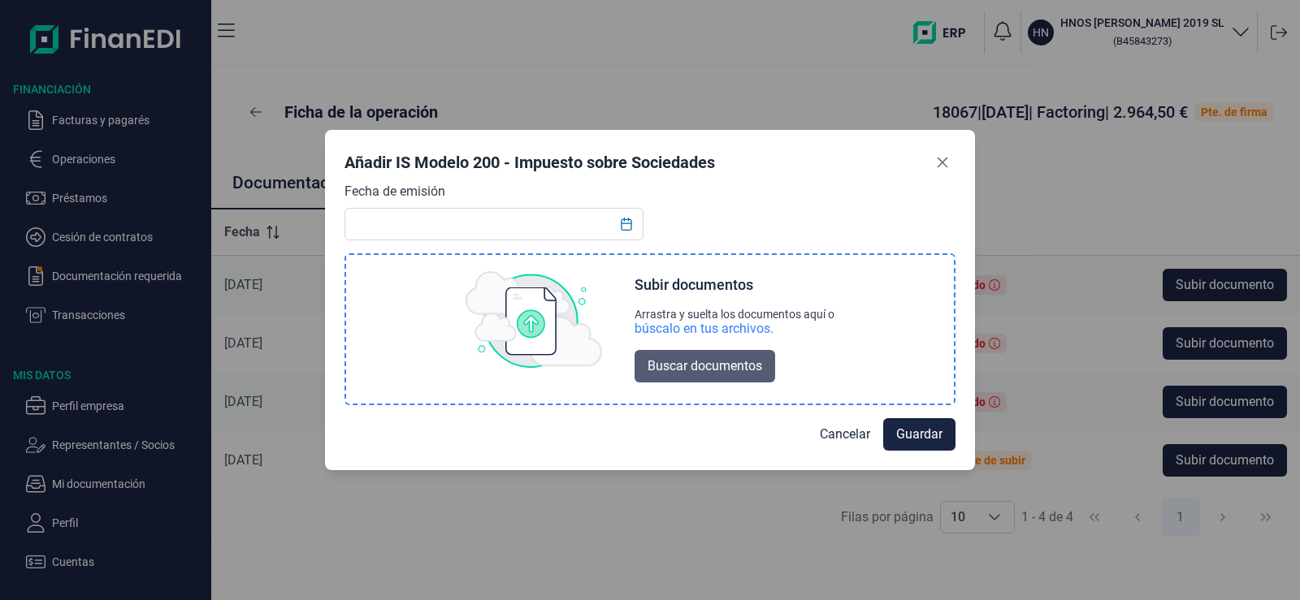
click at [672, 366] on span "Buscar documentos" at bounding box center [704, 366] width 115 height 19
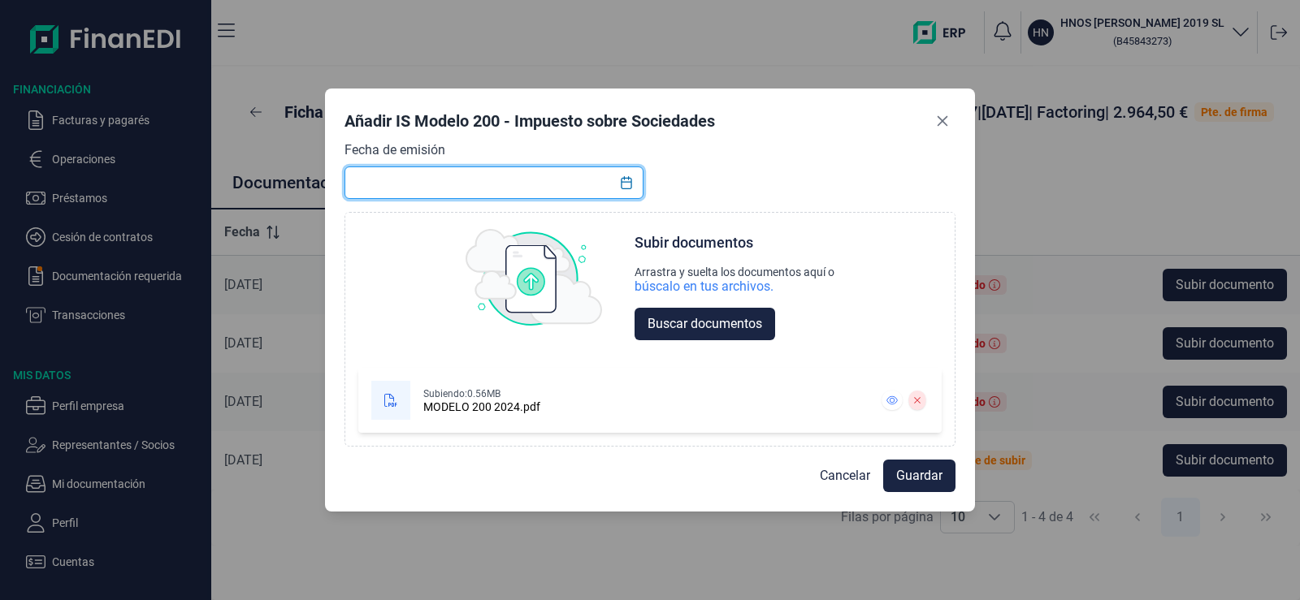
click at [559, 184] on input "text" at bounding box center [493, 183] width 299 height 32
type input "25/07/2025"
click at [932, 472] on span "Guardar" at bounding box center [919, 475] width 46 height 19
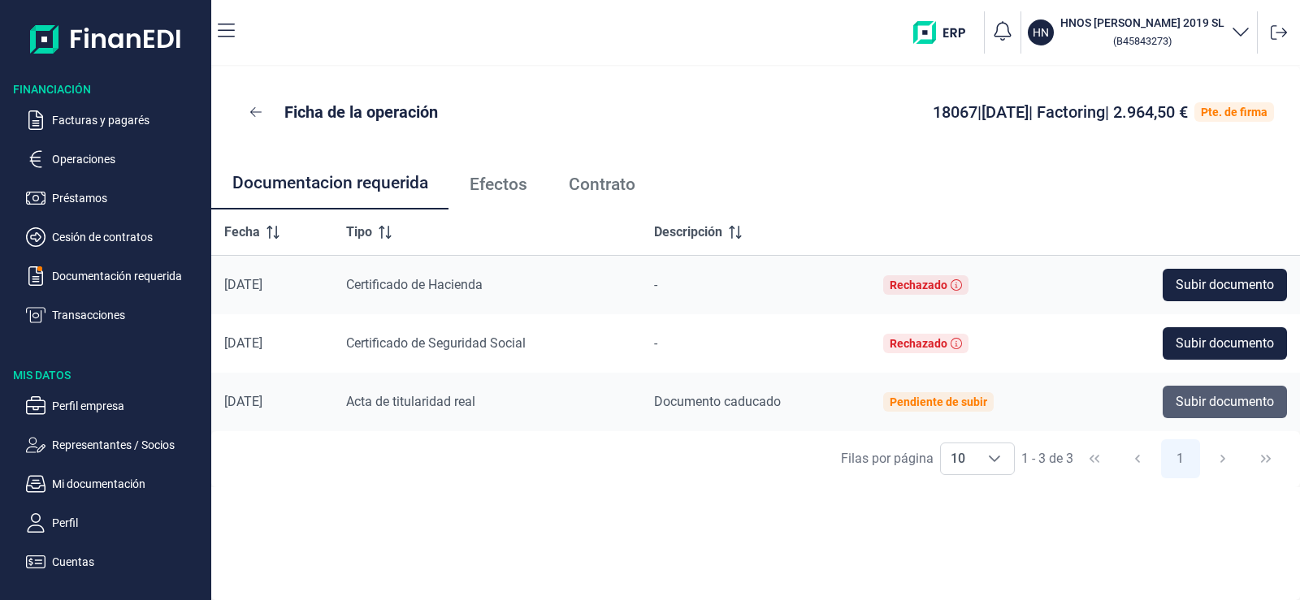
click at [1206, 405] on span "Subir documento" at bounding box center [1225, 401] width 98 height 19
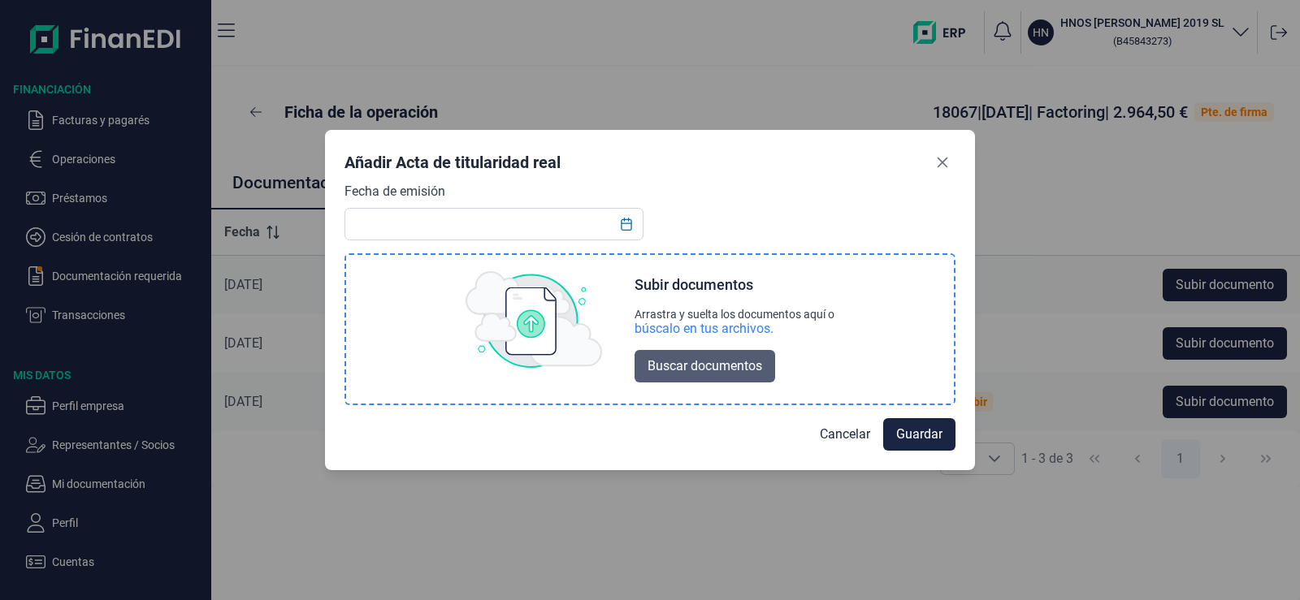
click at [725, 366] on span "Buscar documentos" at bounding box center [704, 366] width 115 height 19
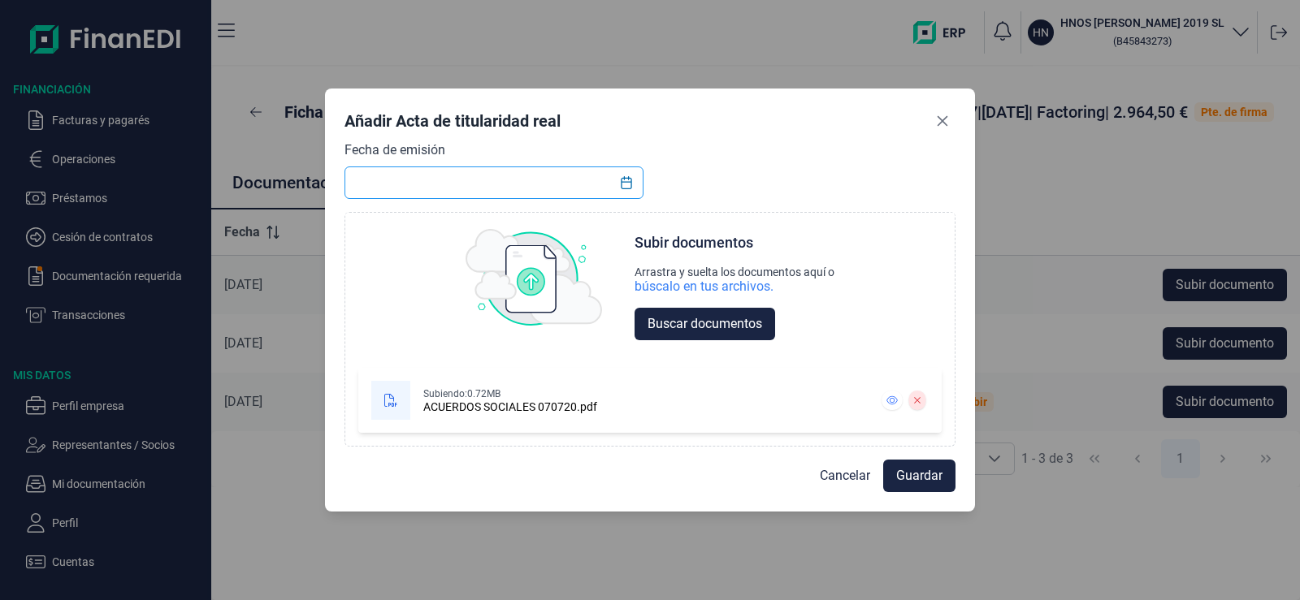
click at [497, 186] on input "text" at bounding box center [493, 183] width 299 height 32
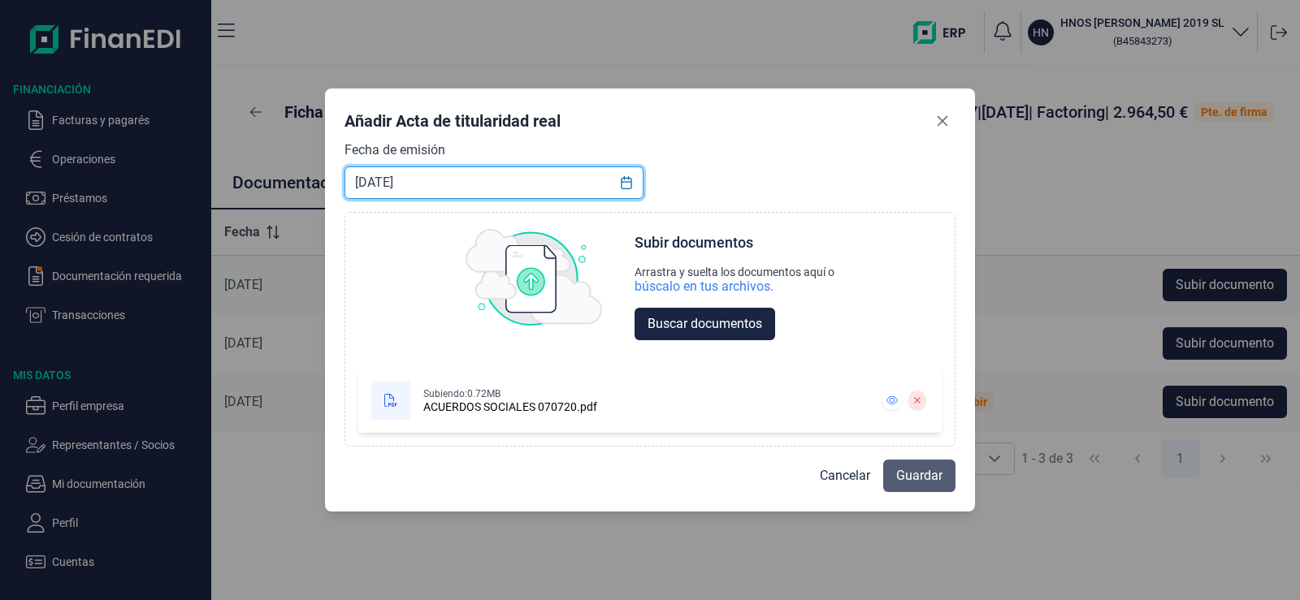
type input "10/08/2020"
click at [915, 474] on span "Guardar" at bounding box center [919, 475] width 46 height 19
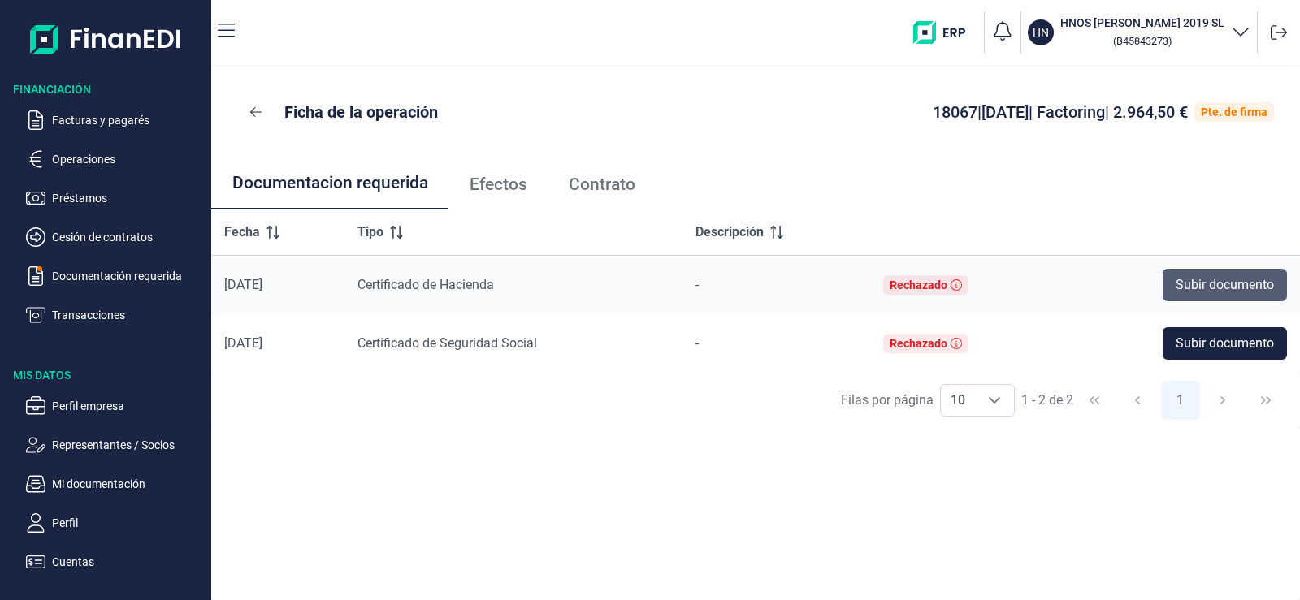
click at [1246, 284] on span "Subir documento" at bounding box center [1225, 284] width 98 height 19
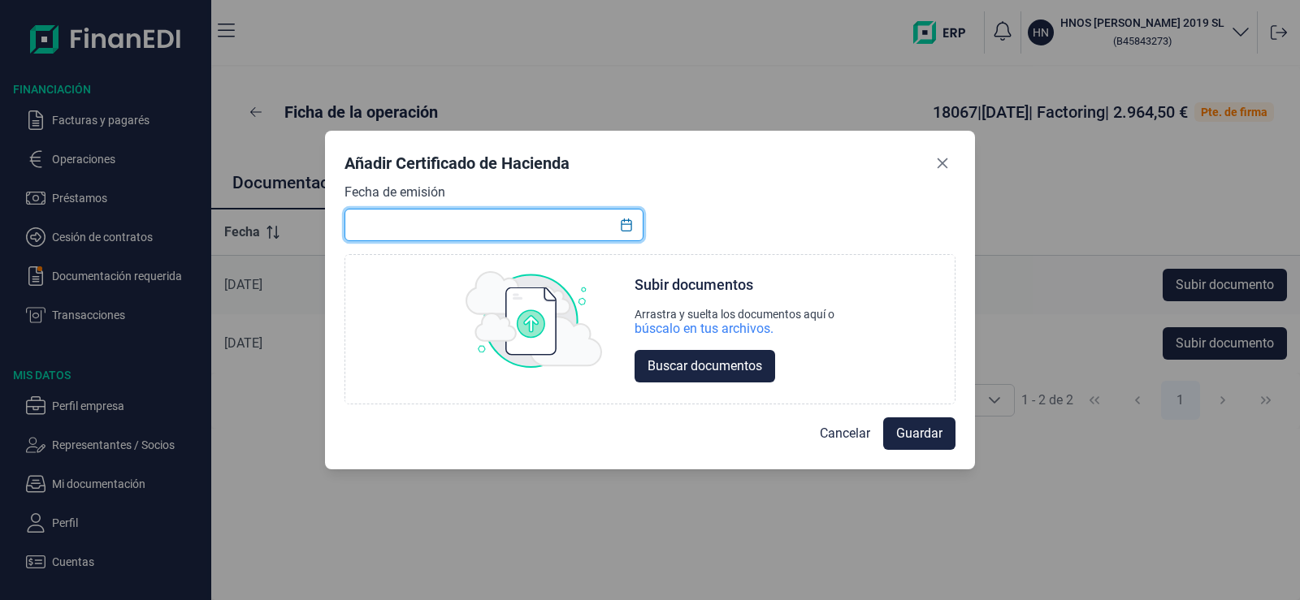
click at [600, 227] on input "text" at bounding box center [493, 225] width 299 height 32
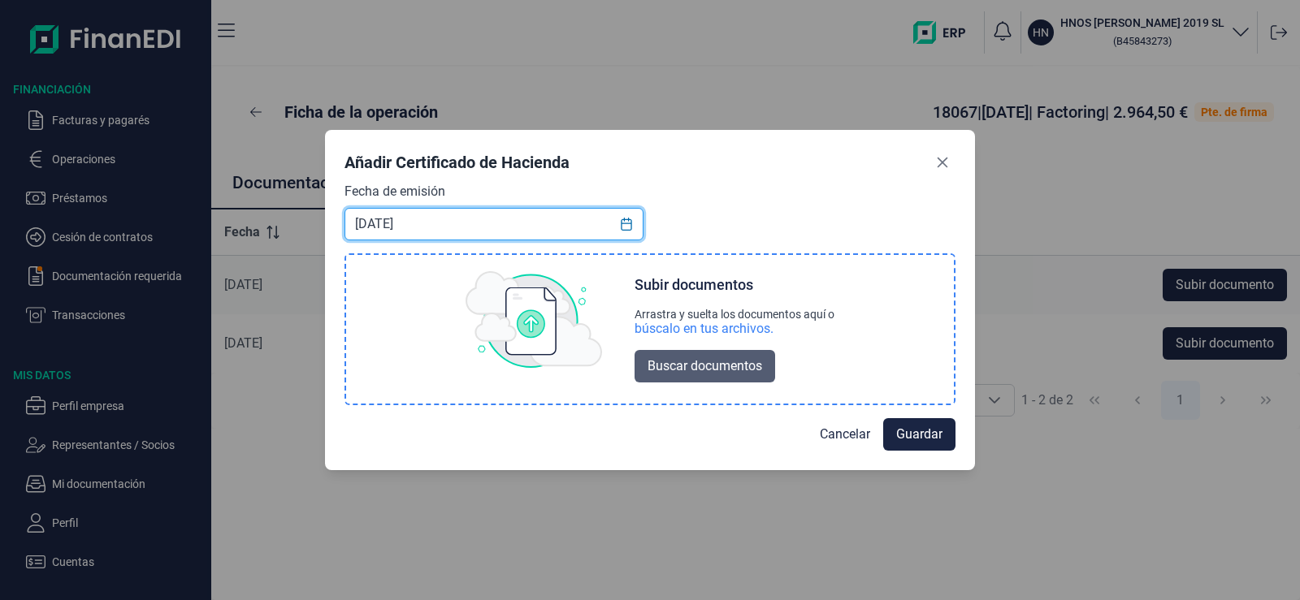
type input "13/10/2025"
click at [721, 364] on span "Buscar documentos" at bounding box center [704, 366] width 115 height 19
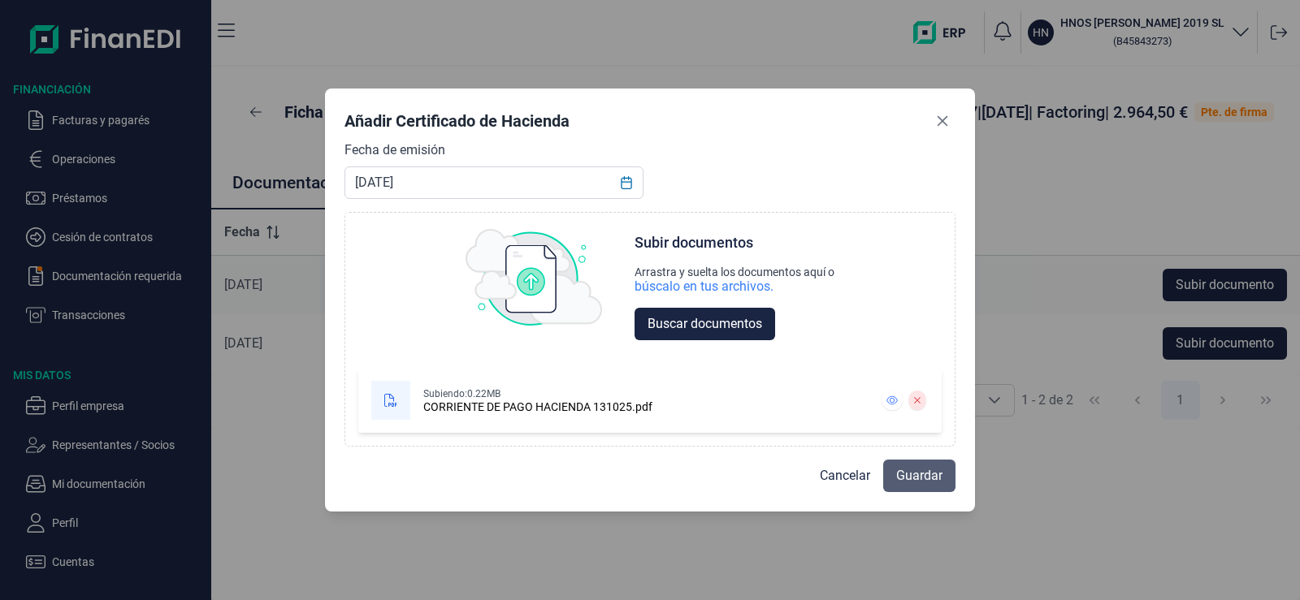
click at [929, 475] on span "Guardar" at bounding box center [919, 475] width 46 height 19
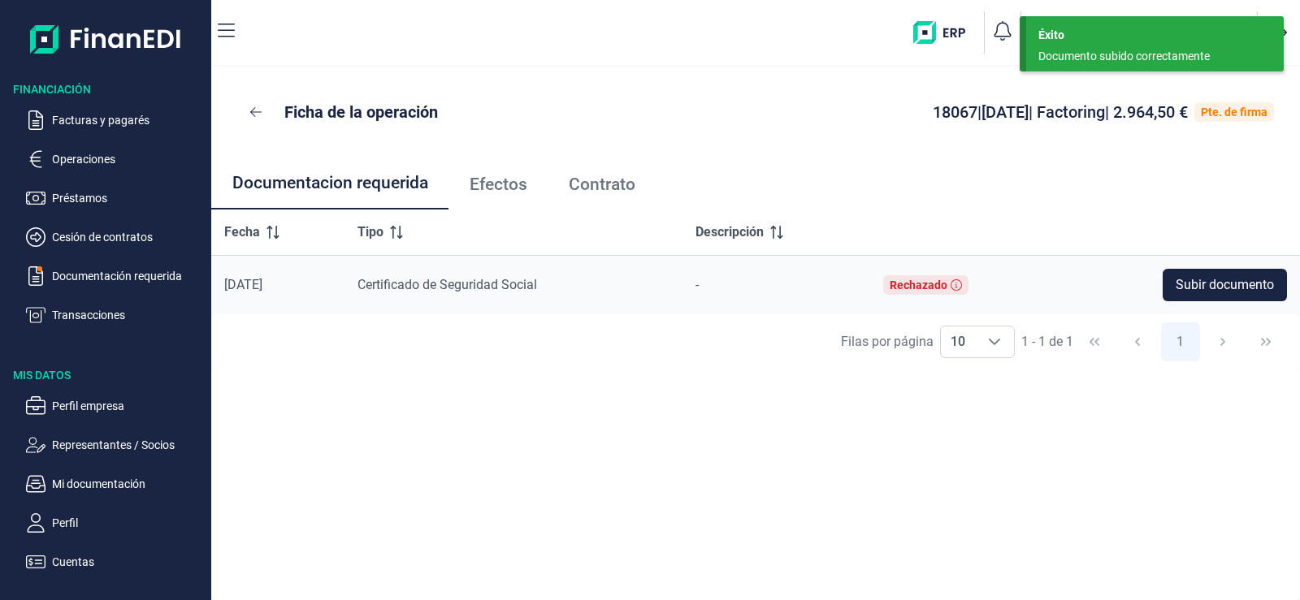
click at [495, 181] on span "Efectos" at bounding box center [499, 184] width 58 height 17
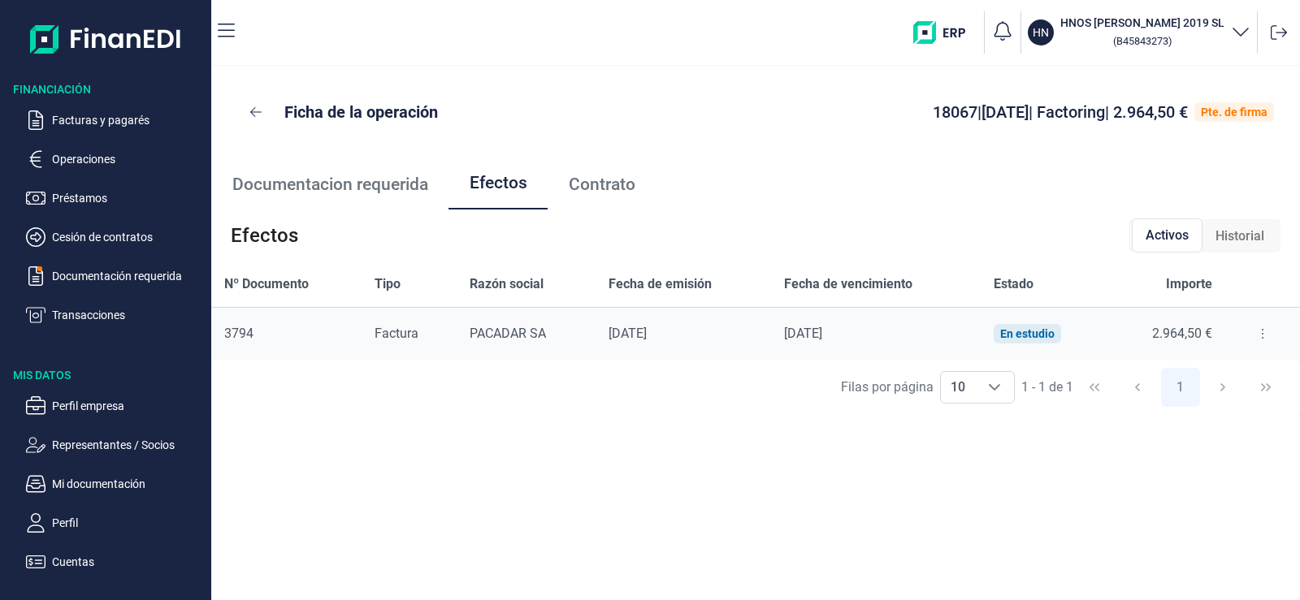
click at [1261, 332] on icon at bounding box center [1262, 333] width 3 height 13
click at [1240, 232] on span "Historial" at bounding box center [1239, 236] width 49 height 19
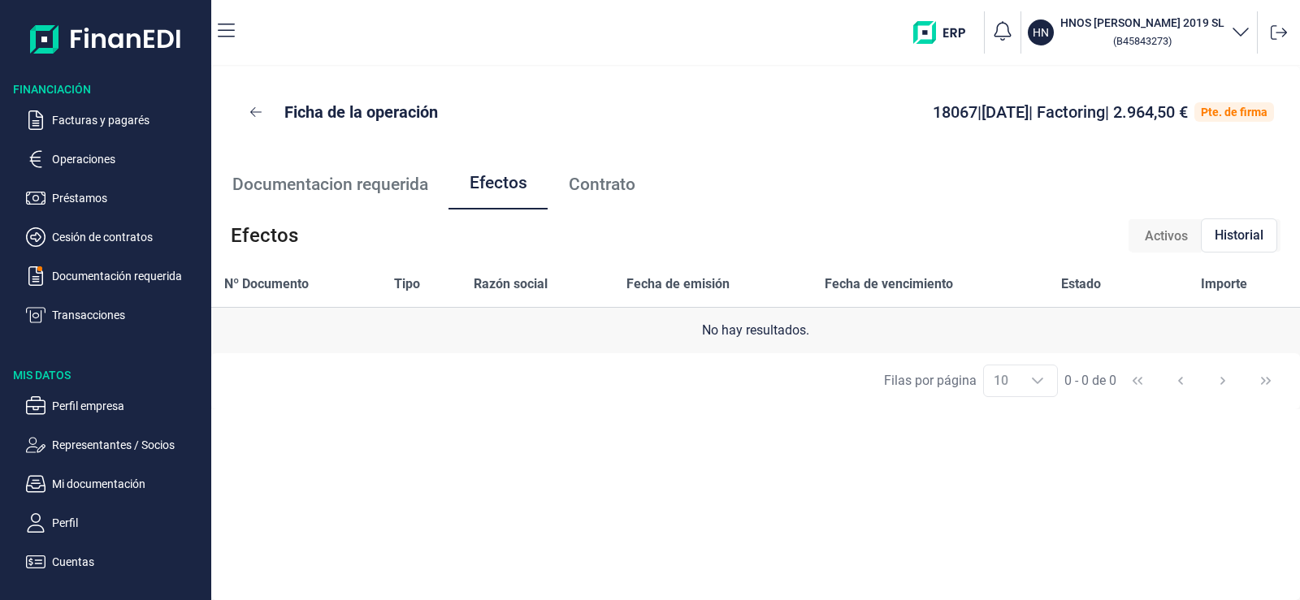
click at [359, 183] on span "Documentacion requerida" at bounding box center [330, 184] width 196 height 17
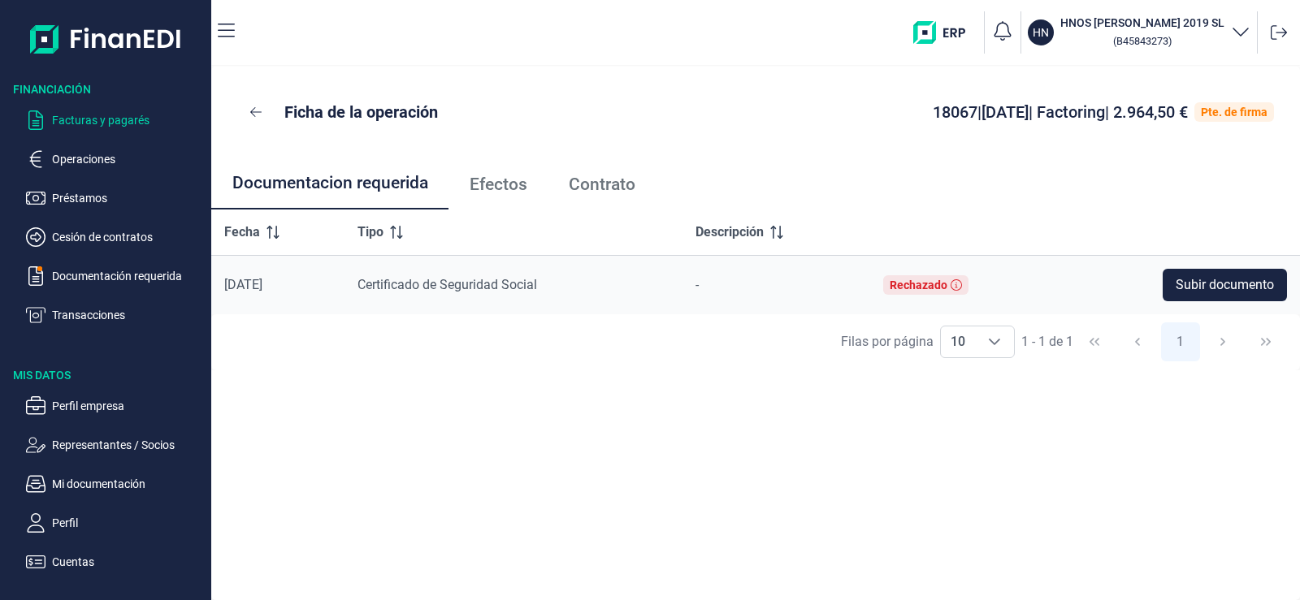
click at [67, 126] on p "Facturas y pagarés" at bounding box center [128, 119] width 153 height 19
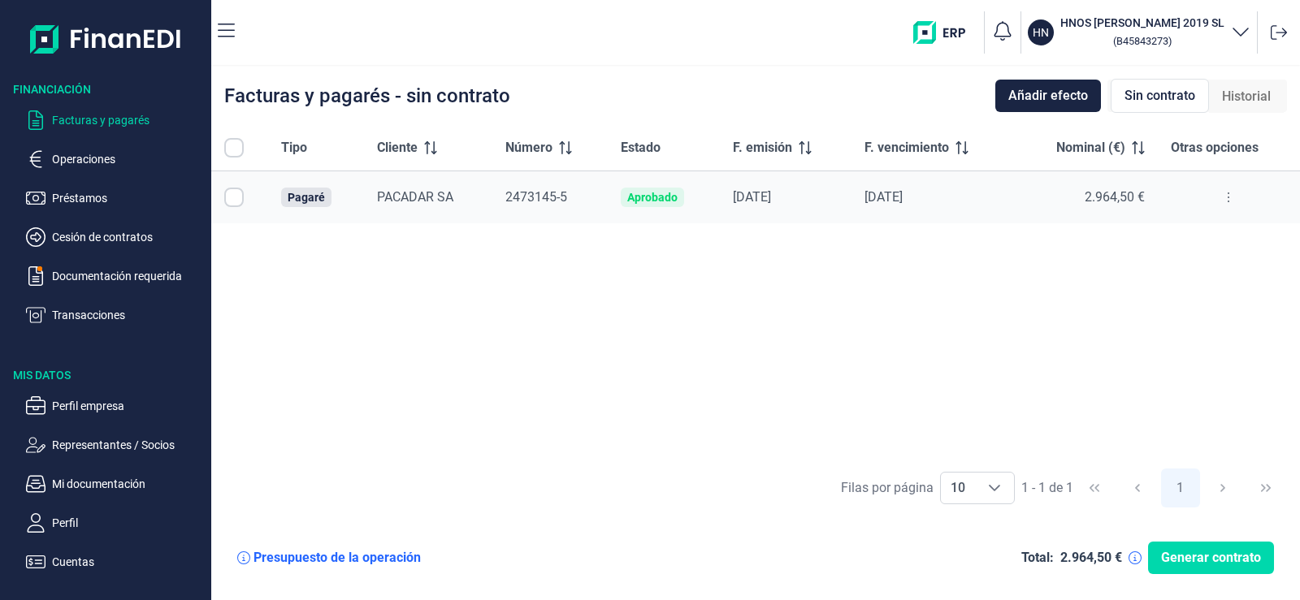
checkbox input "true"
click at [112, 115] on p "Facturas y pagarés" at bounding box center [128, 119] width 153 height 19
click at [1267, 97] on span "Historial" at bounding box center [1246, 96] width 49 height 19
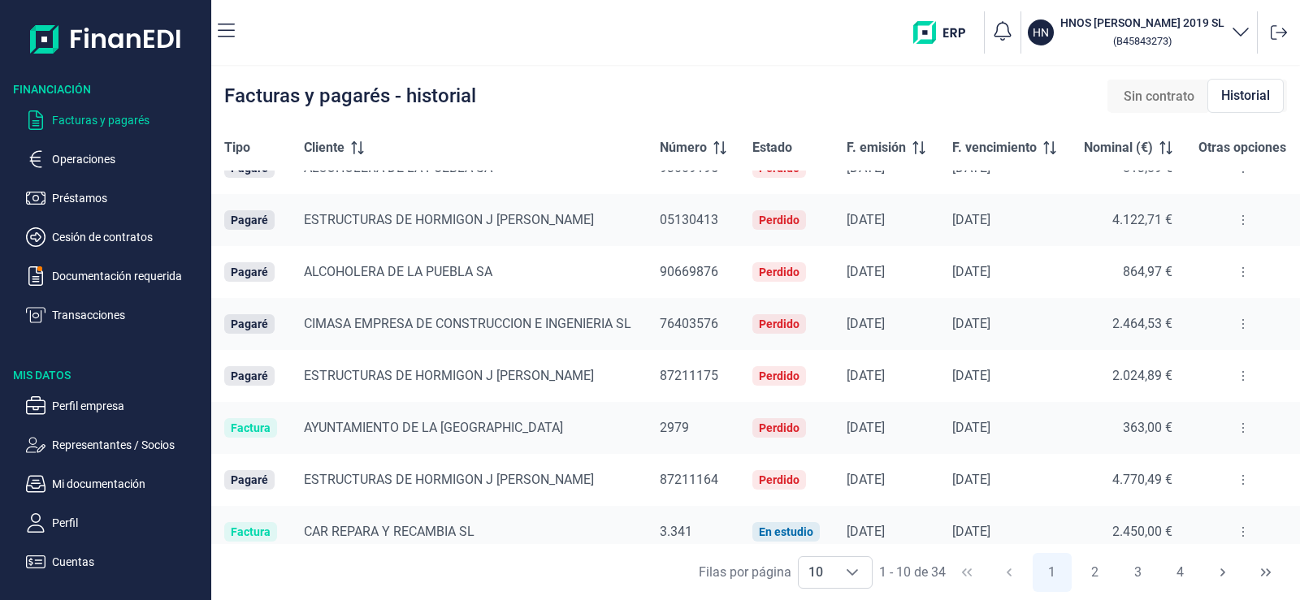
scroll to position [147, 0]
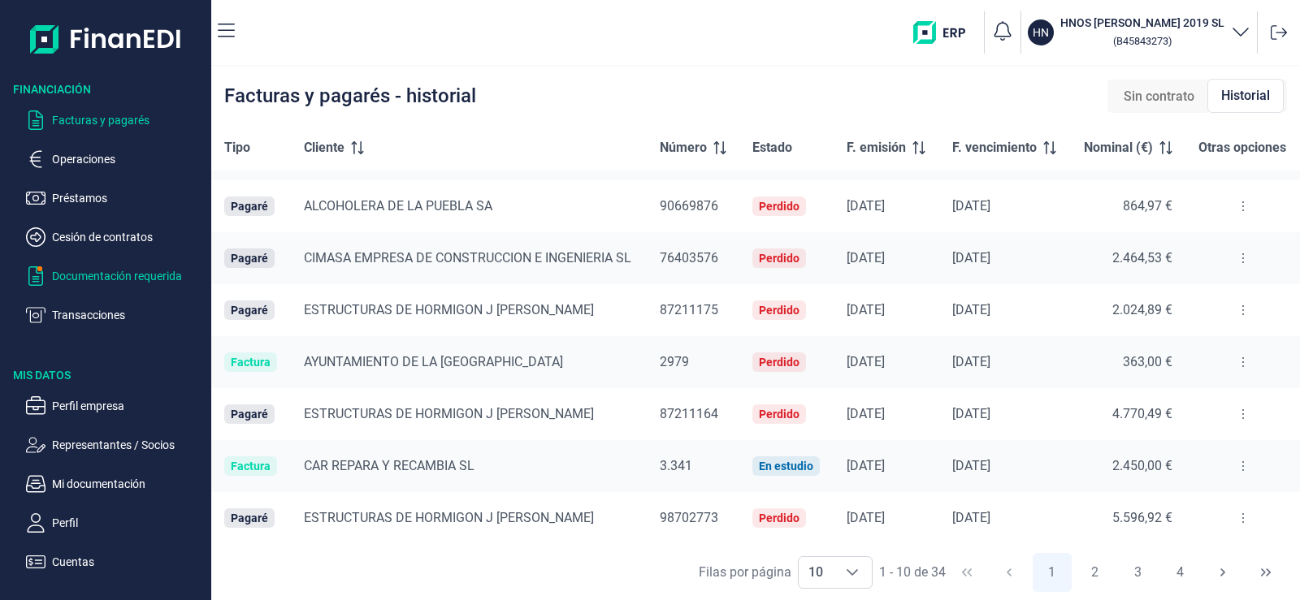
click at [90, 275] on p "Documentación requerida" at bounding box center [128, 275] width 153 height 19
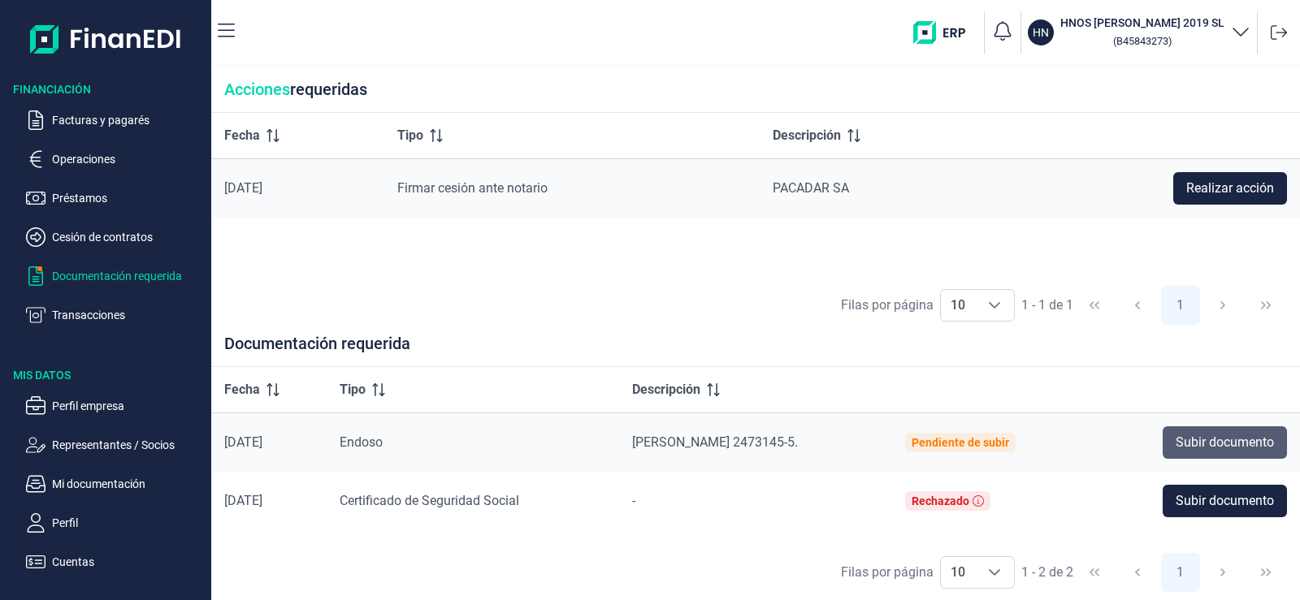
click at [1223, 443] on span "Subir documento" at bounding box center [1225, 442] width 98 height 19
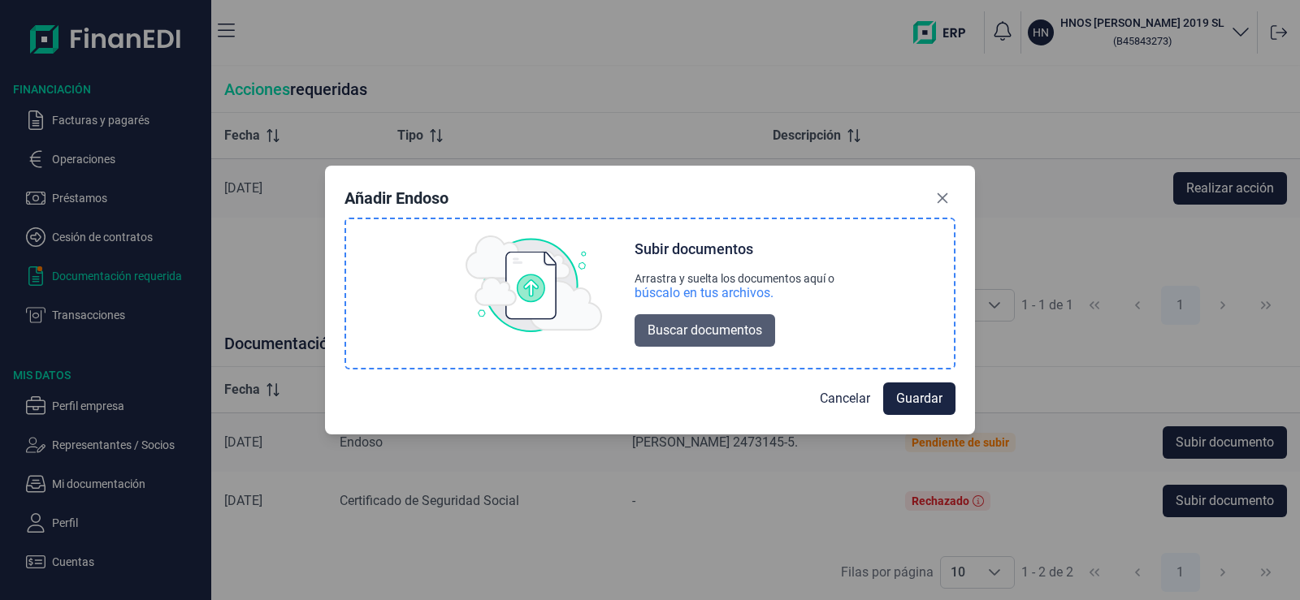
click at [754, 341] on button "Buscar documentos" at bounding box center [704, 330] width 141 height 32
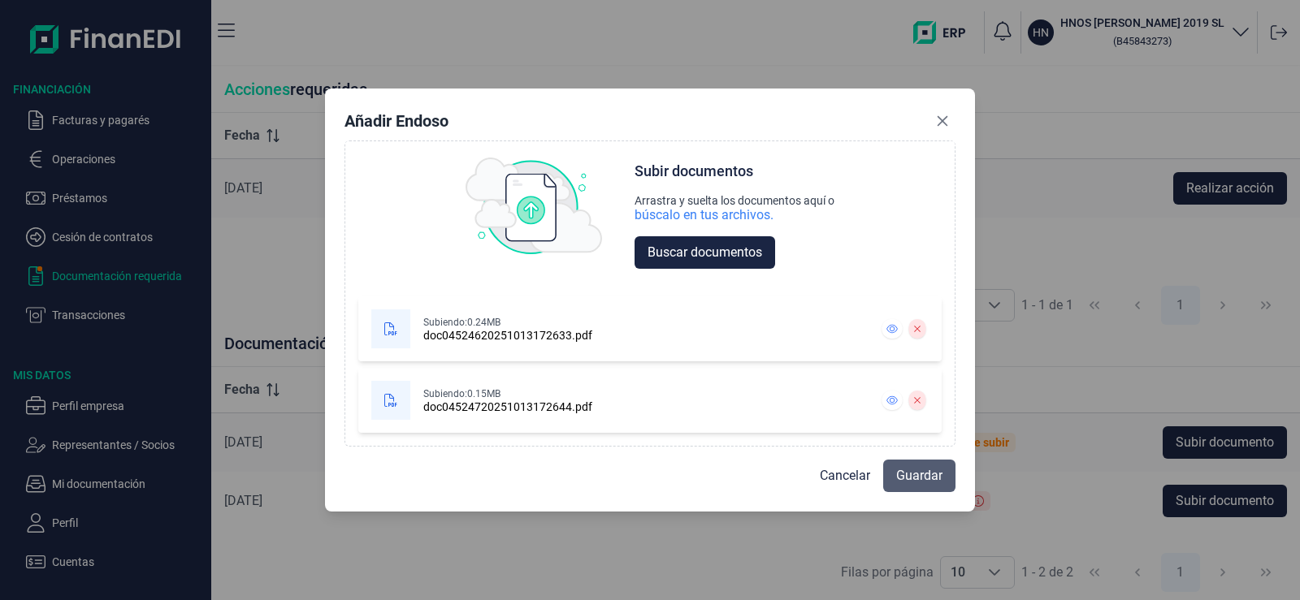
click at [912, 475] on span "Guardar" at bounding box center [919, 475] width 46 height 19
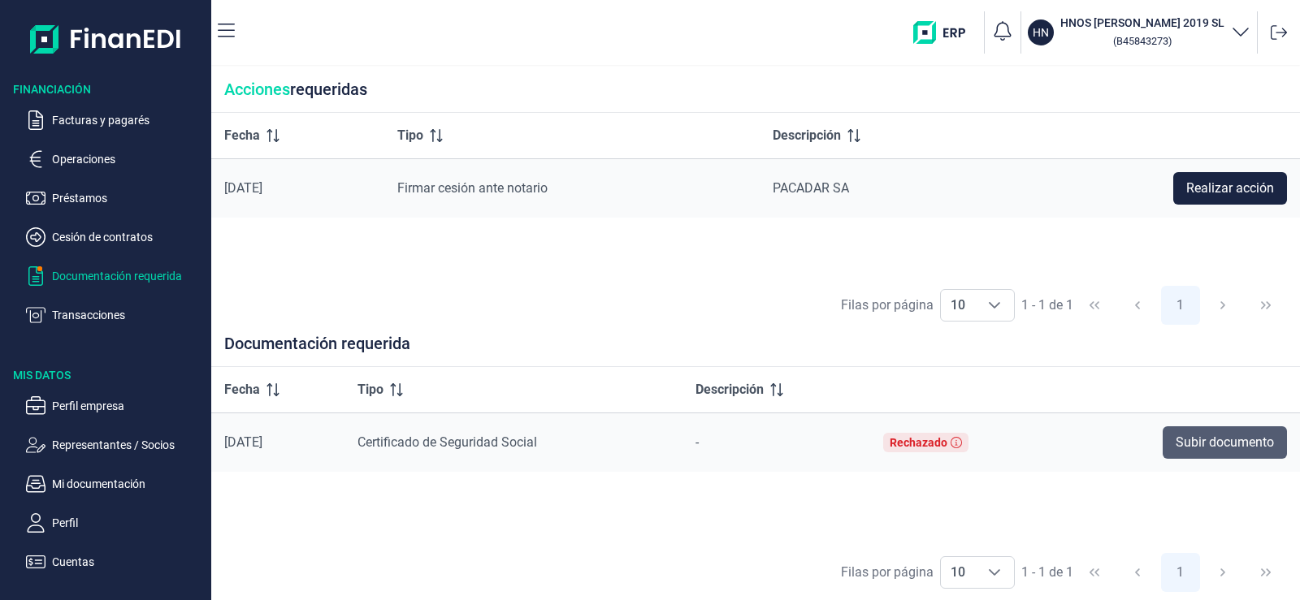
click at [1247, 448] on span "Subir documento" at bounding box center [1225, 442] width 98 height 19
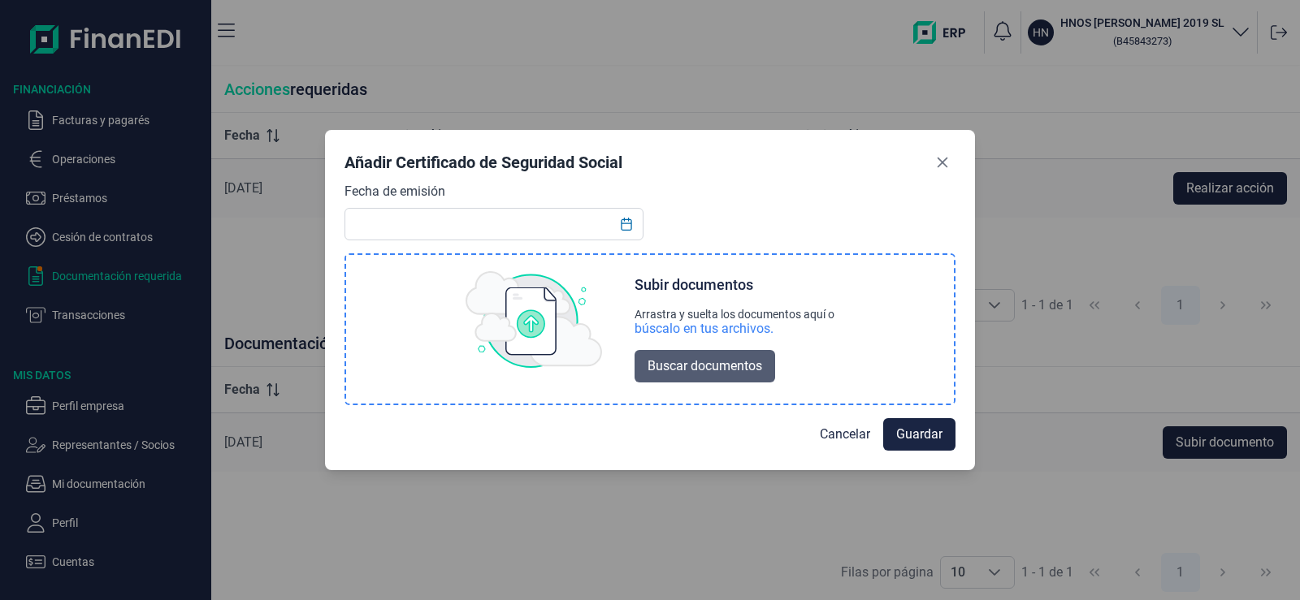
click at [718, 370] on span "Buscar documentos" at bounding box center [704, 366] width 115 height 19
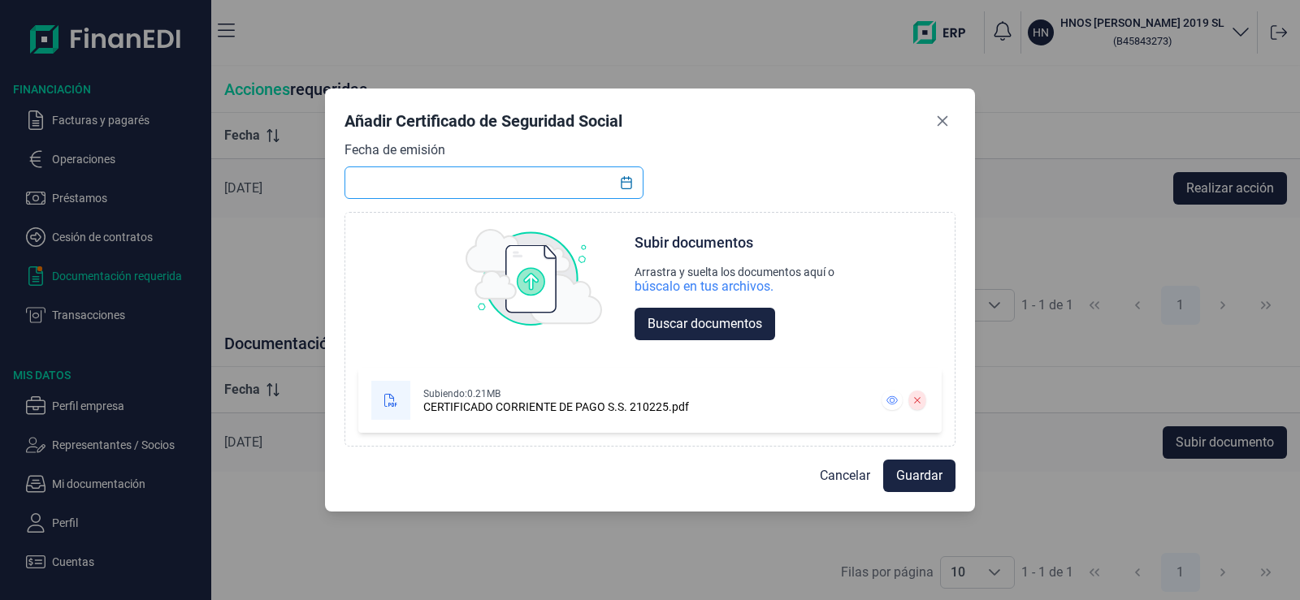
click at [508, 177] on input "text" at bounding box center [493, 183] width 299 height 32
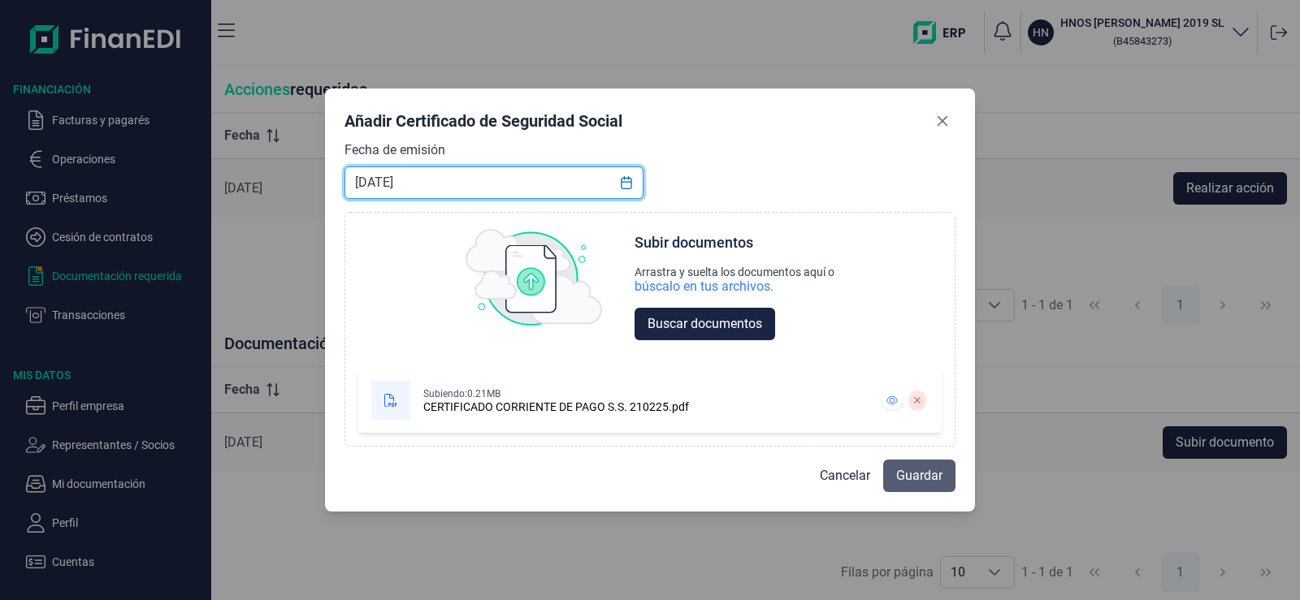
type input "[DATE]"
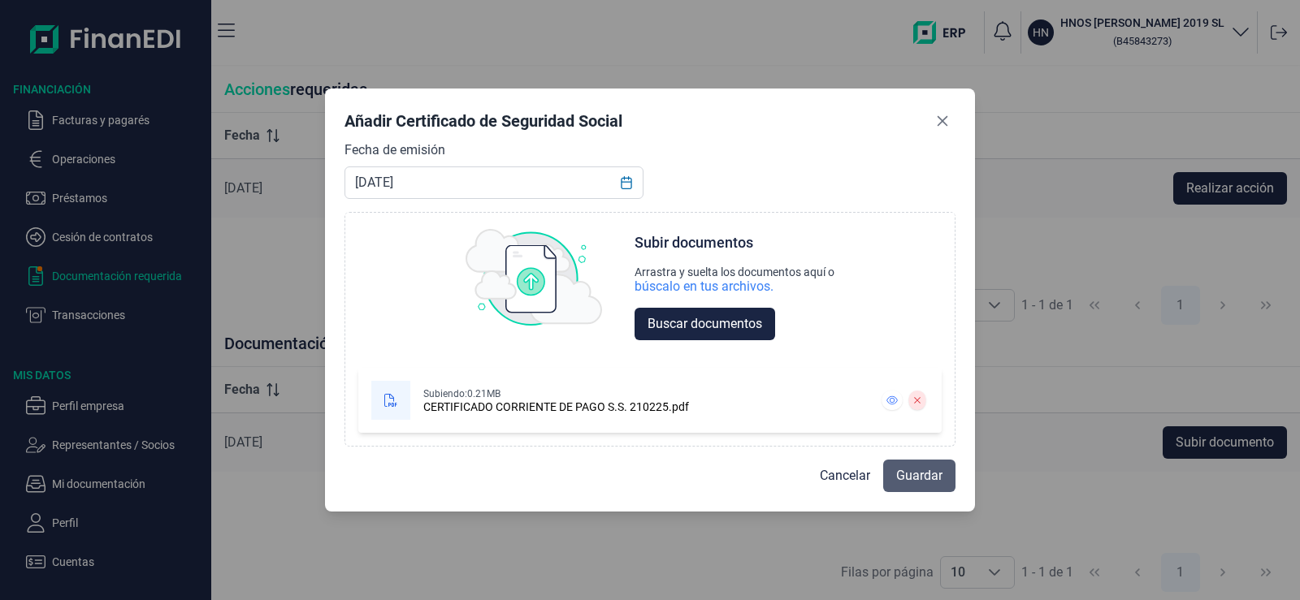
click at [925, 479] on span "Guardar" at bounding box center [919, 475] width 46 height 19
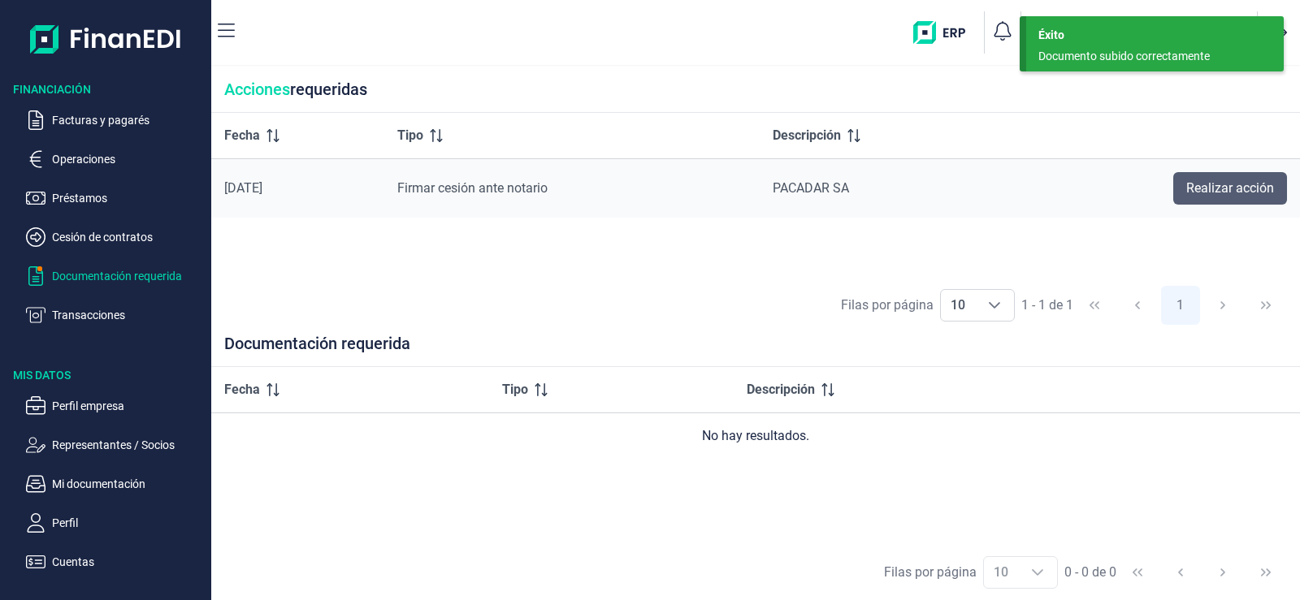
click at [1245, 192] on span "Realizar acción" at bounding box center [1230, 188] width 88 height 19
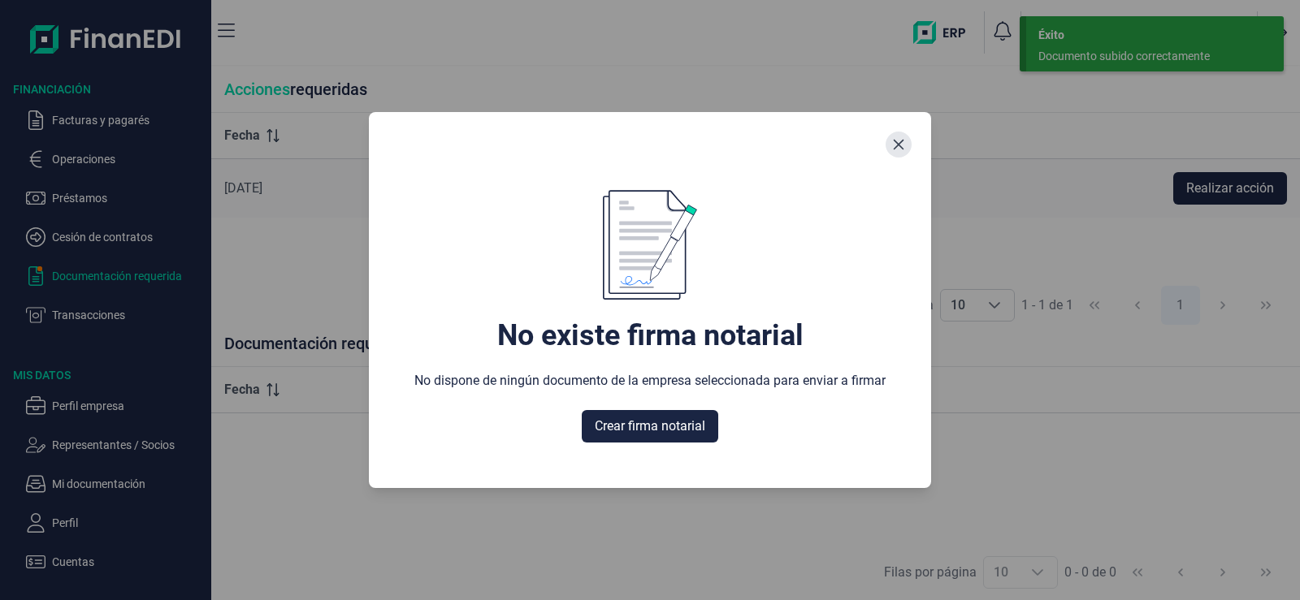
click at [911, 141] on button "Close" at bounding box center [898, 145] width 26 height 26
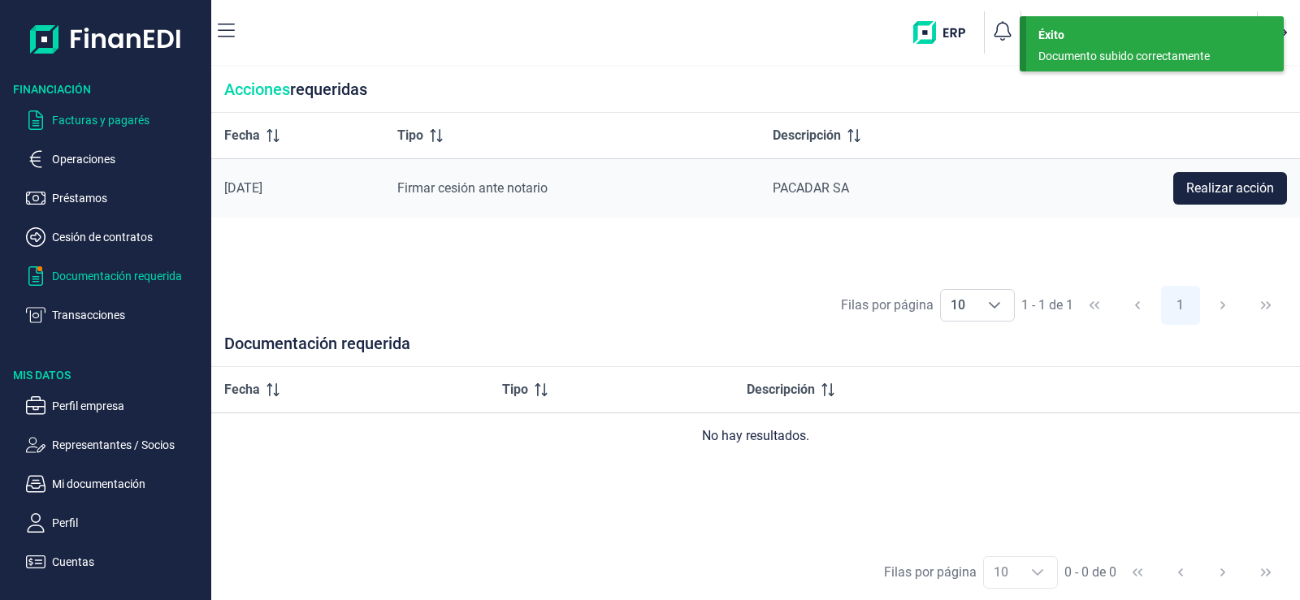
click at [97, 115] on p "Facturas y pagarés" at bounding box center [128, 119] width 153 height 19
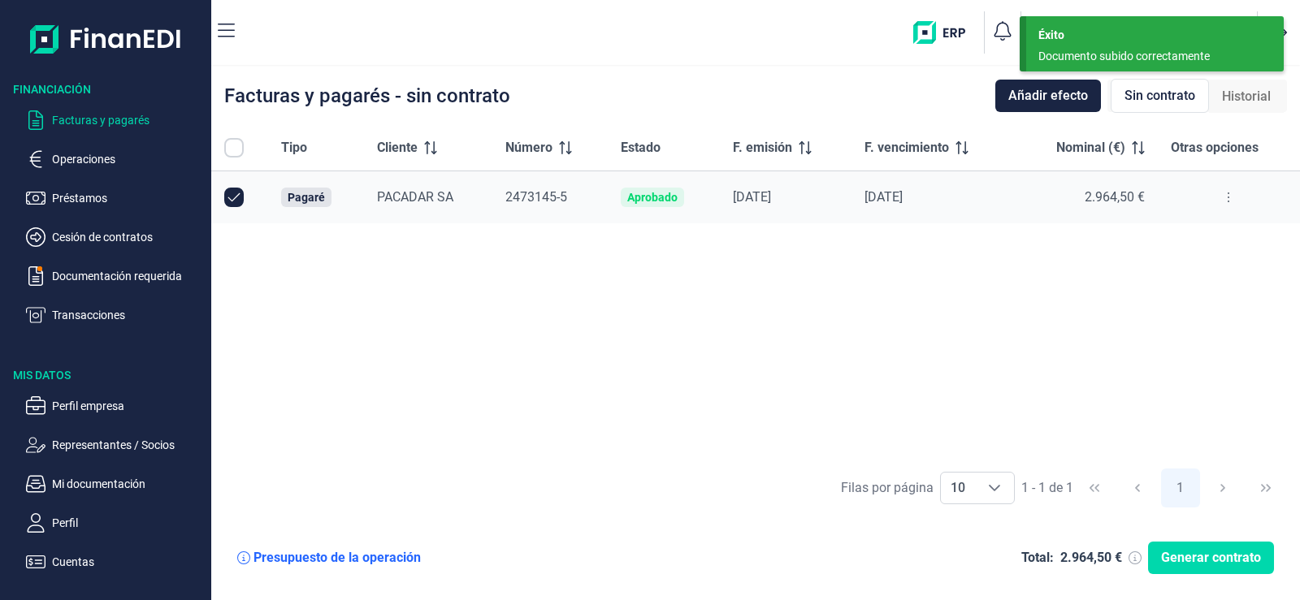
checkbox input "true"
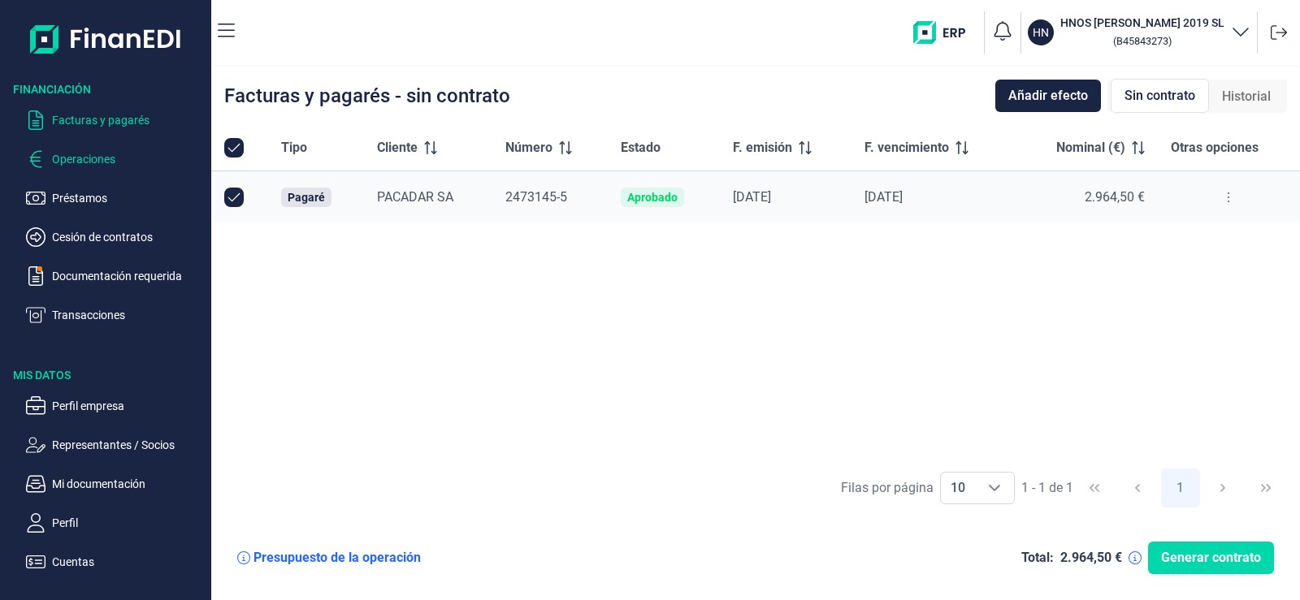
click at [93, 157] on p "Operaciones" at bounding box center [128, 158] width 153 height 19
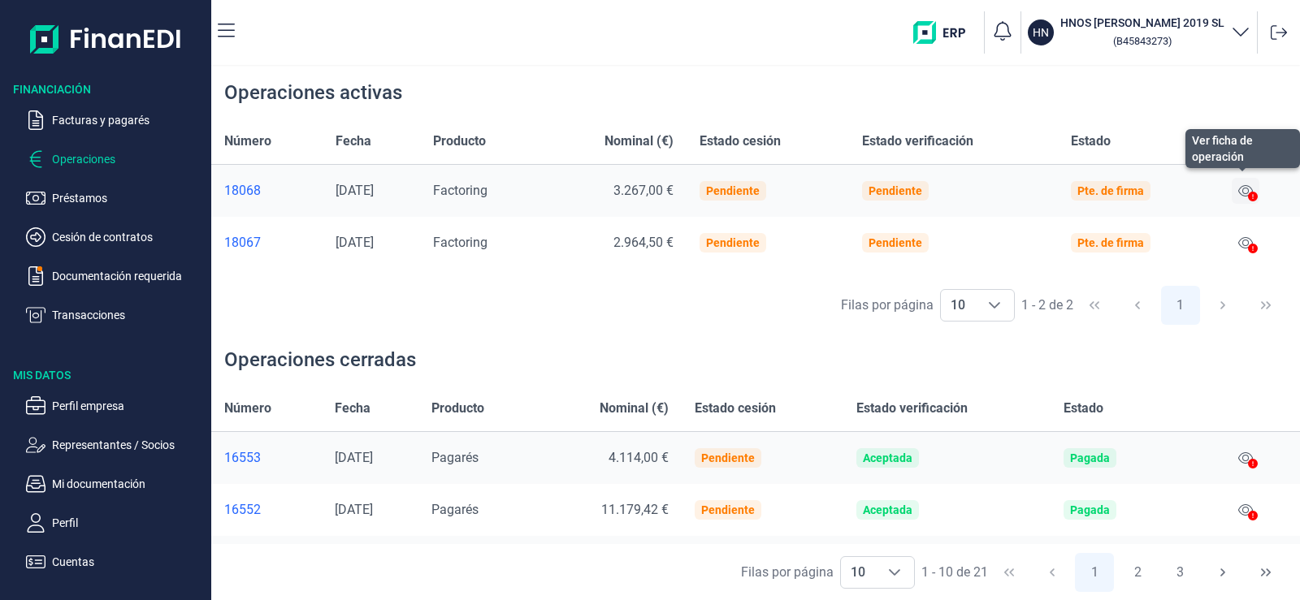
click at [1248, 188] on icon at bounding box center [1245, 190] width 15 height 13
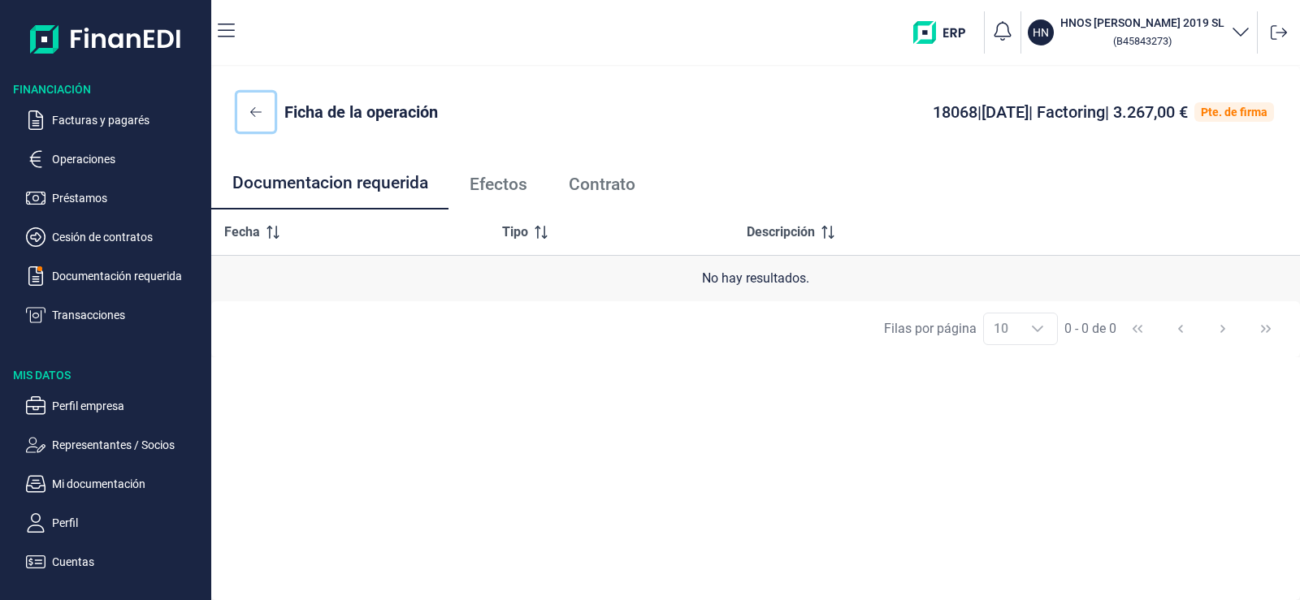
click at [251, 106] on icon at bounding box center [255, 112] width 11 height 13
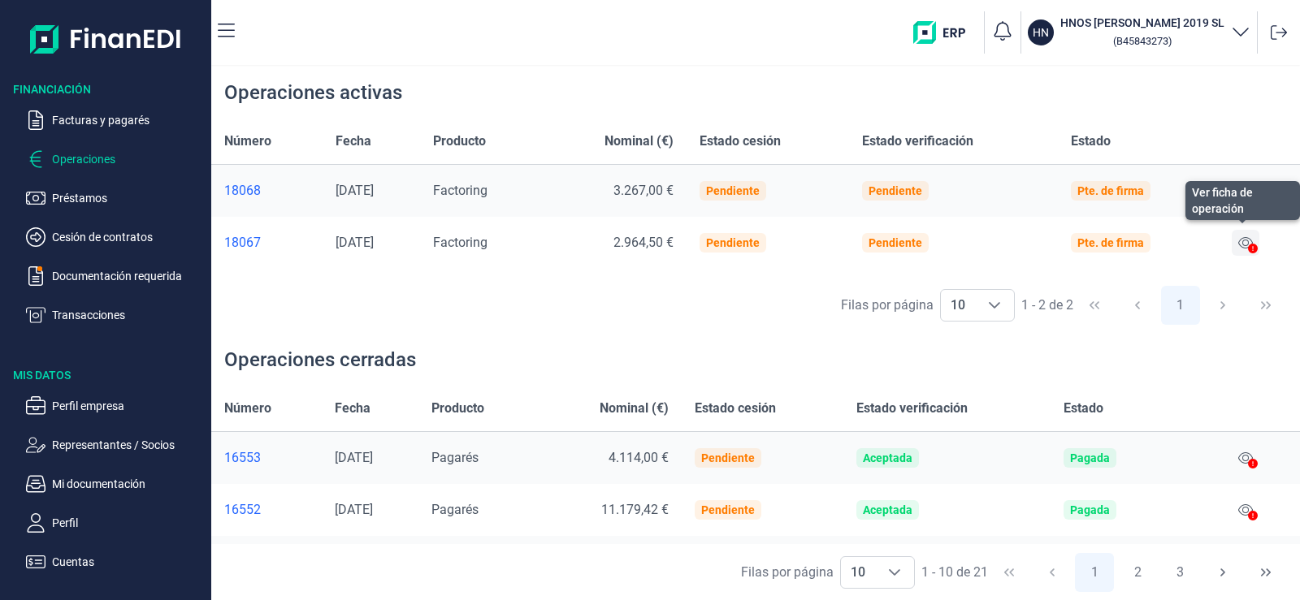
click at [1245, 242] on icon at bounding box center [1245, 242] width 15 height 13
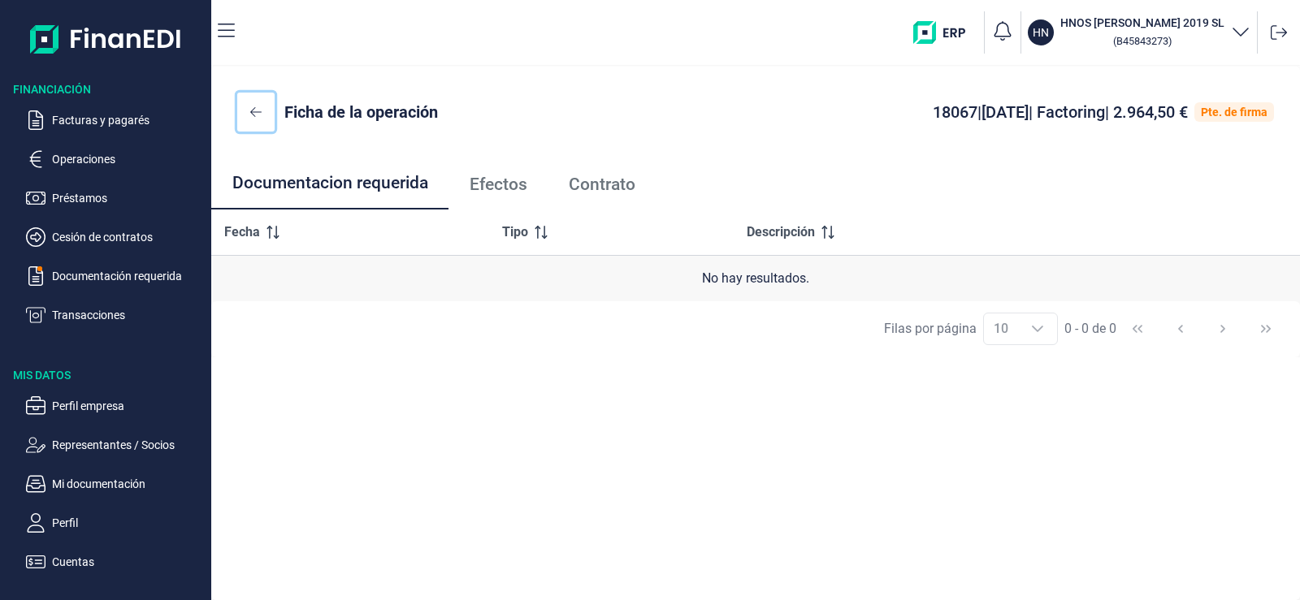
click at [260, 105] on button at bounding box center [255, 112] width 37 height 39
